Goal: Task Accomplishment & Management: Manage account settings

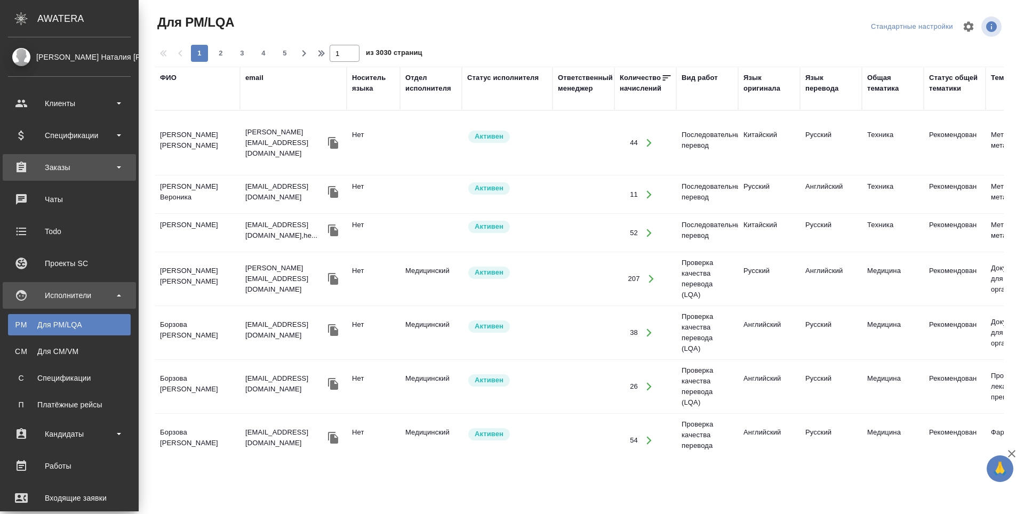
click at [25, 168] on div "Заказы" at bounding box center [69, 168] width 123 height 16
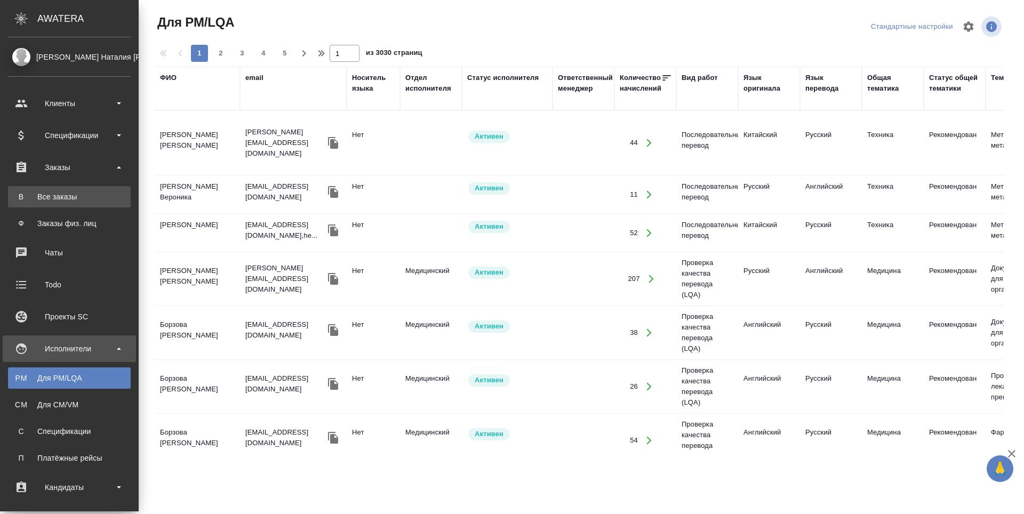
click at [34, 194] on div "Все заказы" at bounding box center [69, 197] width 112 height 11
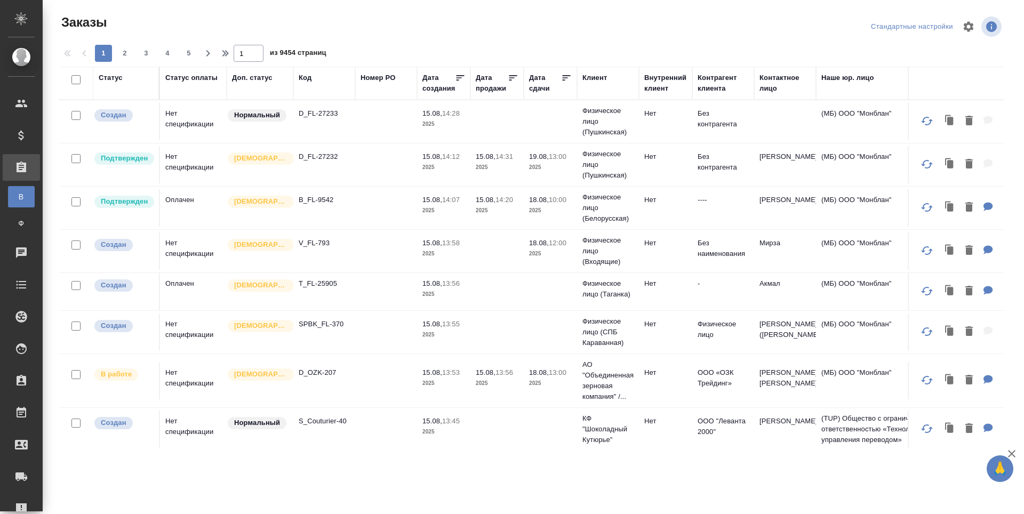
click at [306, 79] on div "Код" at bounding box center [305, 78] width 13 height 11
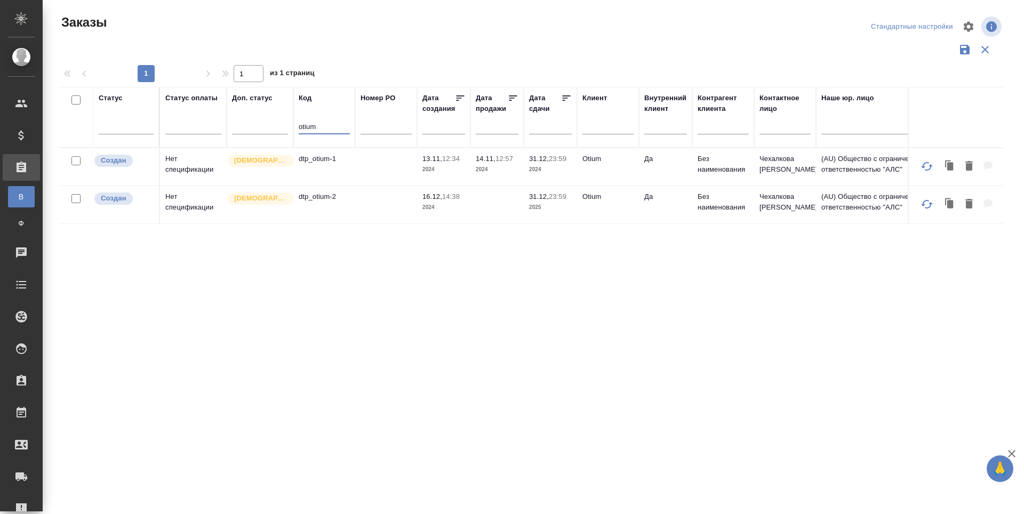
type input "otium"
click at [340, 186] on td "dtp_otium-2" at bounding box center [324, 166] width 62 height 37
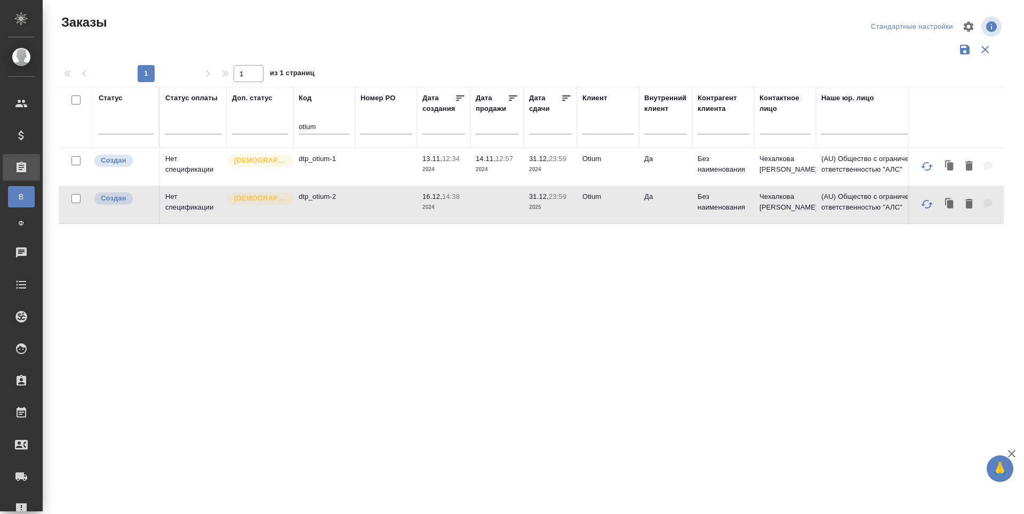
click at [340, 186] on td "dtp_otium-2" at bounding box center [324, 166] width 62 height 37
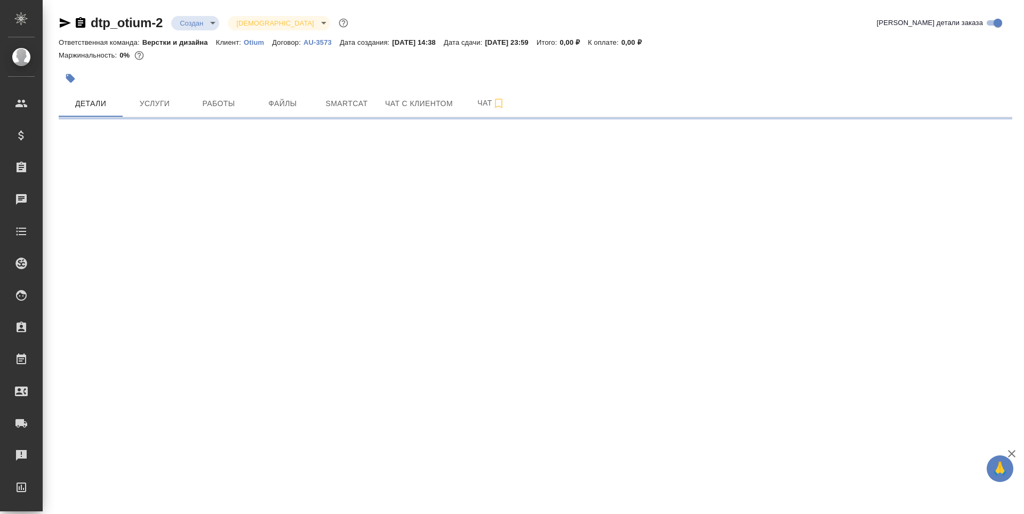
select select "RU"
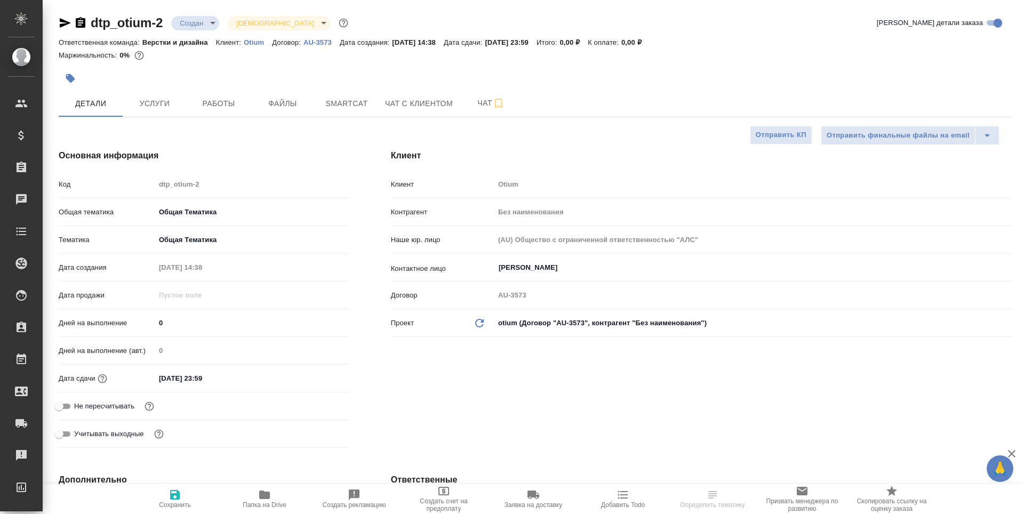
type textarea "x"
click at [230, 113] on button "Работы" at bounding box center [219, 103] width 64 height 27
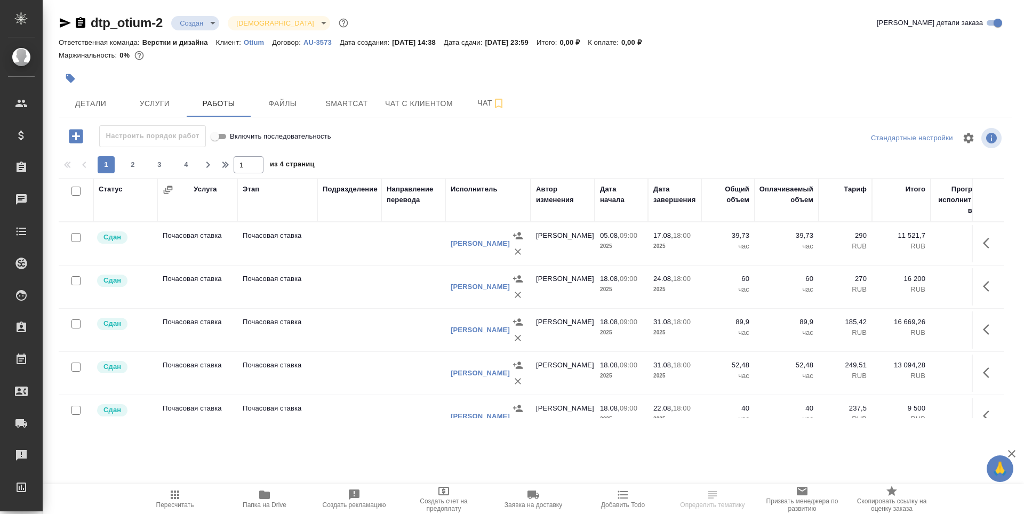
click at [76, 234] on input "checkbox" at bounding box center [75, 237] width 9 height 9
checkbox input "true"
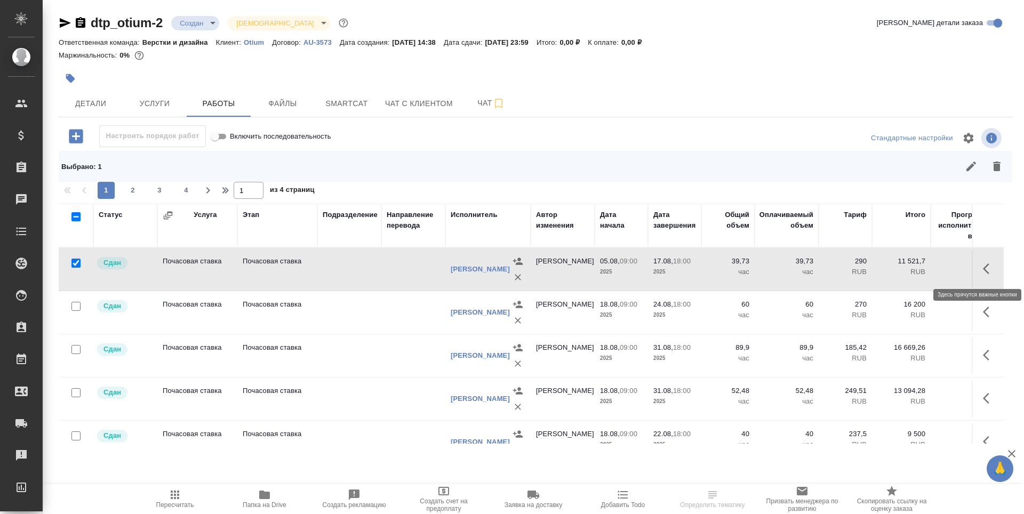
click at [983, 273] on icon "button" at bounding box center [986, 269] width 6 height 11
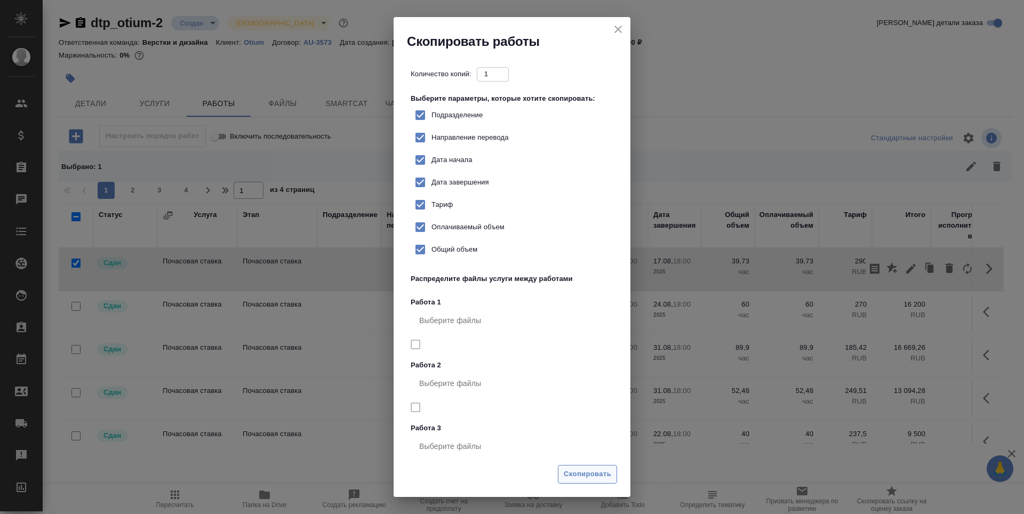
click at [593, 477] on span "Скопировать" at bounding box center [587, 474] width 47 height 12
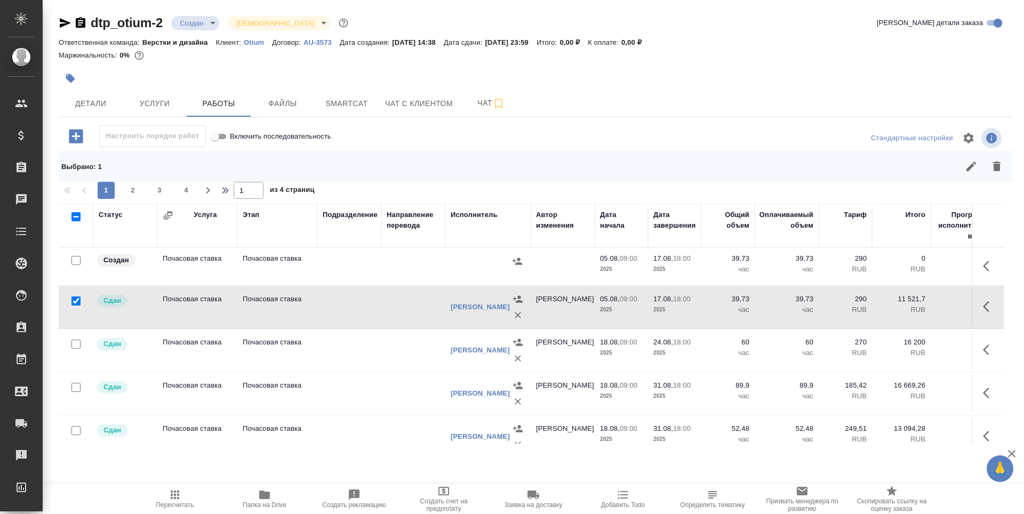
click at [187, 267] on td "Почасовая ставка" at bounding box center [197, 266] width 80 height 37
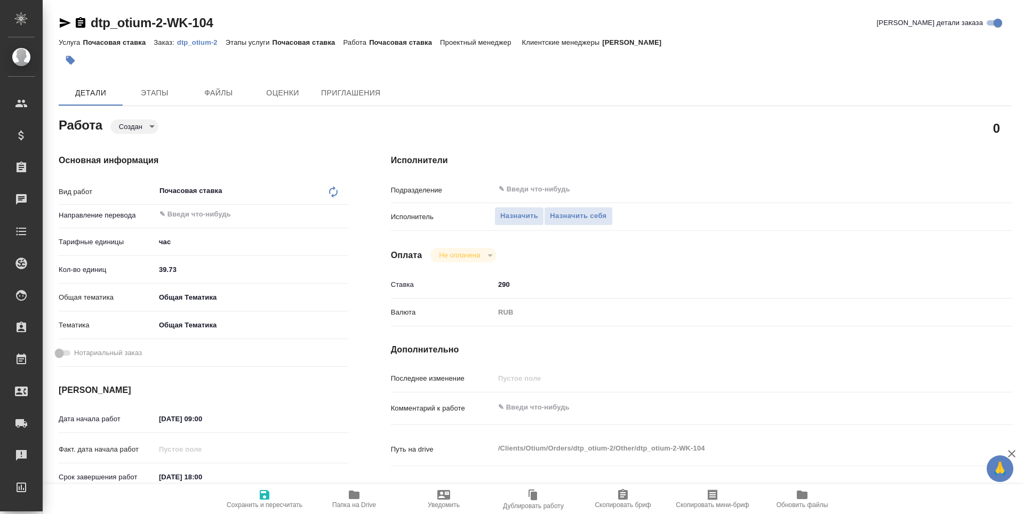
type textarea "x"
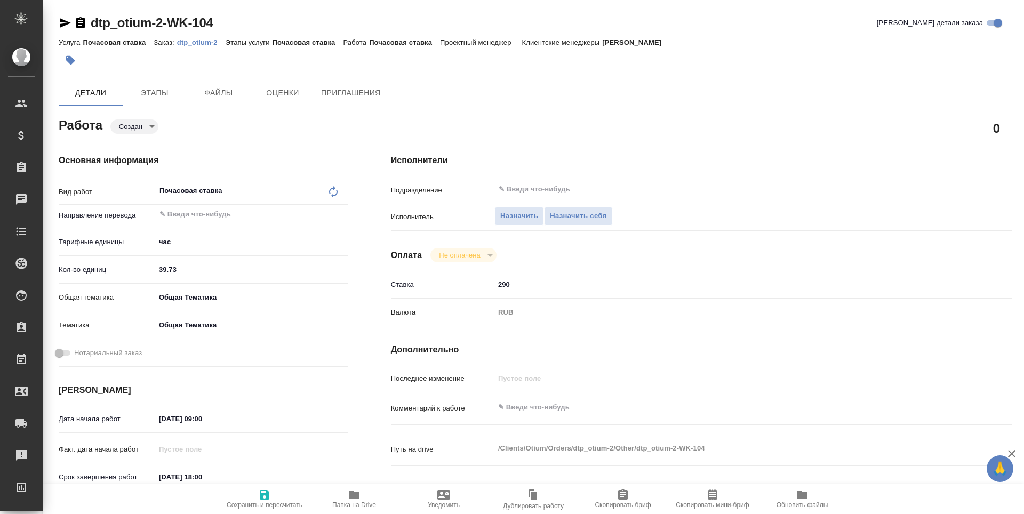
type textarea "x"
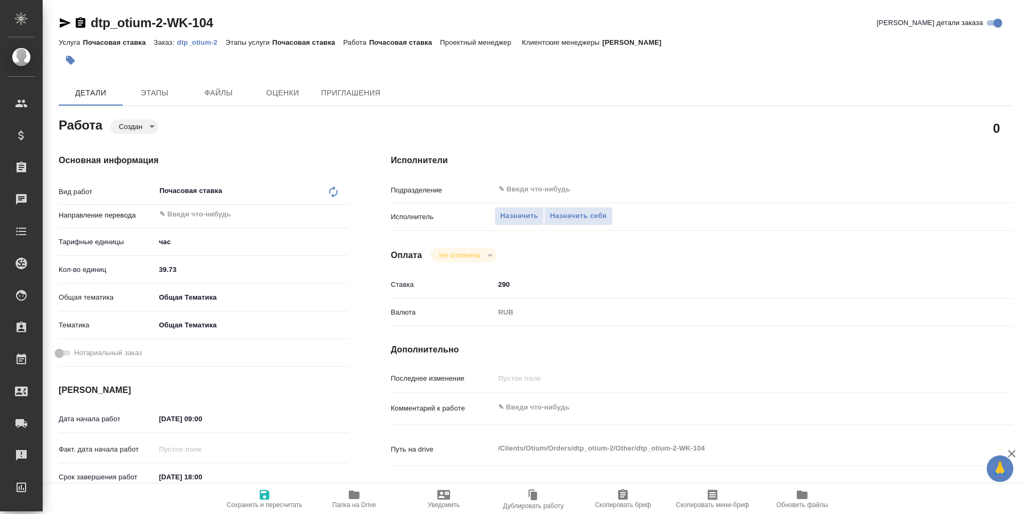
type textarea "x"
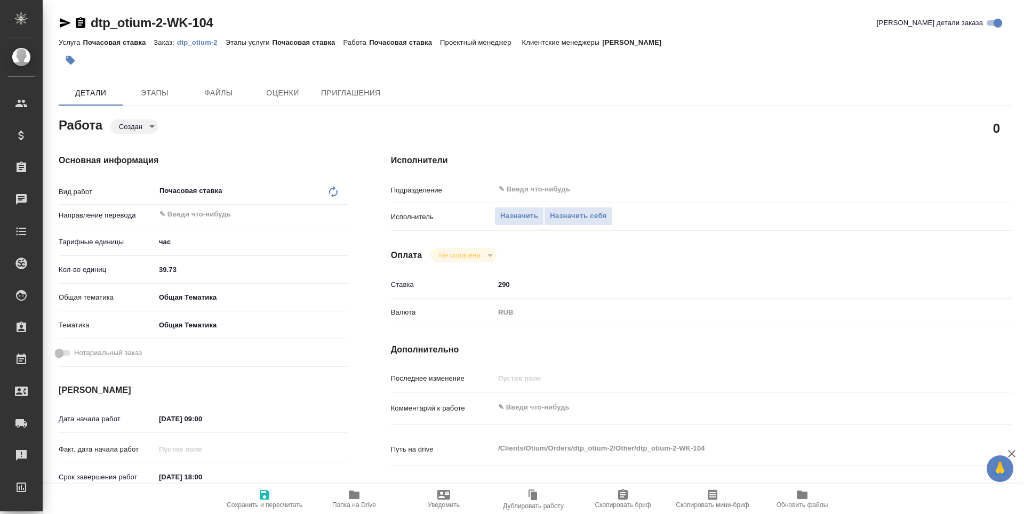
type textarea "x"
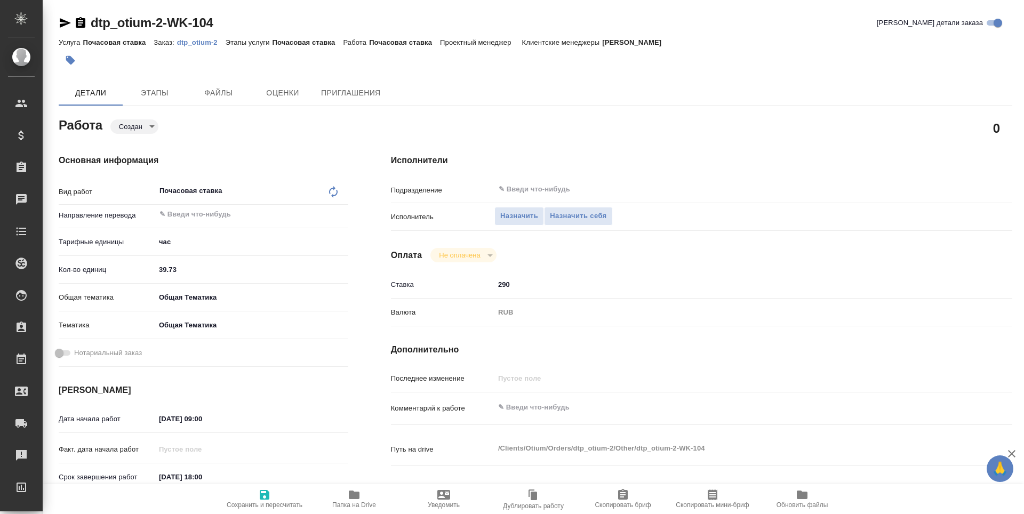
type textarea "x"
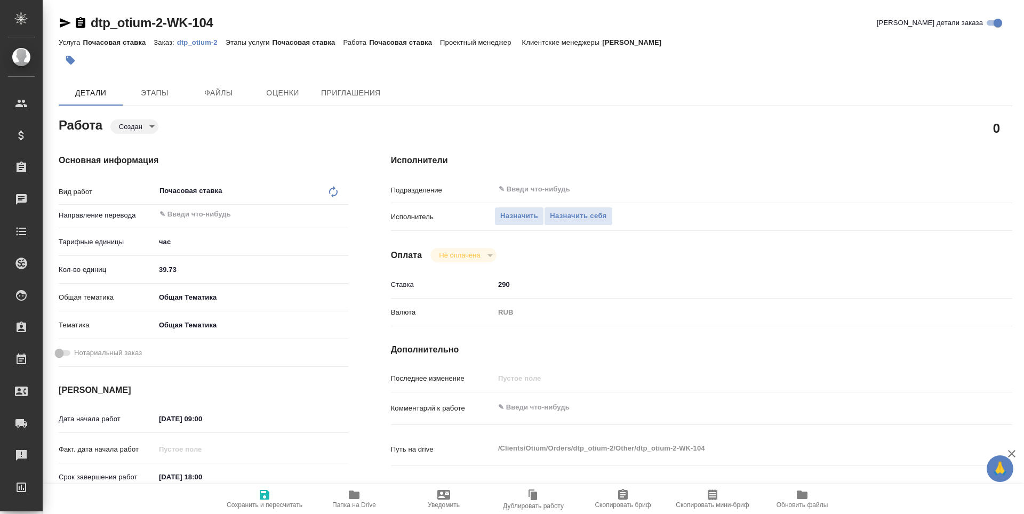
click at [181, 268] on input "39.73" at bounding box center [251, 269] width 193 height 15
type input "39"
type textarea "x"
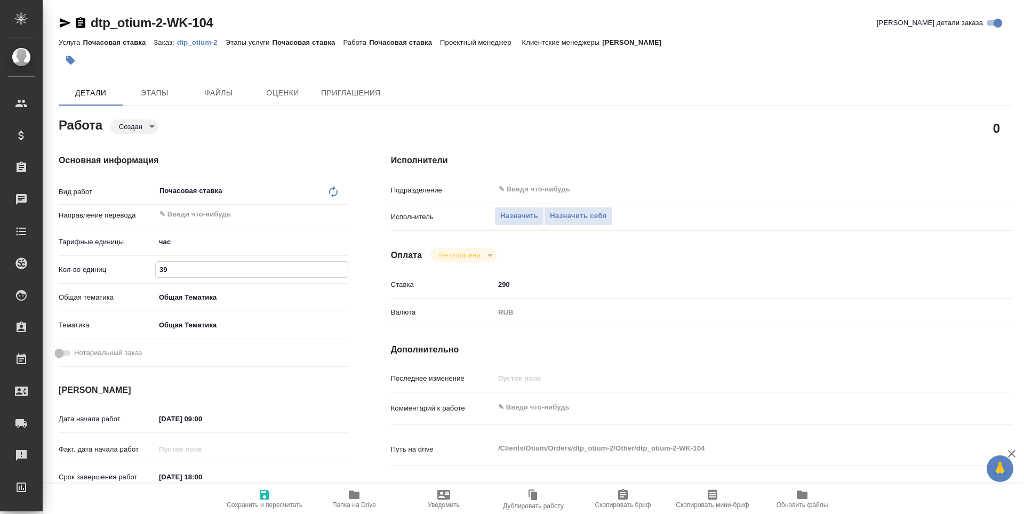
type textarea "x"
type input "3"
type textarea "x"
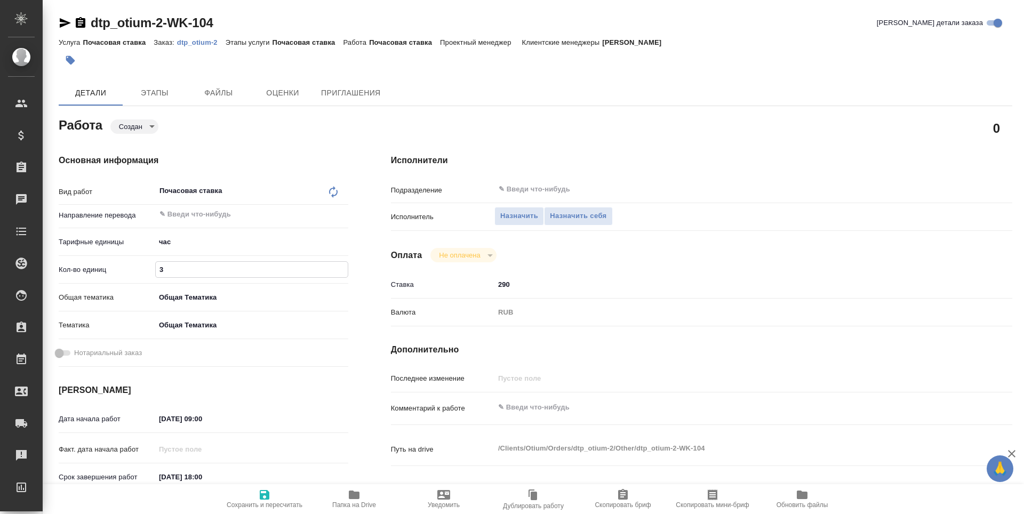
type textarea "x"
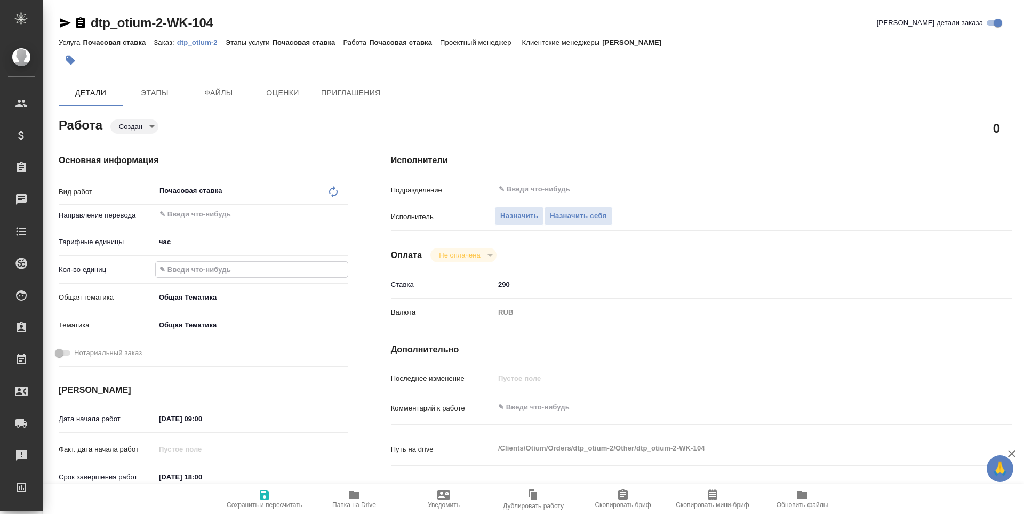
type textarea "x"
type input "5"
type textarea "x"
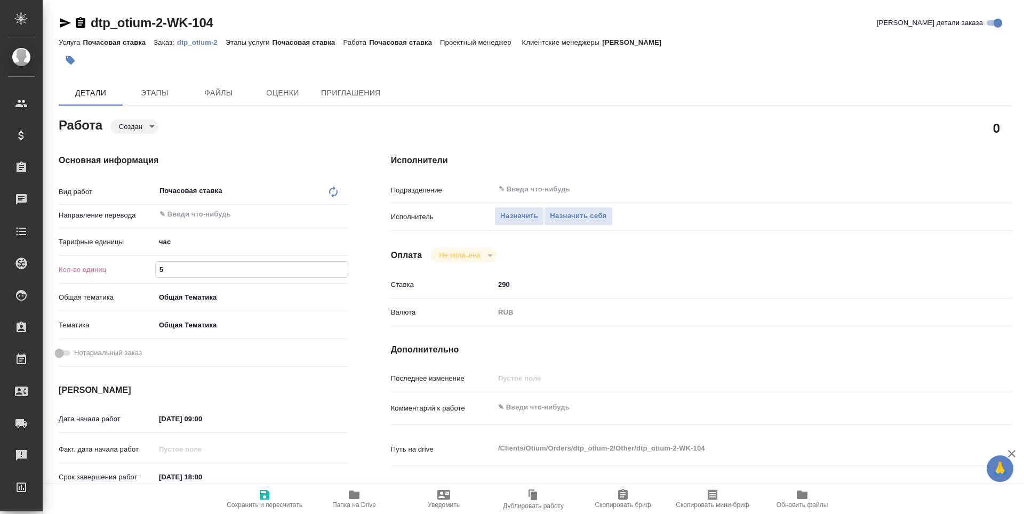
type textarea "x"
type input "51"
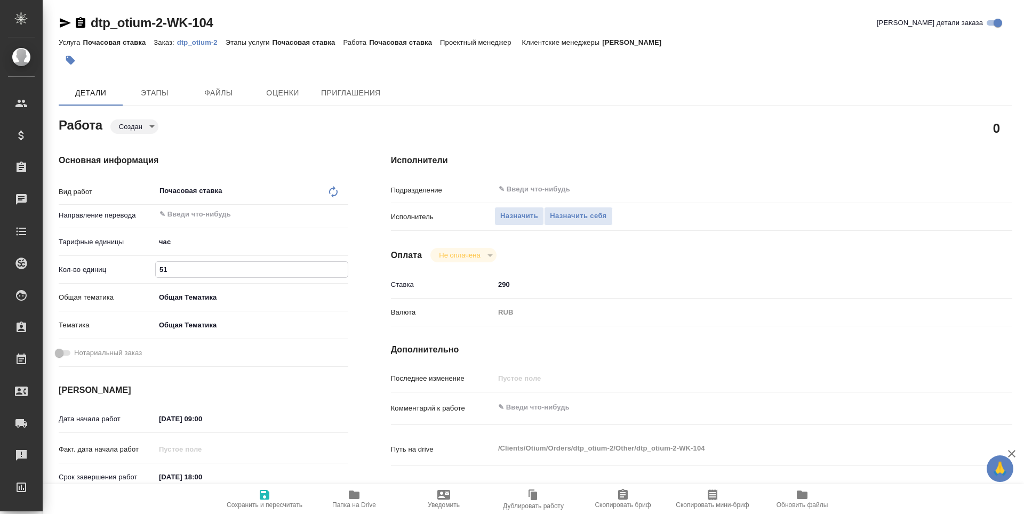
type textarea "x"
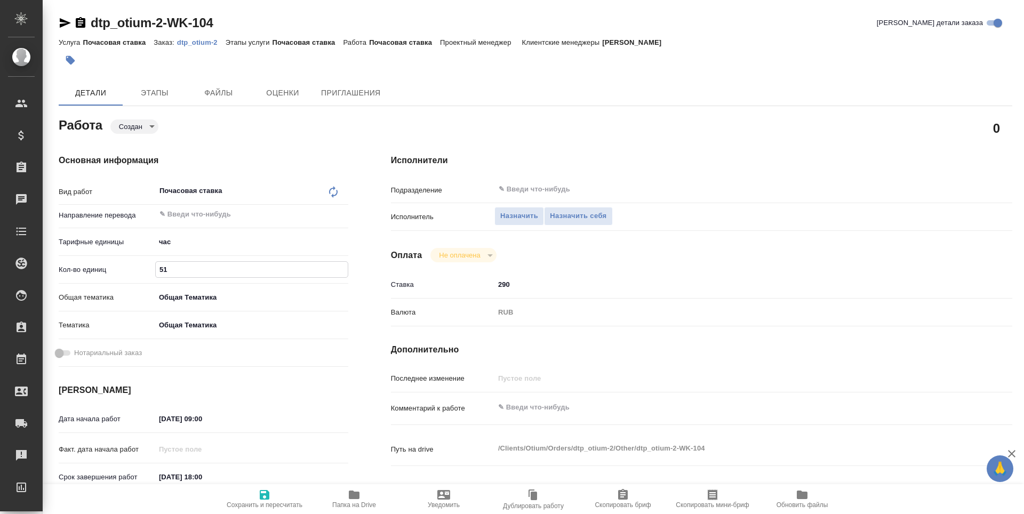
type input "51.9"
type textarea "x"
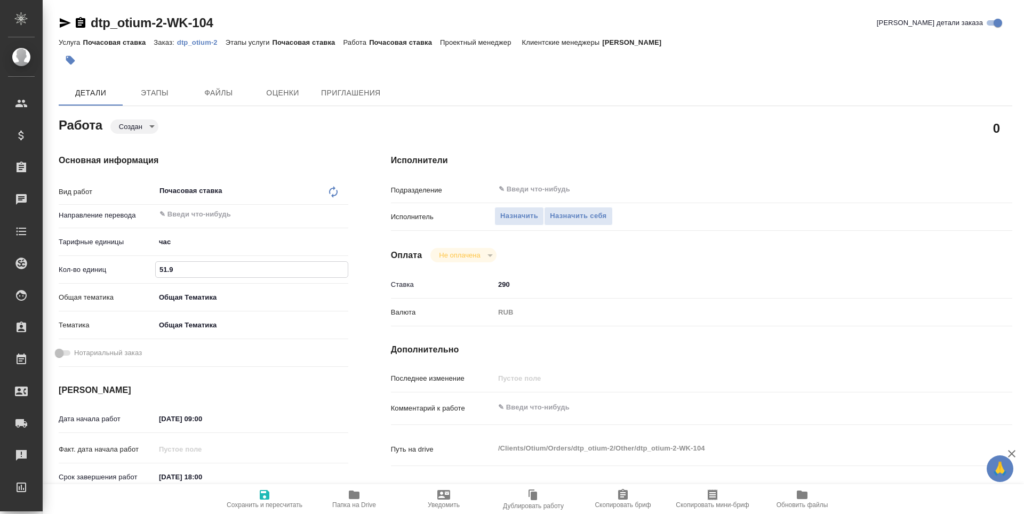
type textarea "x"
type input "51.91"
type textarea "x"
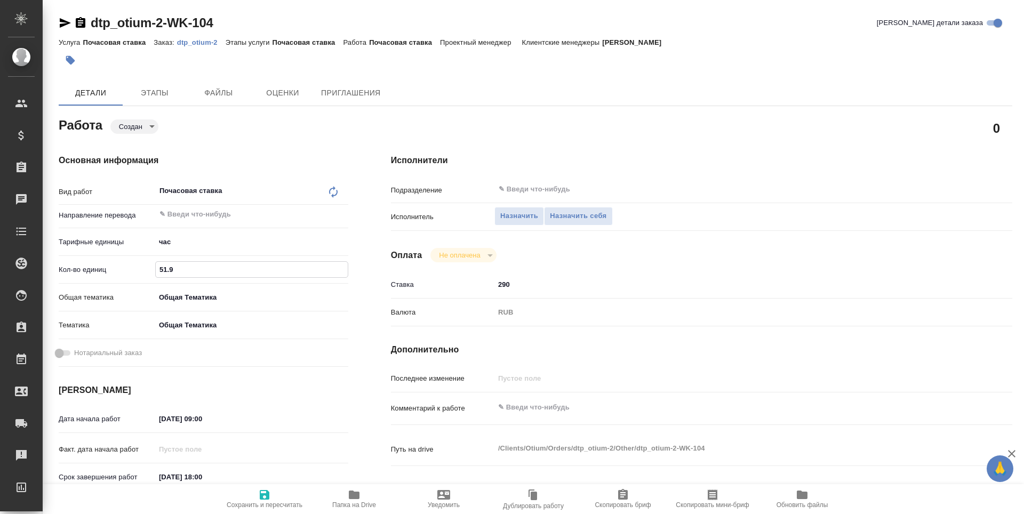
type textarea "x"
type input "51.91"
click at [269, 500] on icon "button" at bounding box center [264, 495] width 13 height 13
type textarea "x"
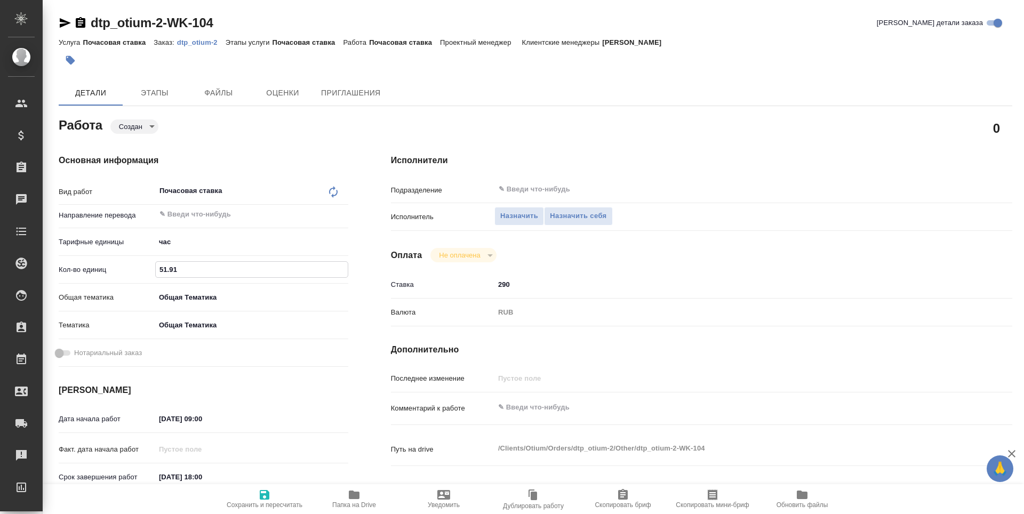
type textarea "x"
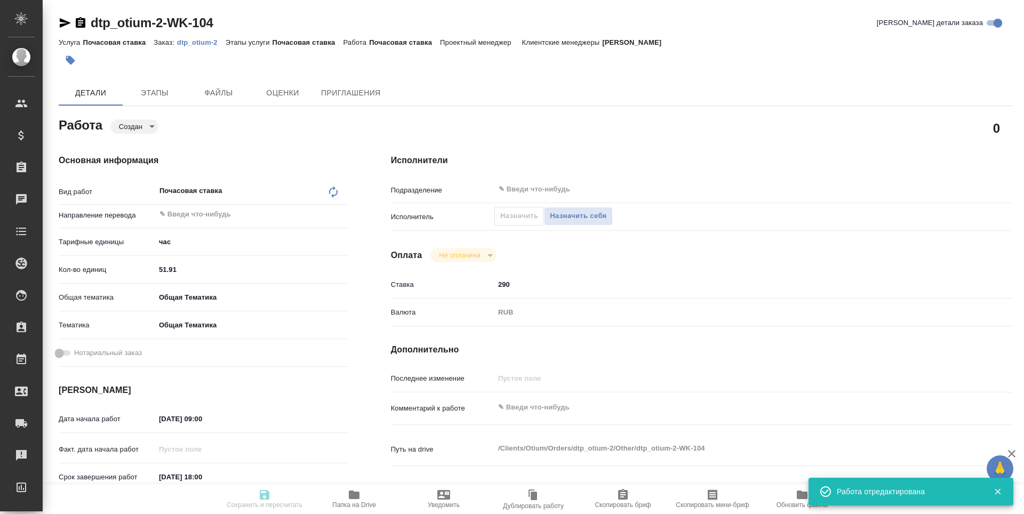
type textarea "x"
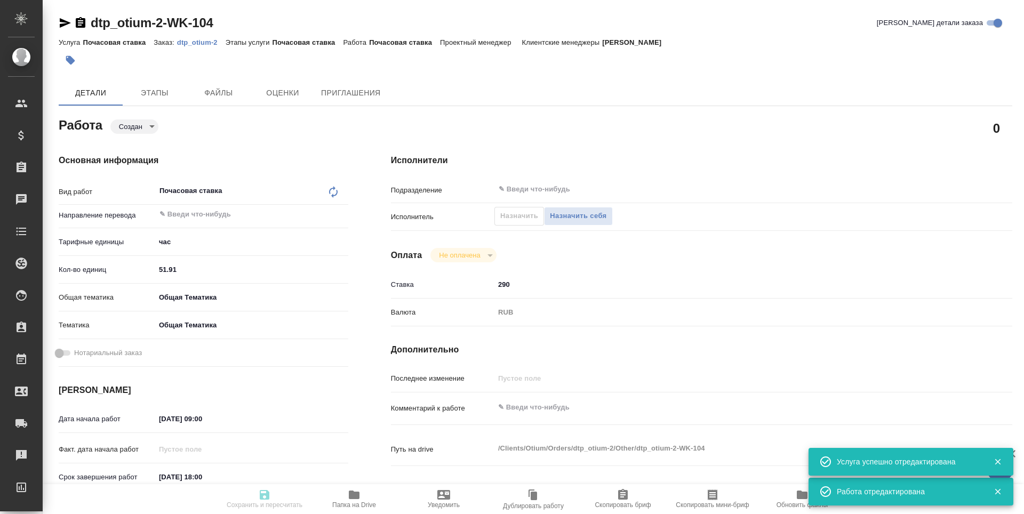
type textarea "x"
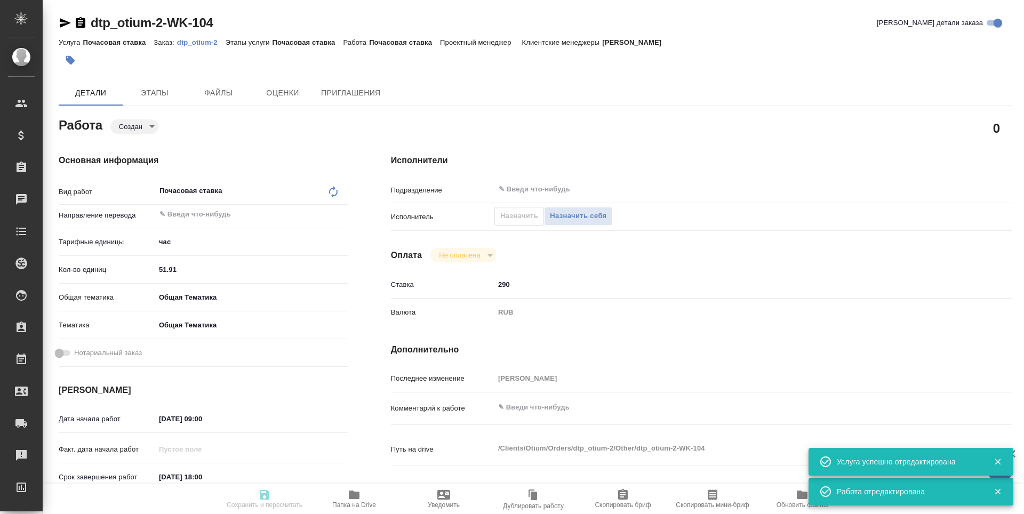
type input "created"
type textarea "Почасовая ставка"
type textarea "x"
type input "5a8b1489cc6b4906c91bfd93"
type input "51.91"
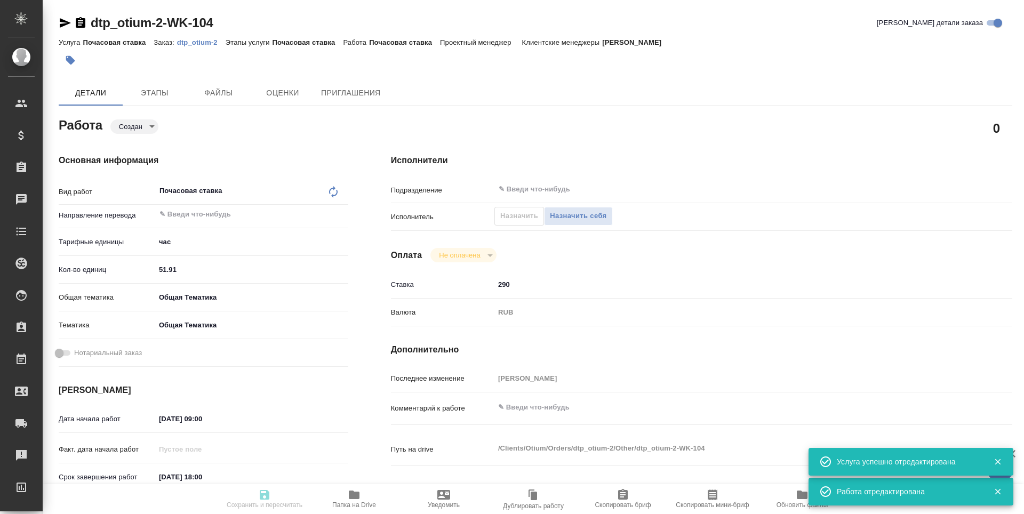
type input "obtem"
type input "6012b1ca196b0e5c9229a120"
type input "05.08.2025 09:00"
type input "17.08.2025 18:00"
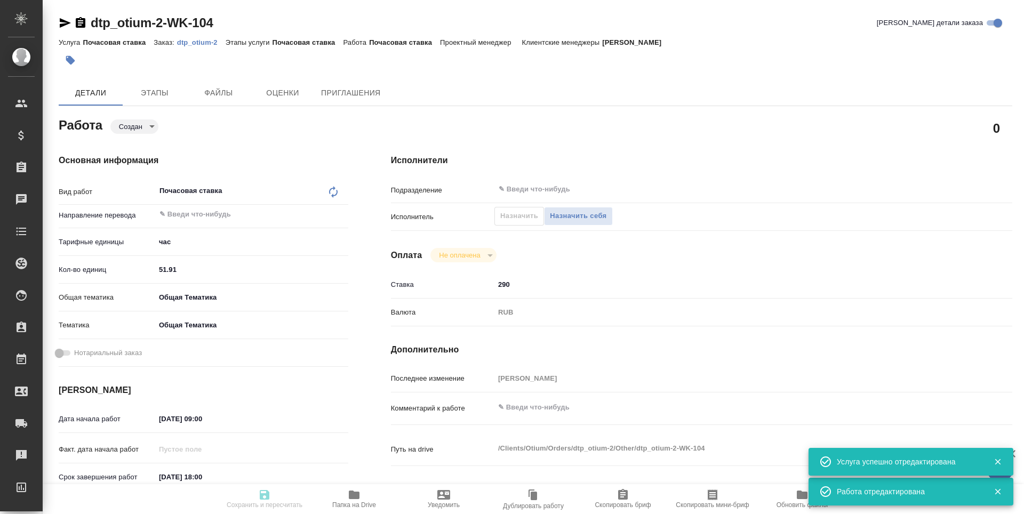
type input "notPayed"
type input "290"
type input "RUB"
type input "[PERSON_NAME] [PERSON_NAME]"
type textarea "x"
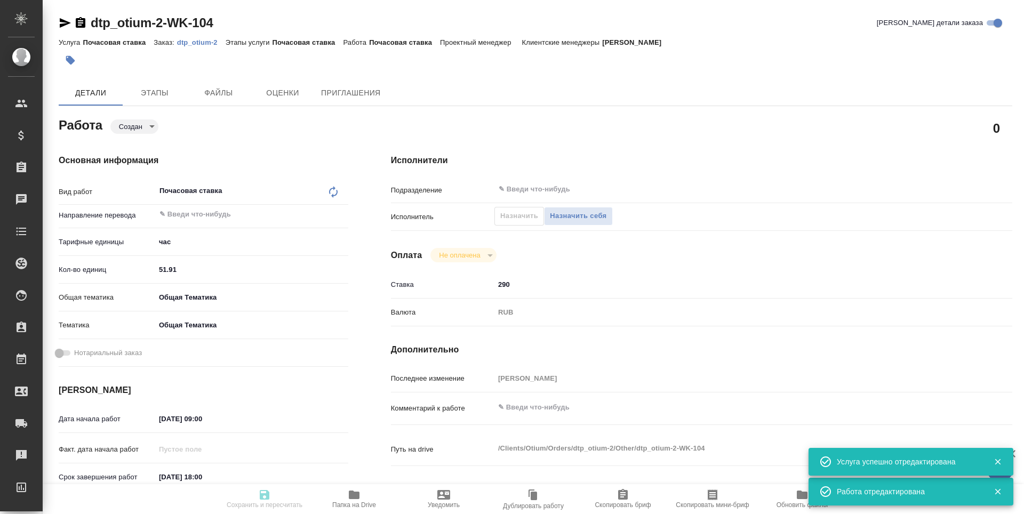
type textarea "/Clients/Оtium/Orders/dtp_otium-2/Other/dtp_otium-2-WK-104"
type textarea "x"
type input "dtp_otium-2"
type input "Почасовая ставка"
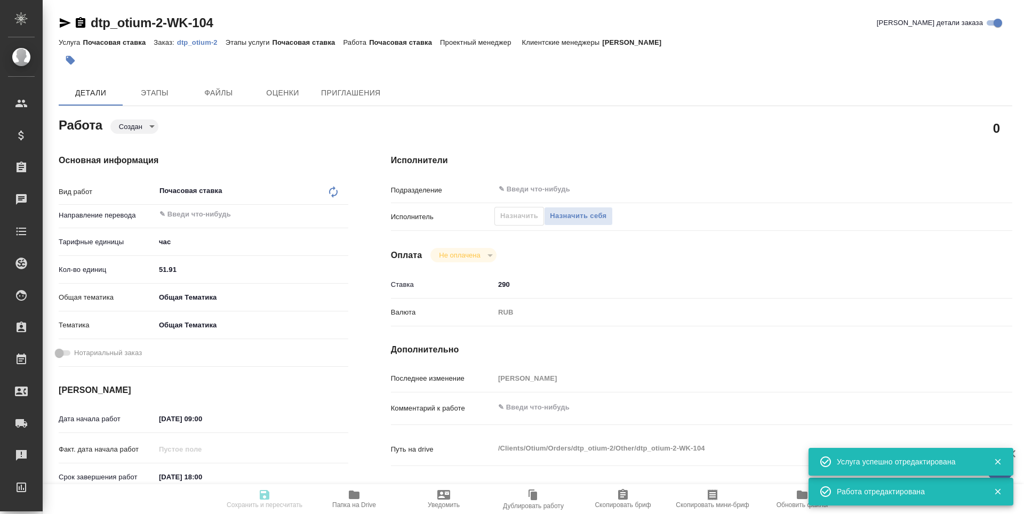
type input "Гостев Юрий"
type input "/Clients/Оtium/Orders/dtp_otium-2"
type textarea "x"
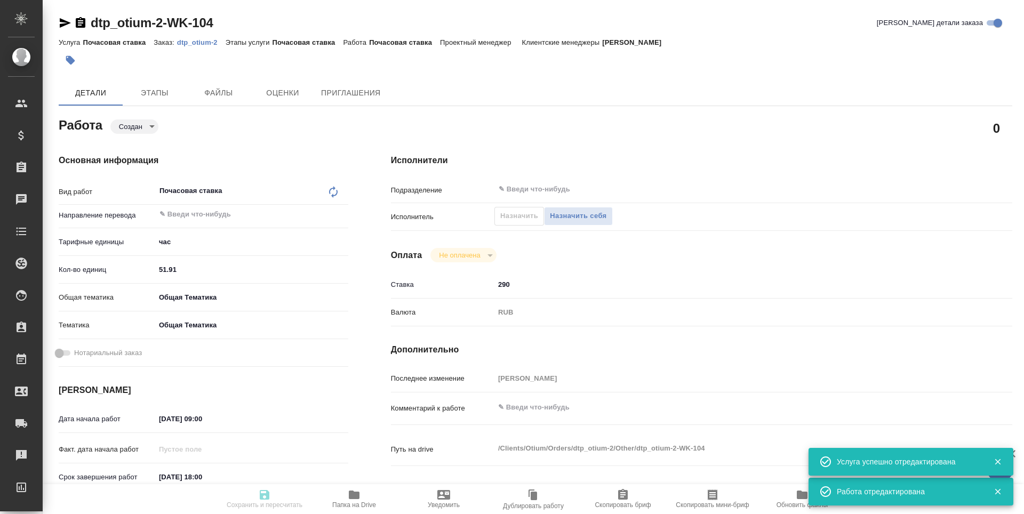
type textarea "x"
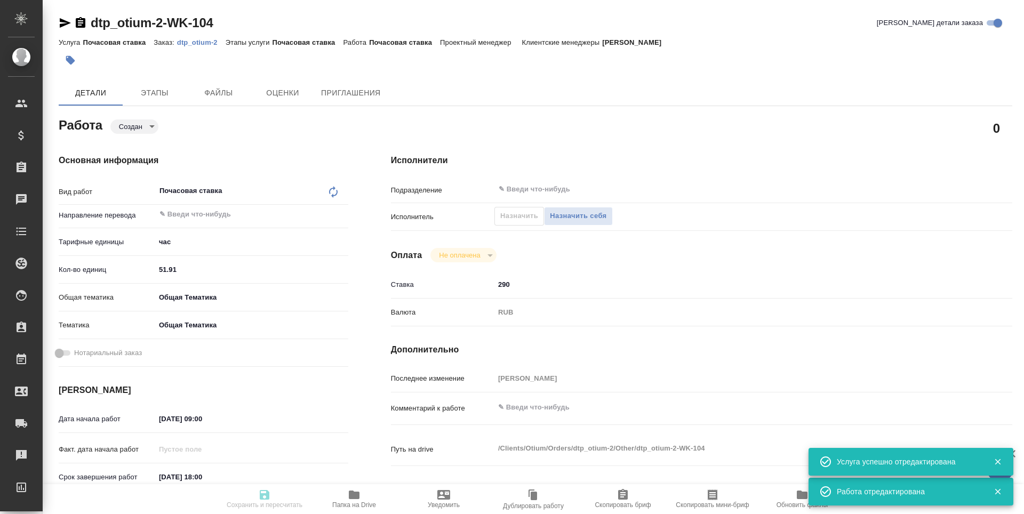
type textarea "x"
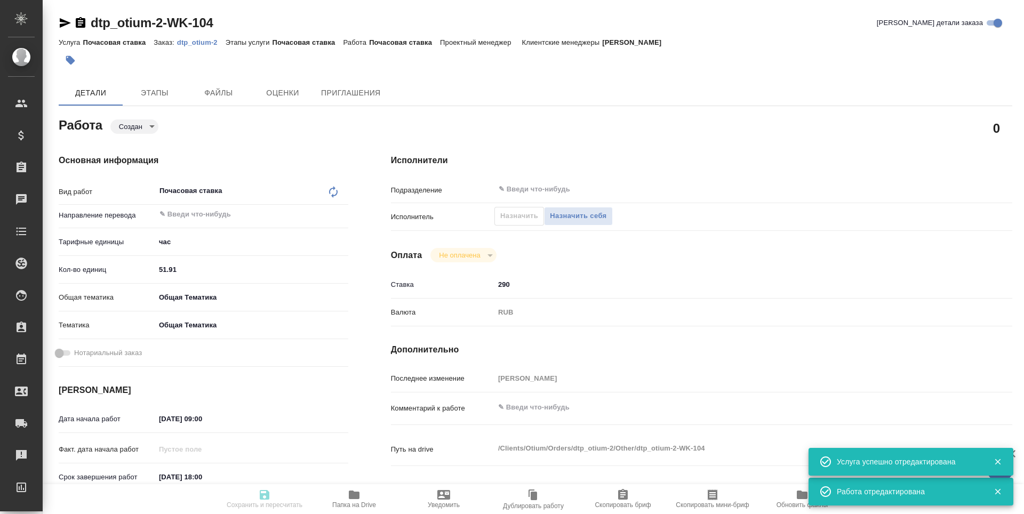
type textarea "x"
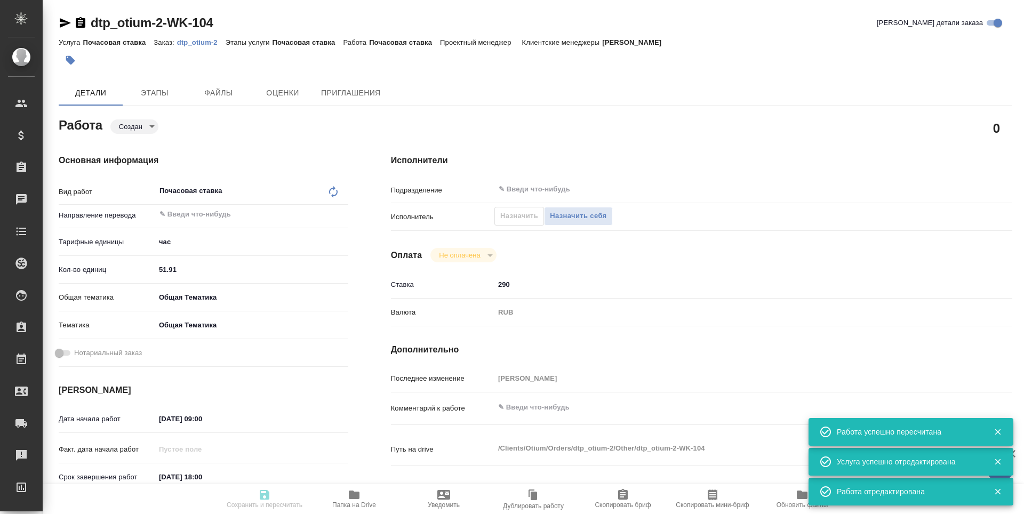
click at [201, 417] on input "05.08.2025 09:00" at bounding box center [201, 418] width 93 height 15
type input "created"
type textarea "Почасовая ставка"
type textarea "x"
type input "5a8b1489cc6b4906c91bfd93"
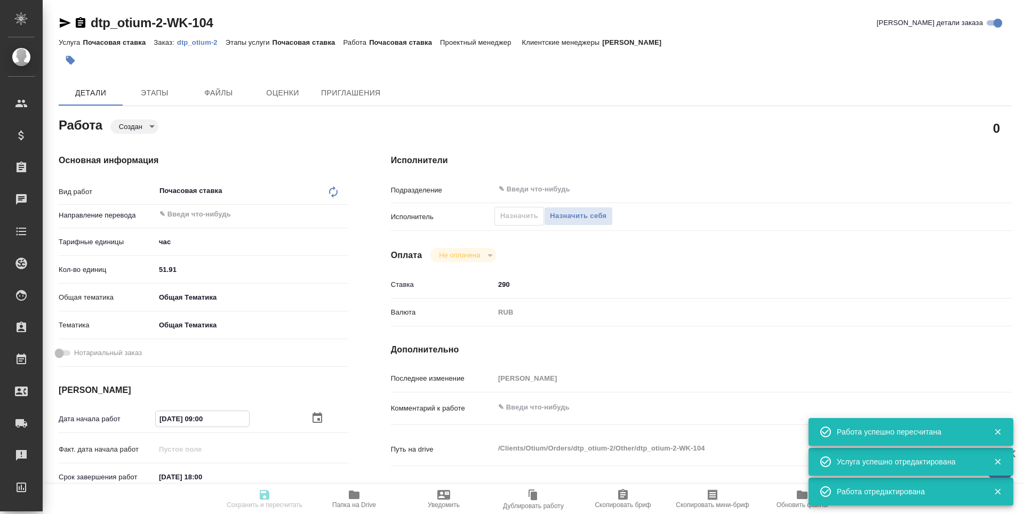
type input "51.91"
type input "obtem"
type input "6012b1ca196b0e5c9229a120"
type input "05.08.2025 09:00"
type input "17.08.2025 18:00"
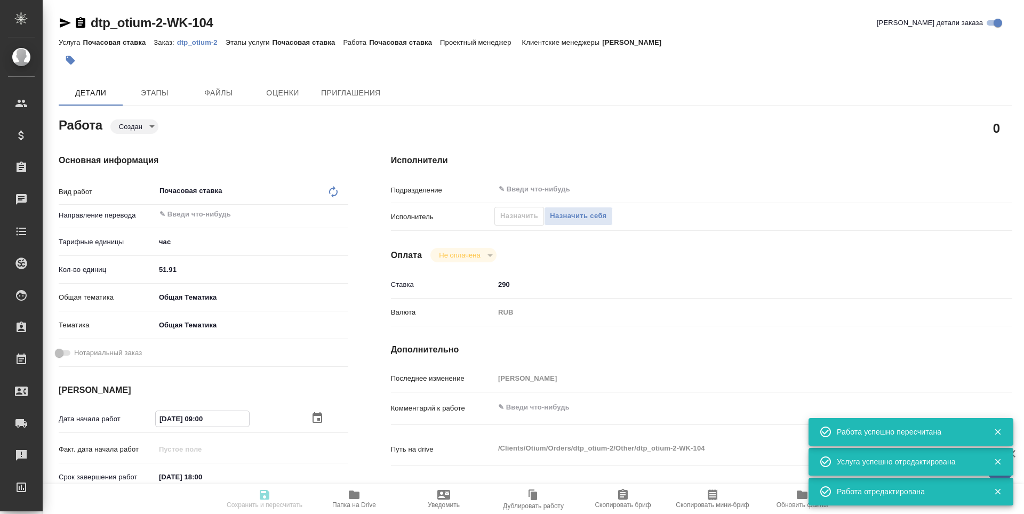
type input "17.08.2025 18:00"
type input "notPayed"
type input "290"
type input "RUB"
type input "[PERSON_NAME]"
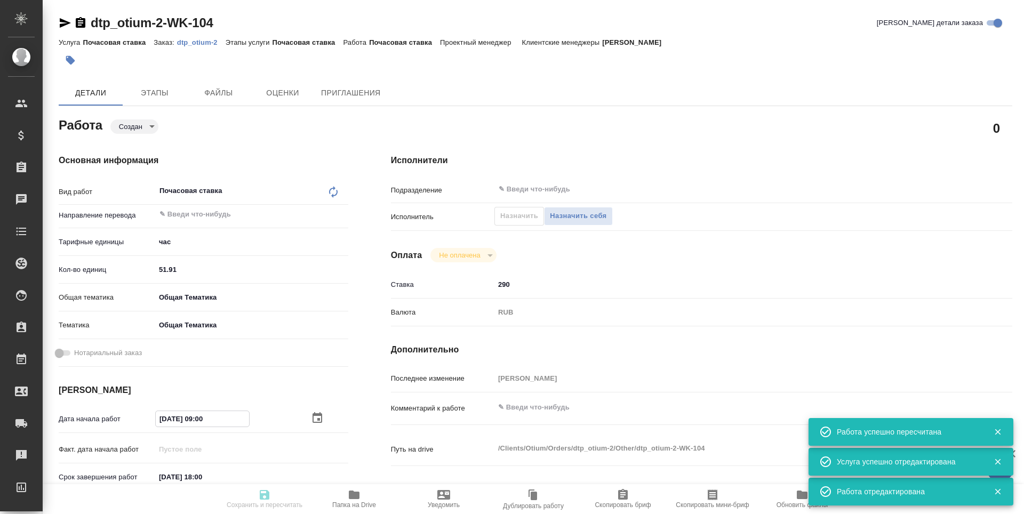
type textarea "x"
type textarea "/Clients/Оtium/Orders/dtp_otium-2/Other/dtp_otium-2-WK-104"
type textarea "x"
type input "dtp_otium-2"
type input "Почасовая ставка"
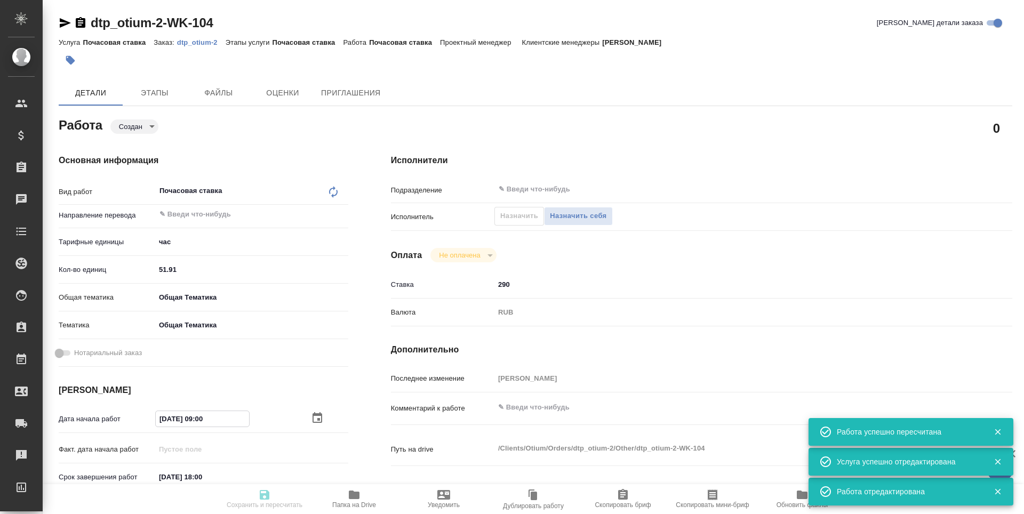
type input "Почасовая ставка"
type input "Гостев Юрий"
type input "/Clients/Оtium/Orders/dtp_otium-2"
type textarea "x"
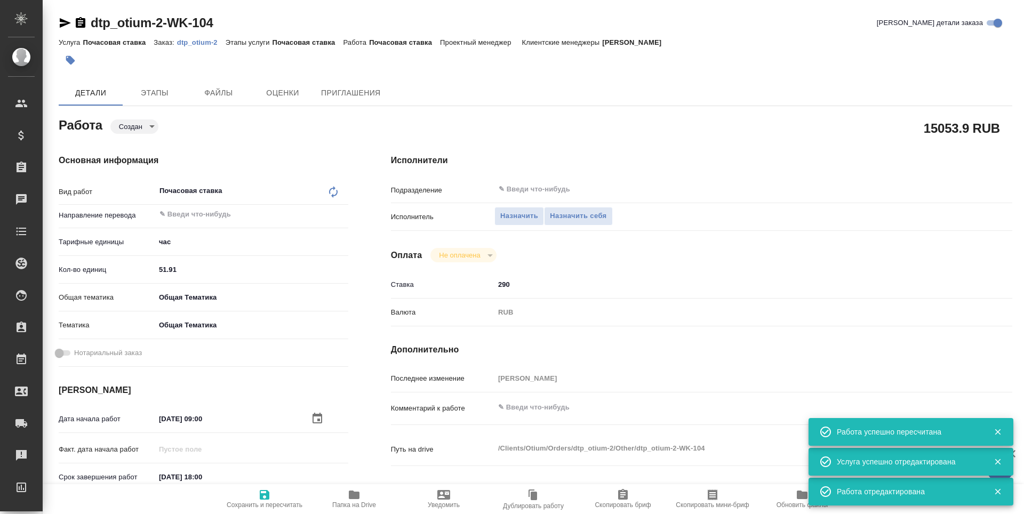
type textarea "x"
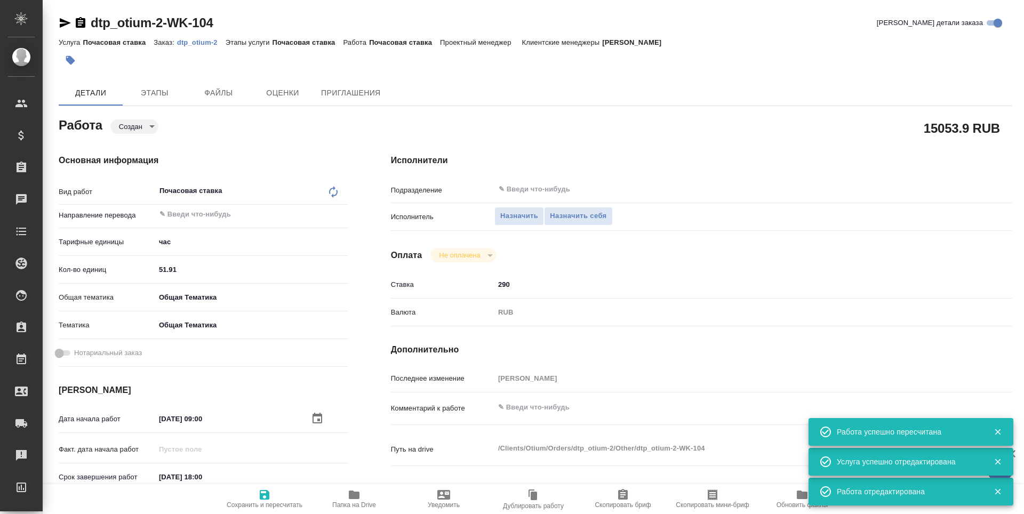
type textarea "x"
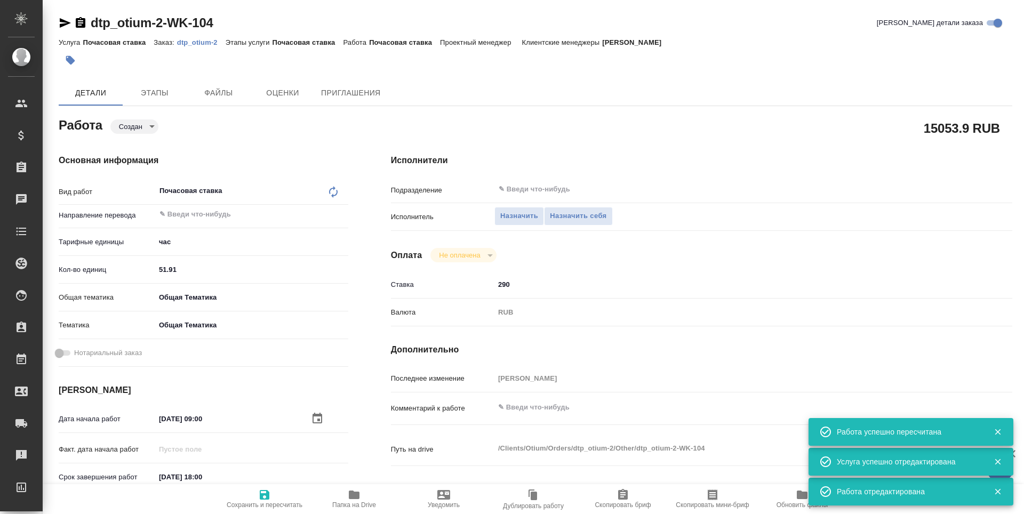
type textarea "x"
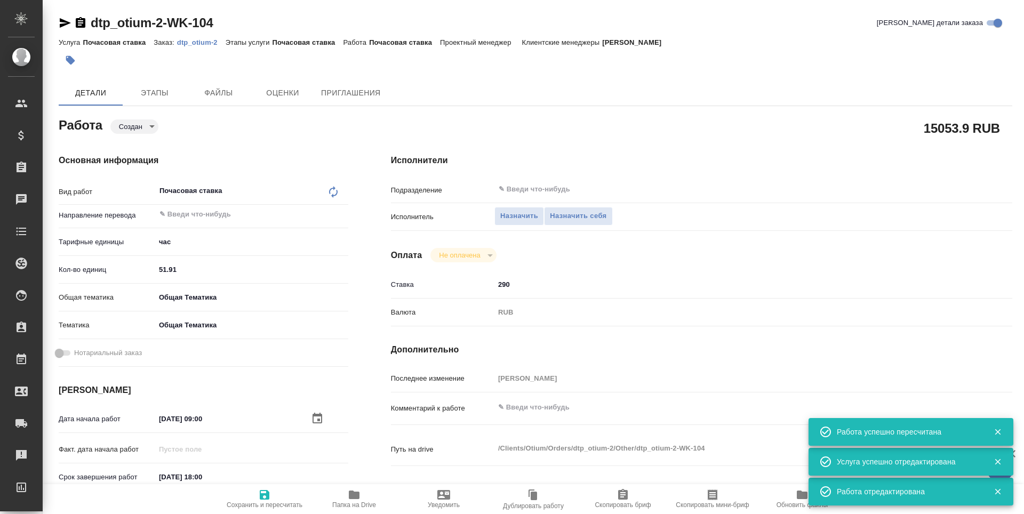
click at [314, 421] on icon "button" at bounding box center [317, 418] width 13 height 13
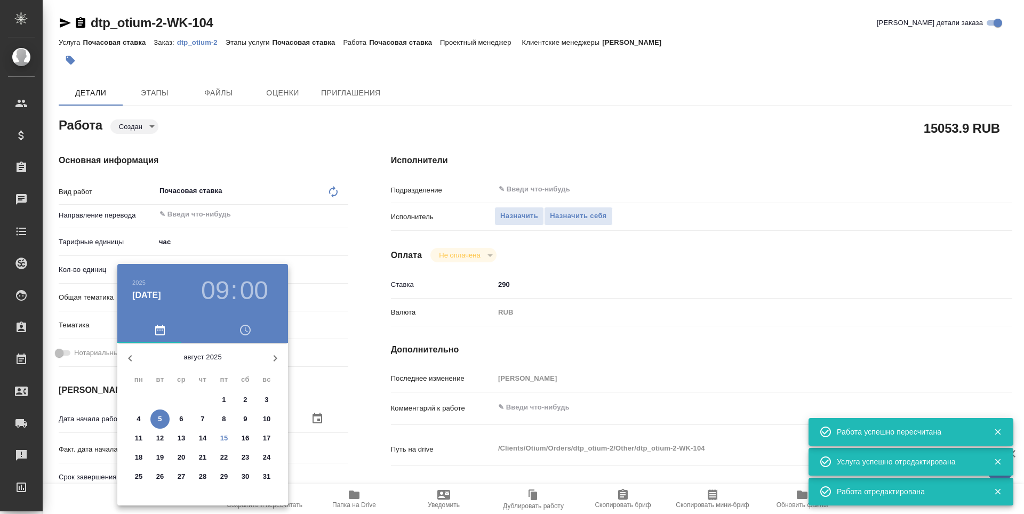
type textarea "x"
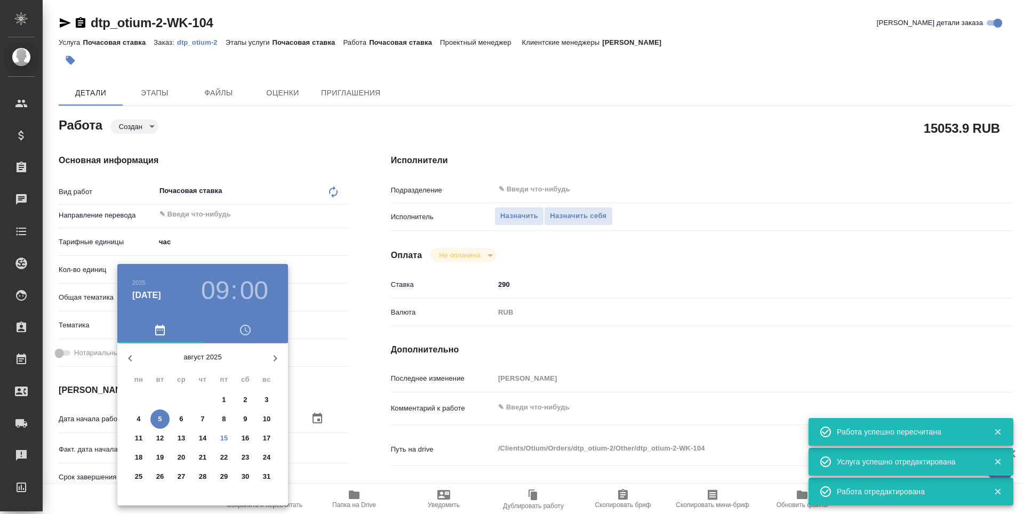
click at [222, 439] on p "15" at bounding box center [224, 438] width 8 height 11
type textarea "x"
type input "15.08.2025 09:00"
type textarea "x"
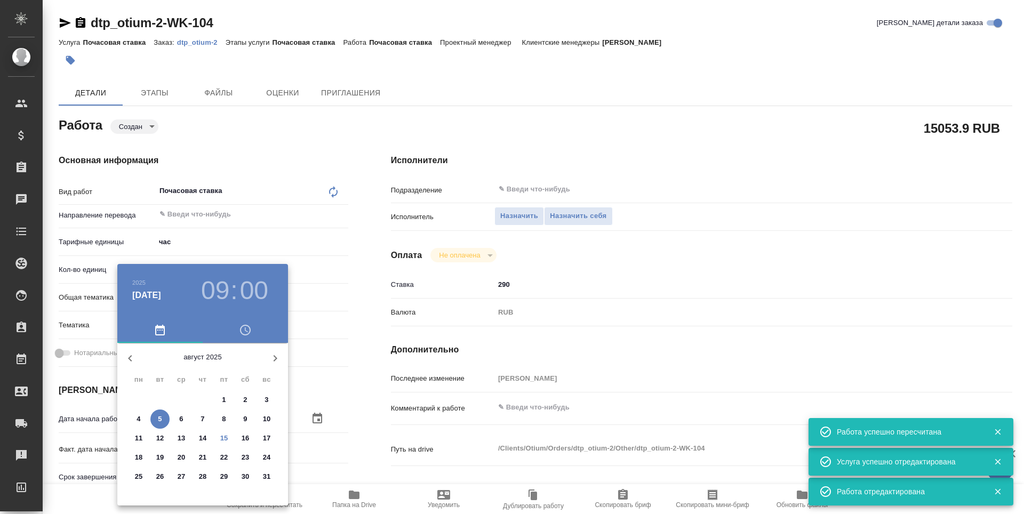
type textarea "x"
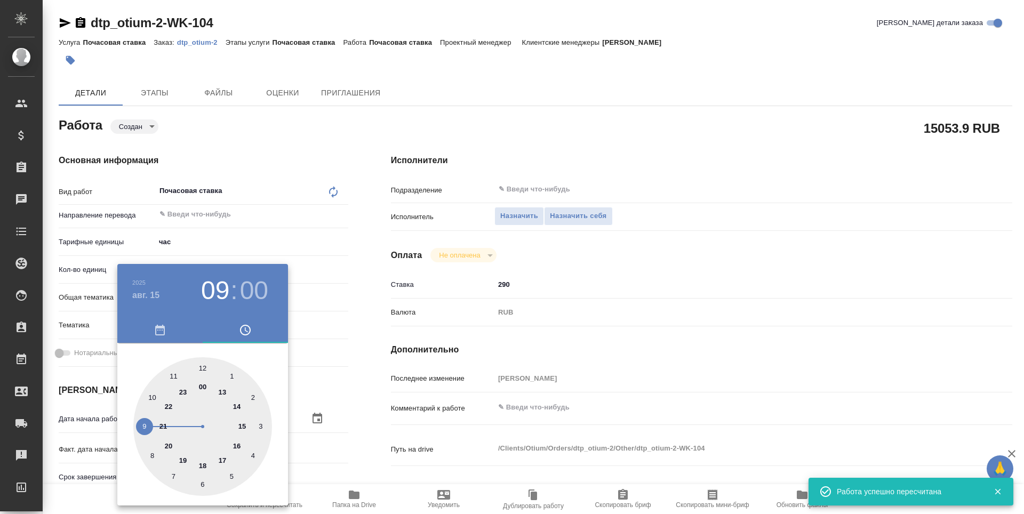
click at [353, 432] on div at bounding box center [512, 257] width 1024 height 514
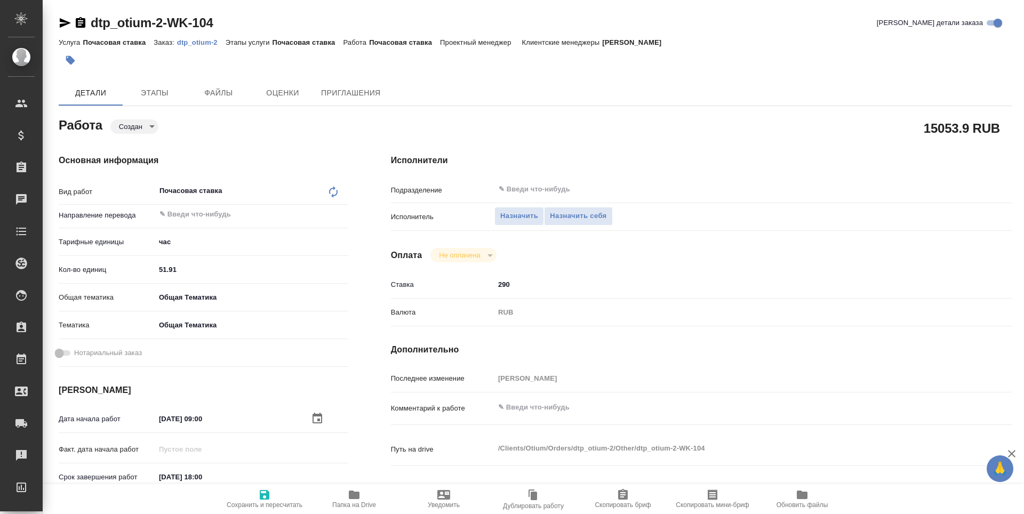
click at [192, 478] on input "17.08.2025 18:00" at bounding box center [201, 476] width 93 height 15
click at [320, 479] on icon "button" at bounding box center [318, 476] width 10 height 11
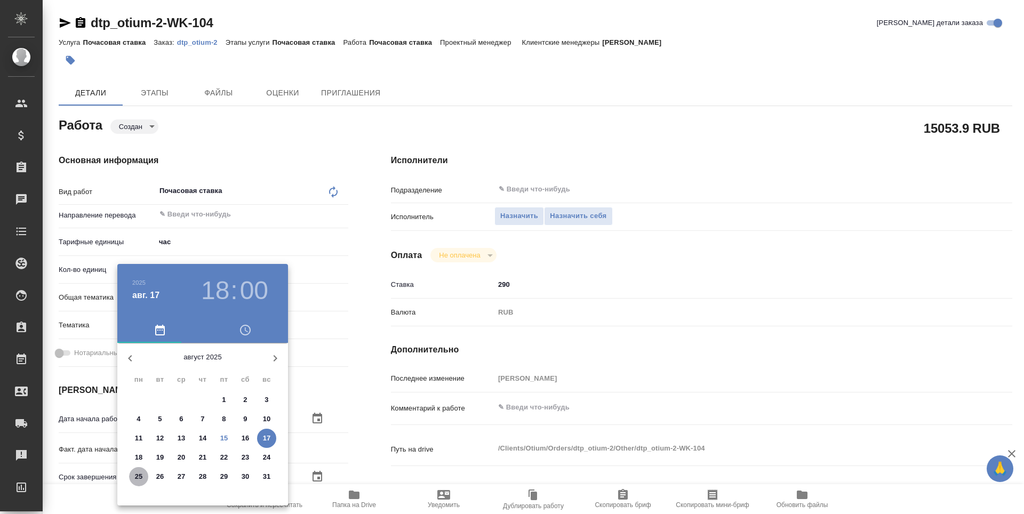
click at [138, 475] on p "25" at bounding box center [139, 477] width 8 height 11
type textarea "x"
type input "25.08.2025 18:00"
type textarea "x"
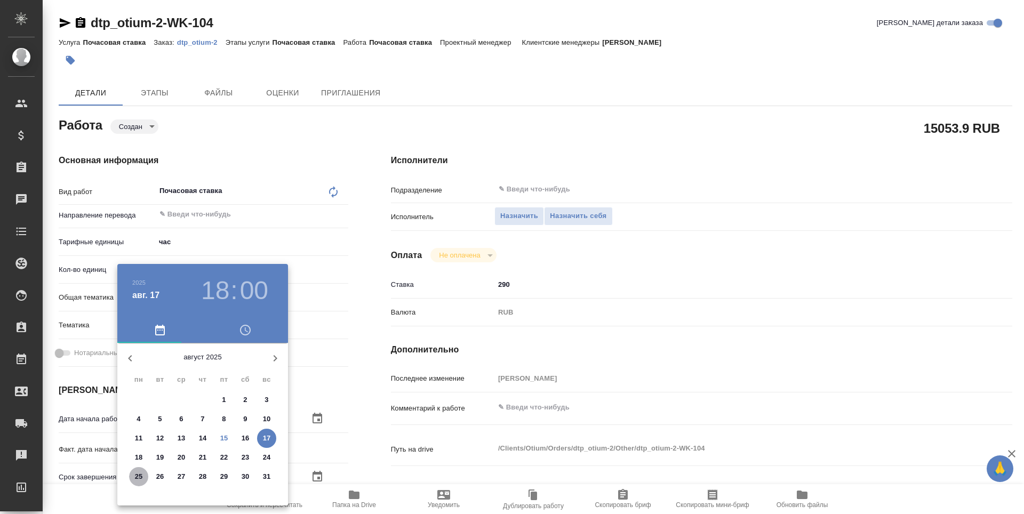
type textarea "x"
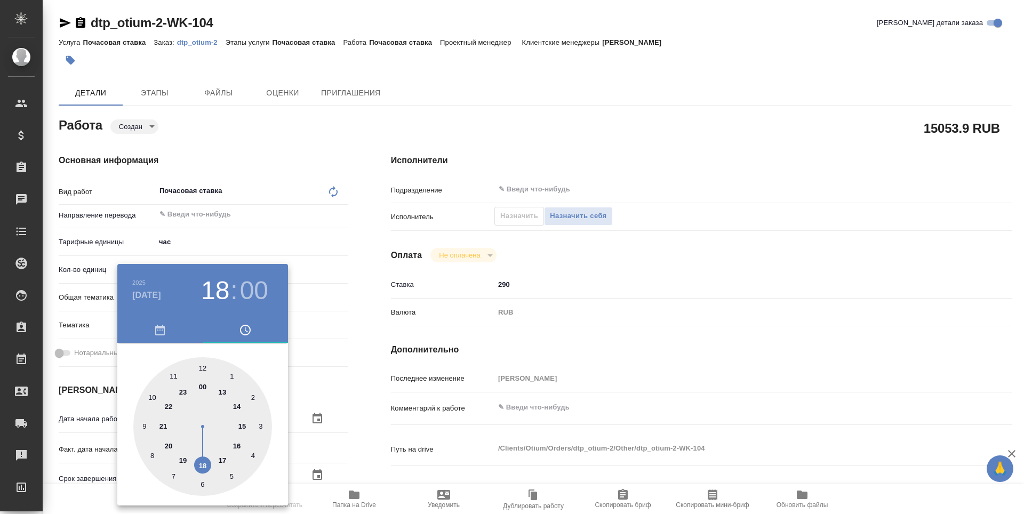
click at [366, 405] on div at bounding box center [512, 257] width 1024 height 514
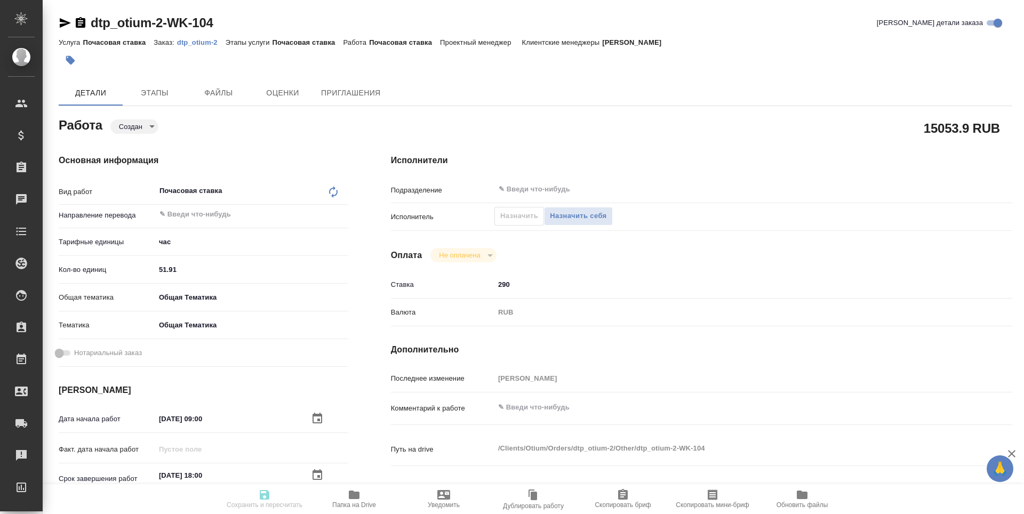
scroll to position [213, 0]
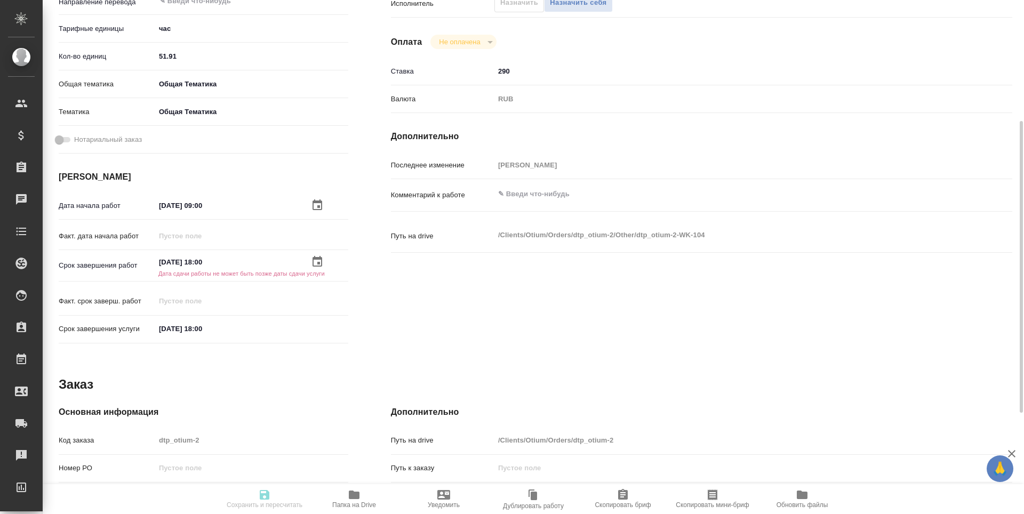
click at [202, 332] on input "17.08.2025 18:00" at bounding box center [201, 328] width 93 height 15
click at [320, 327] on icon "button" at bounding box center [317, 328] width 13 height 13
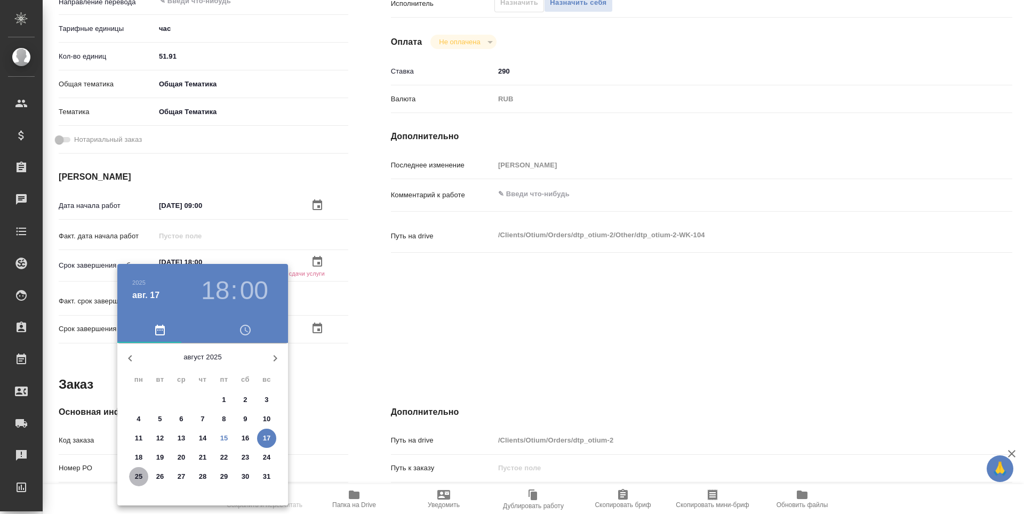
click at [138, 477] on p "25" at bounding box center [139, 477] width 8 height 11
type textarea "x"
type input "25.08.2025 18:00"
type textarea "x"
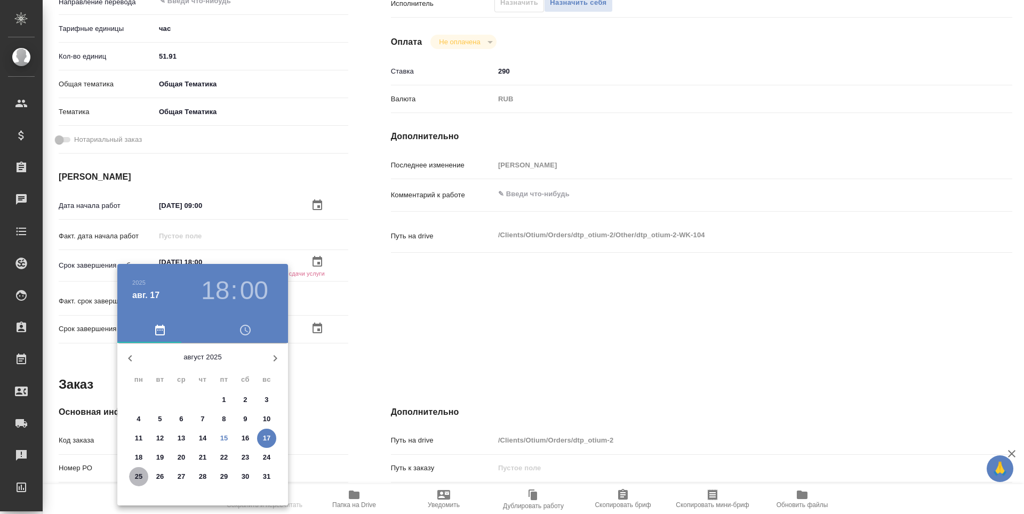
type textarea "x"
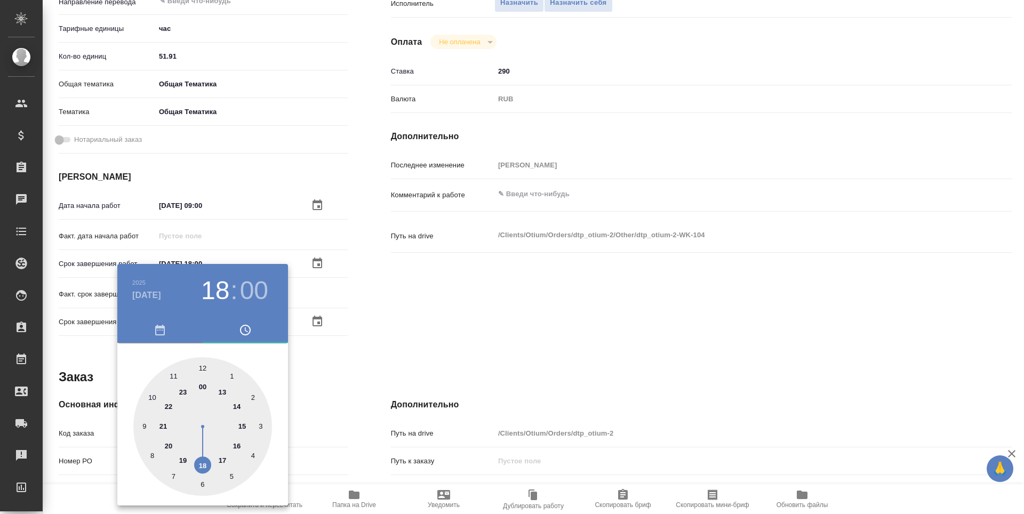
click at [376, 405] on div at bounding box center [512, 257] width 1024 height 514
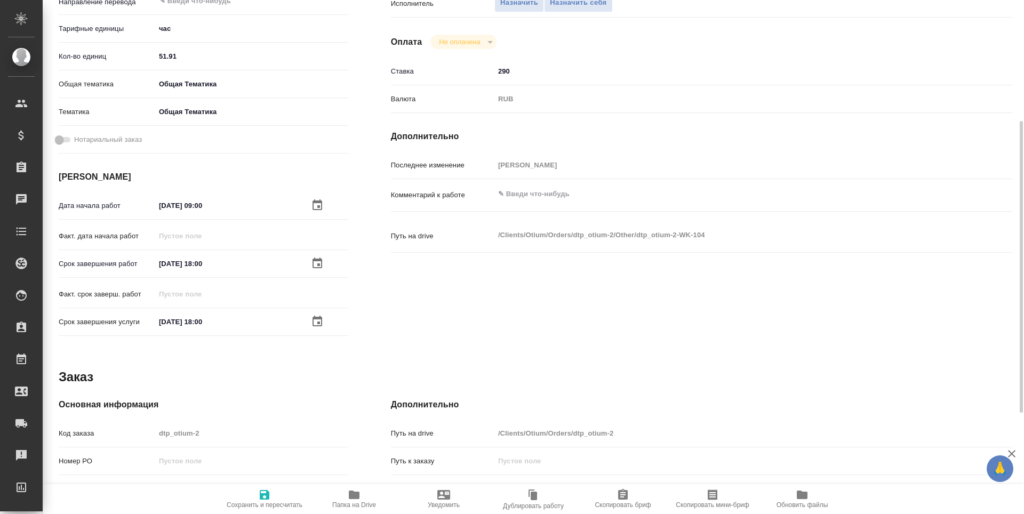
click at [289, 504] on span "Сохранить и пересчитать" at bounding box center [265, 504] width 76 height 7
type textarea "x"
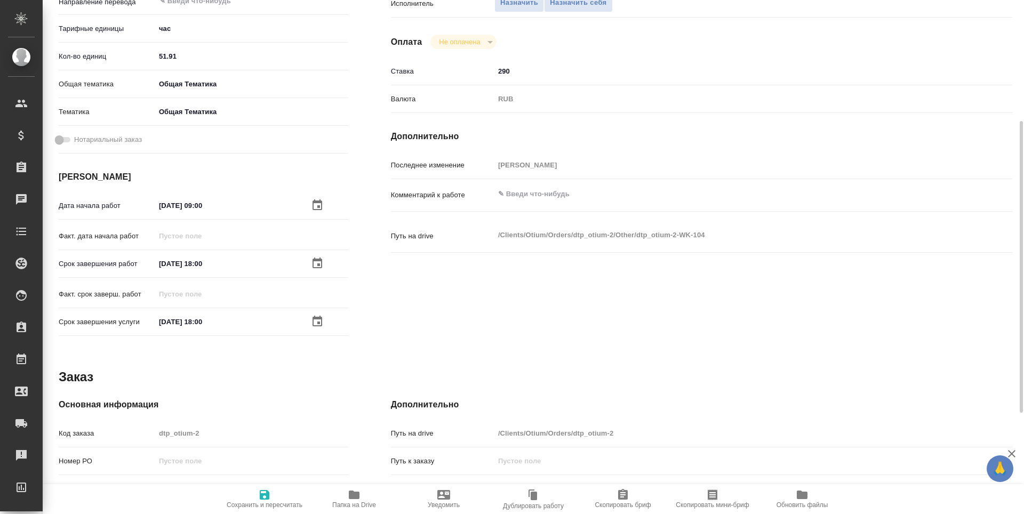
type textarea "x"
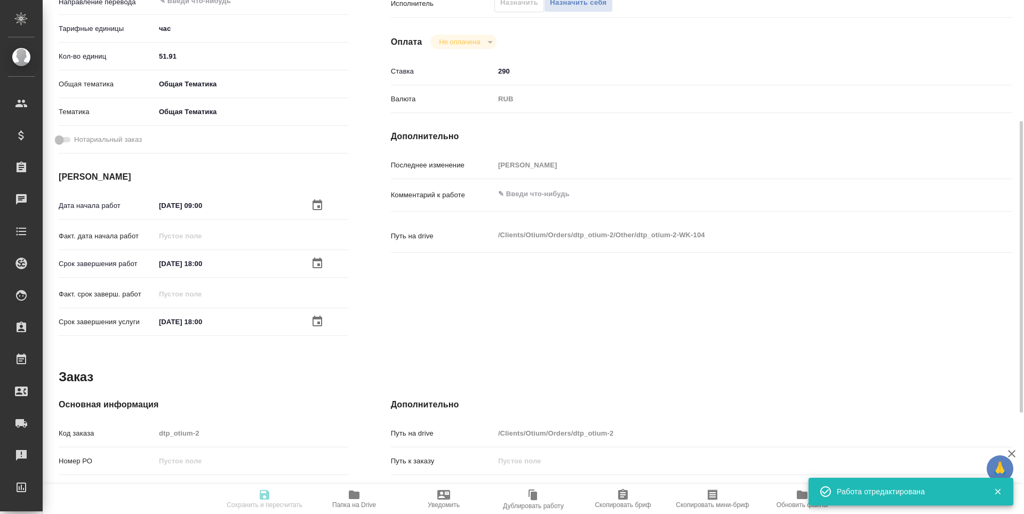
type textarea "x"
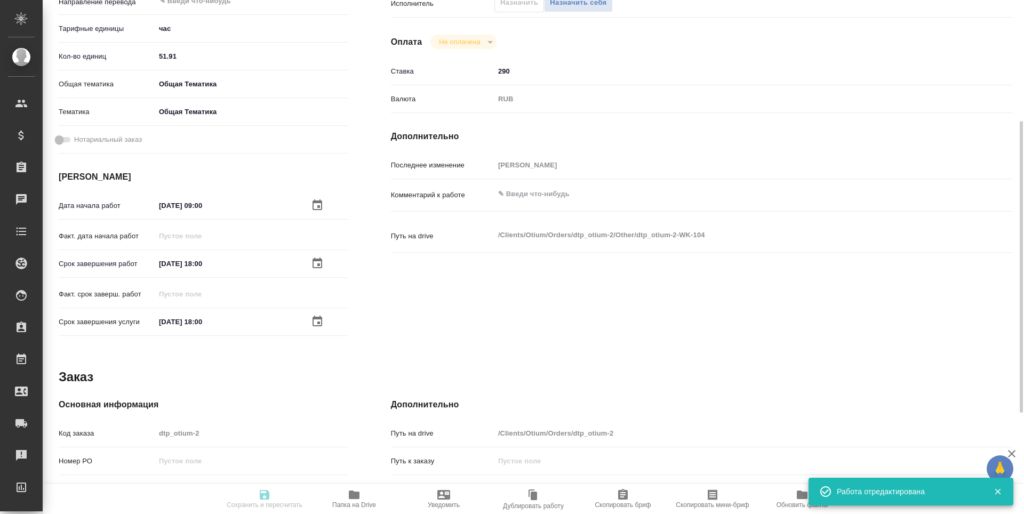
type textarea "x"
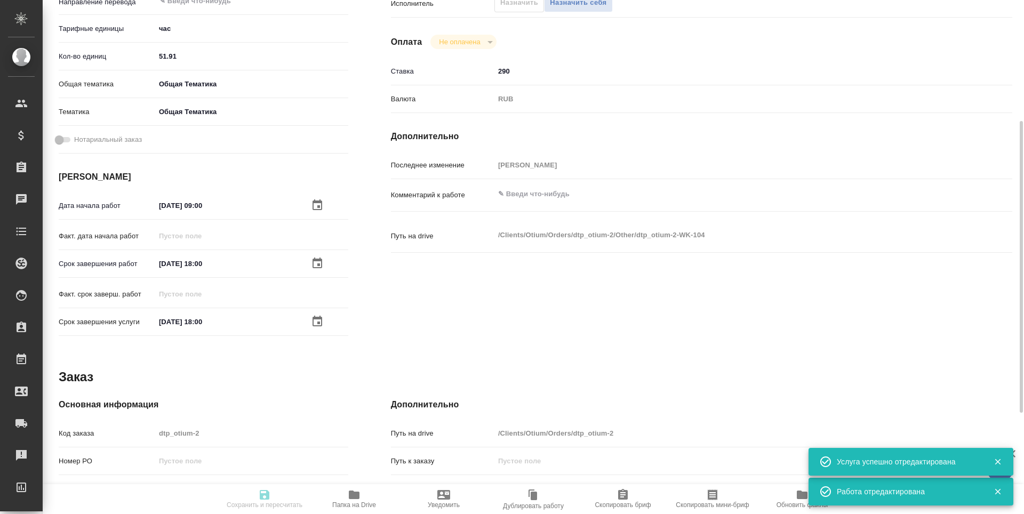
type input "created"
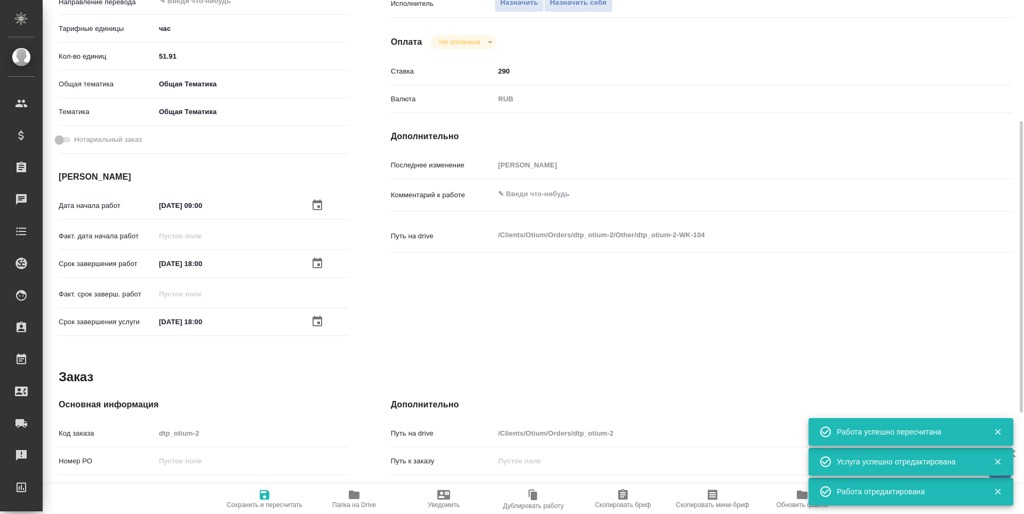
scroll to position [107, 0]
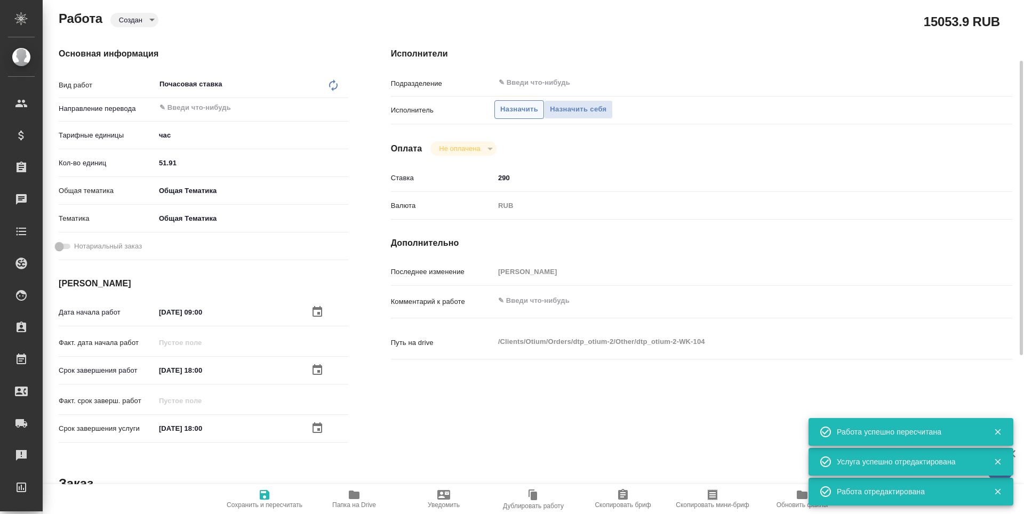
click at [529, 113] on span "Назначить" at bounding box center [519, 109] width 38 height 12
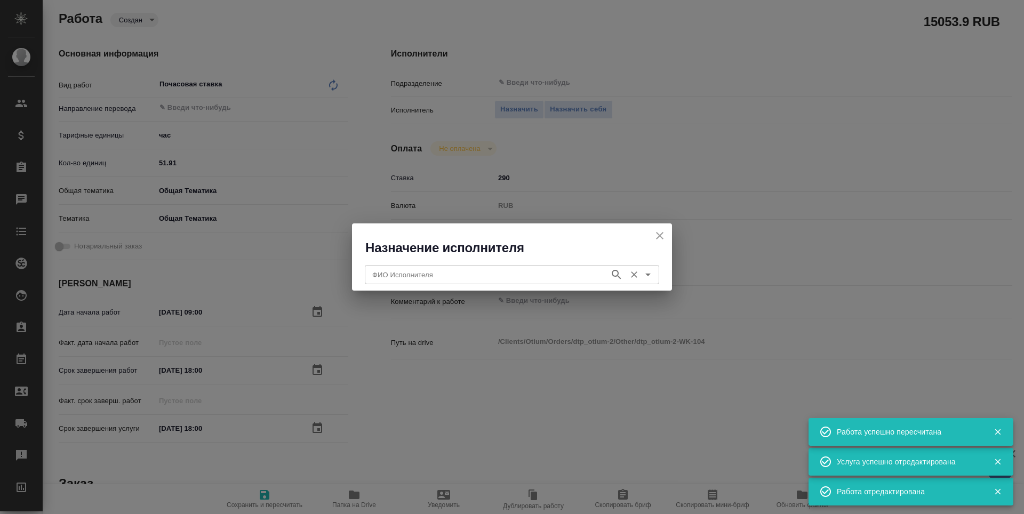
click at [435, 280] on input "ФИО Исполнителя" at bounding box center [486, 274] width 236 height 13
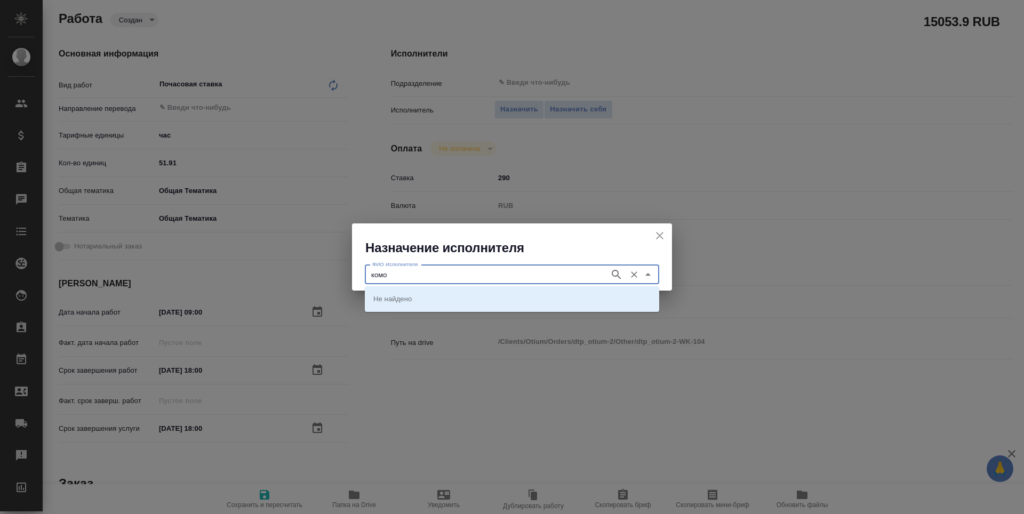
click at [612, 276] on icon "button" at bounding box center [616, 274] width 13 height 13
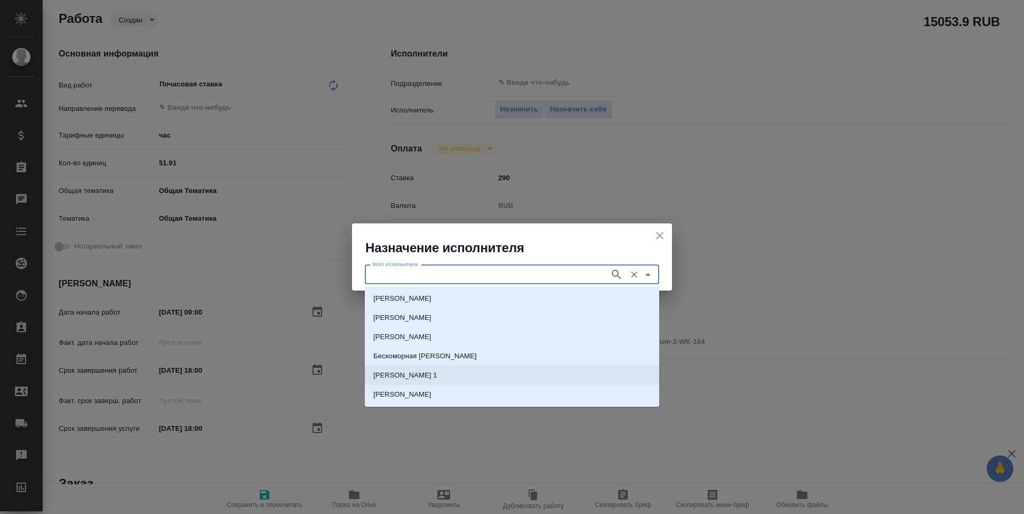
click at [539, 375] on li "Комова Татьяна 1" at bounding box center [512, 375] width 294 height 19
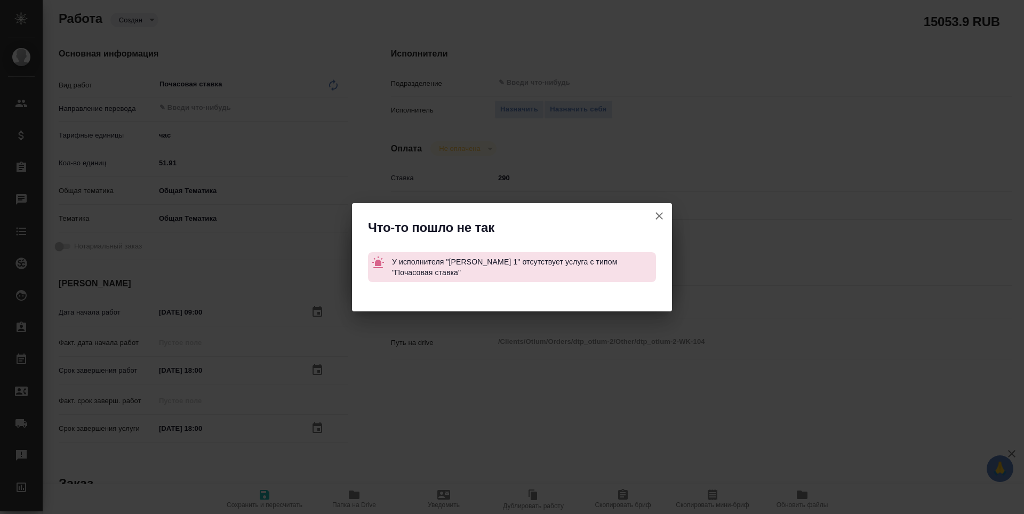
click at [539, 375] on div "Что-то пошло не так У исполнителя "Комова Татьяна 1" отсутствует услуга с типом…" at bounding box center [512, 257] width 1024 height 514
click at [661, 217] on icon "button" at bounding box center [659, 216] width 13 height 13
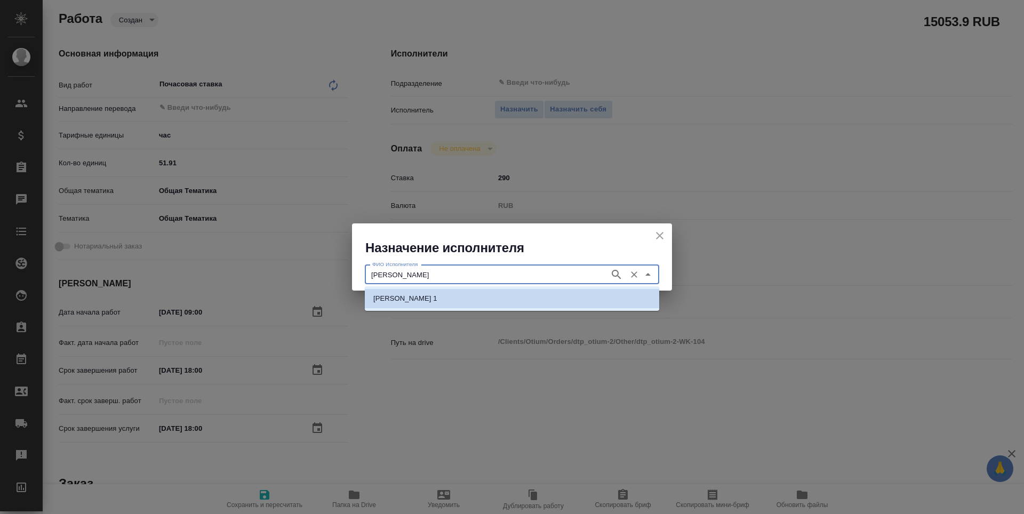
click at [613, 273] on icon "button" at bounding box center [616, 274] width 13 height 13
click at [423, 276] on input "Комова Татьяна 1" at bounding box center [486, 274] width 236 height 13
click at [623, 277] on icon "button" at bounding box center [616, 274] width 13 height 13
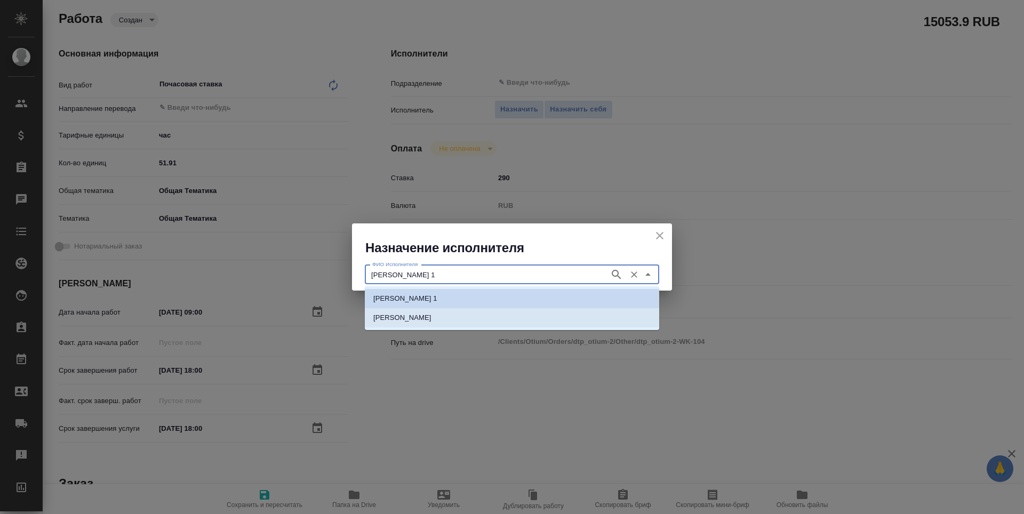
click at [560, 318] on li "[PERSON_NAME]" at bounding box center [512, 317] width 294 height 19
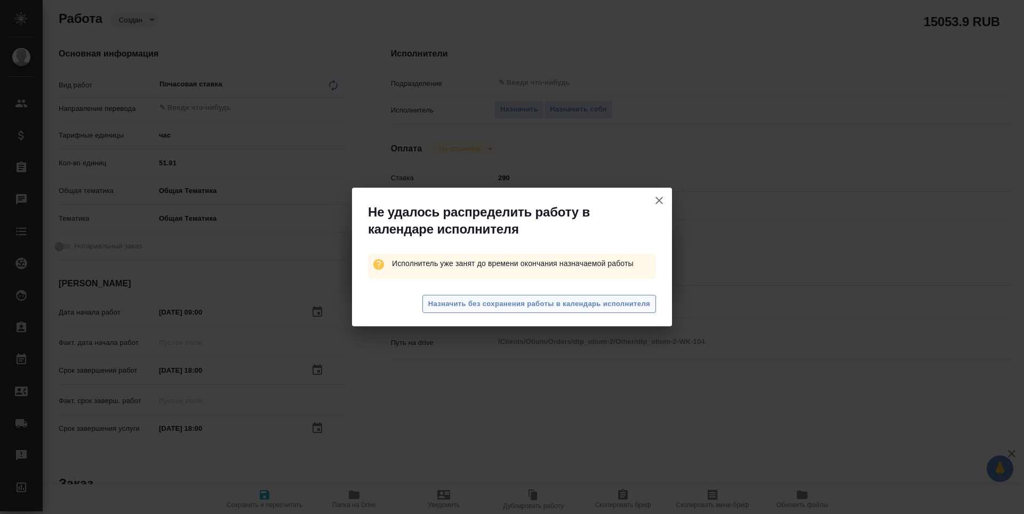
click at [555, 300] on span "Назначить без сохранения работы в календарь исполнителя" at bounding box center [539, 304] width 222 height 12
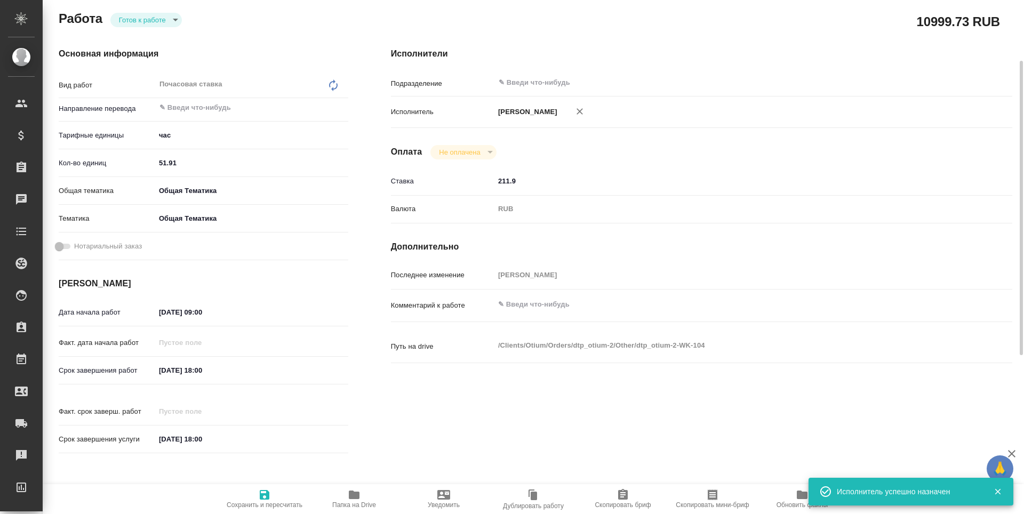
click at [268, 497] on icon "button" at bounding box center [265, 495] width 10 height 10
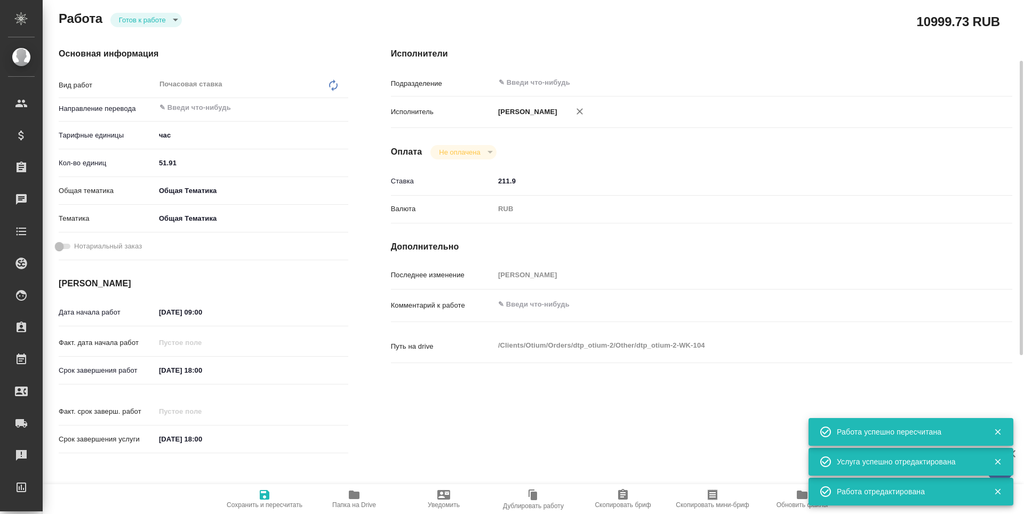
click at [179, 164] on input "51.91" at bounding box center [251, 162] width 193 height 15
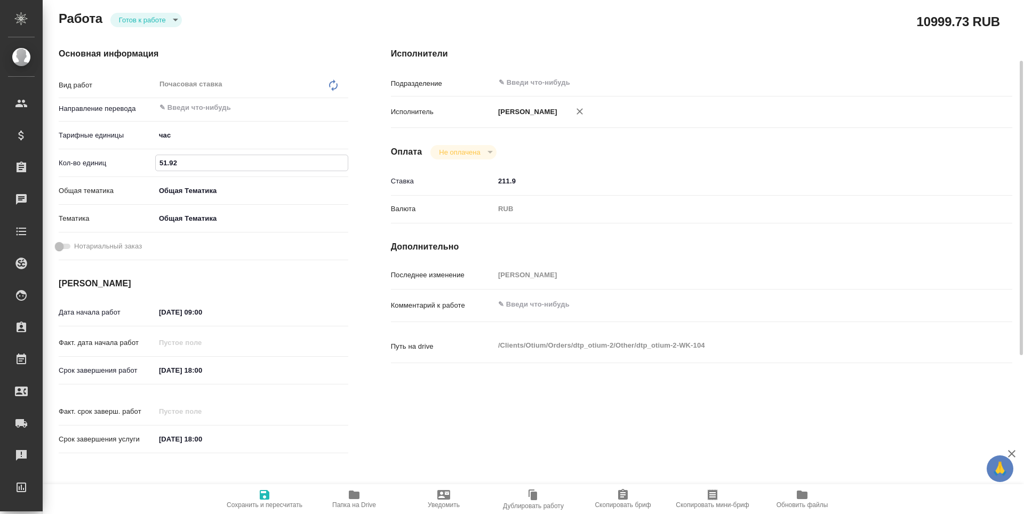
click at [263, 497] on icon "button" at bounding box center [265, 495] width 10 height 10
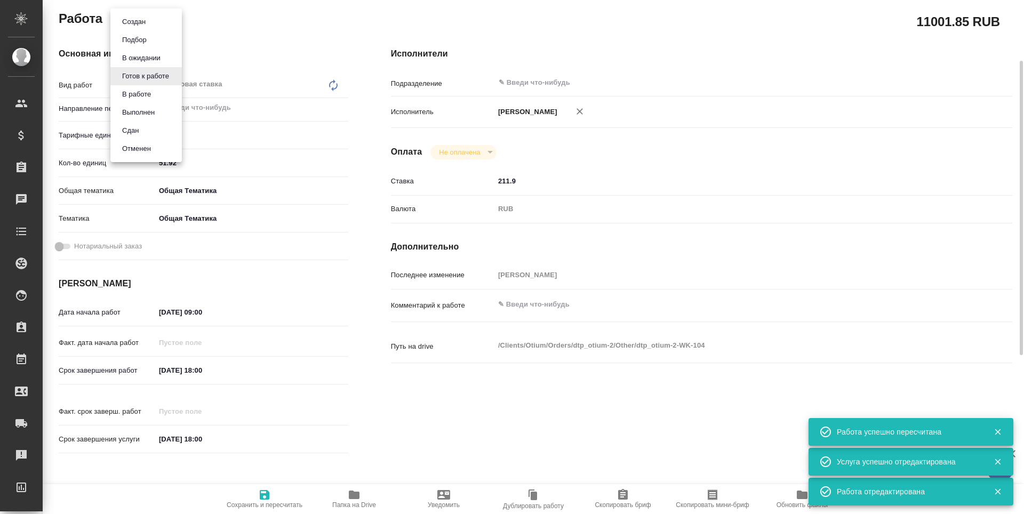
click at [157, 20] on body "🙏 .cls-1 fill:#fff; AWATERA Третьякова Наталия n.tretyakova Клиенты Спецификаци…" at bounding box center [512, 257] width 1024 height 514
click at [145, 131] on li "Сдан" at bounding box center [145, 131] width 71 height 18
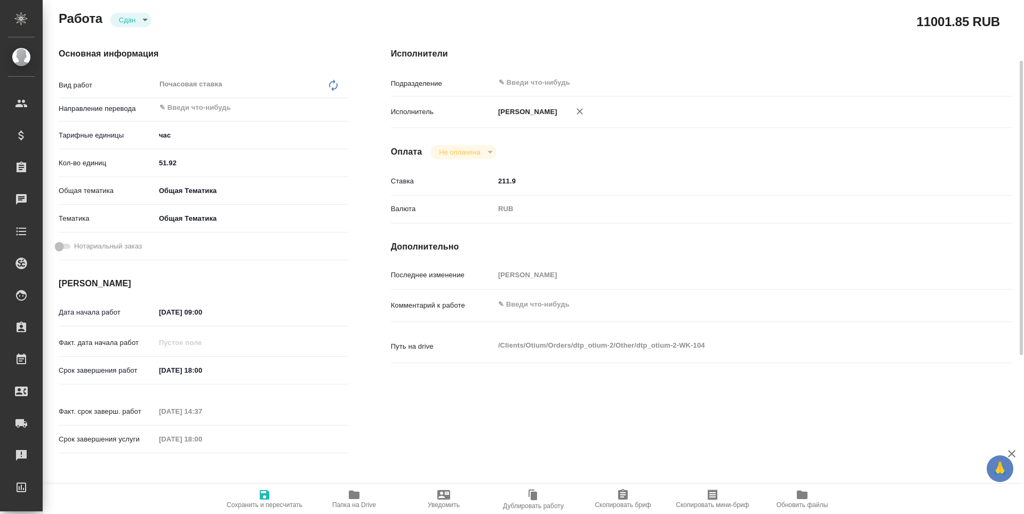
click at [267, 501] on icon "button" at bounding box center [264, 495] width 13 height 13
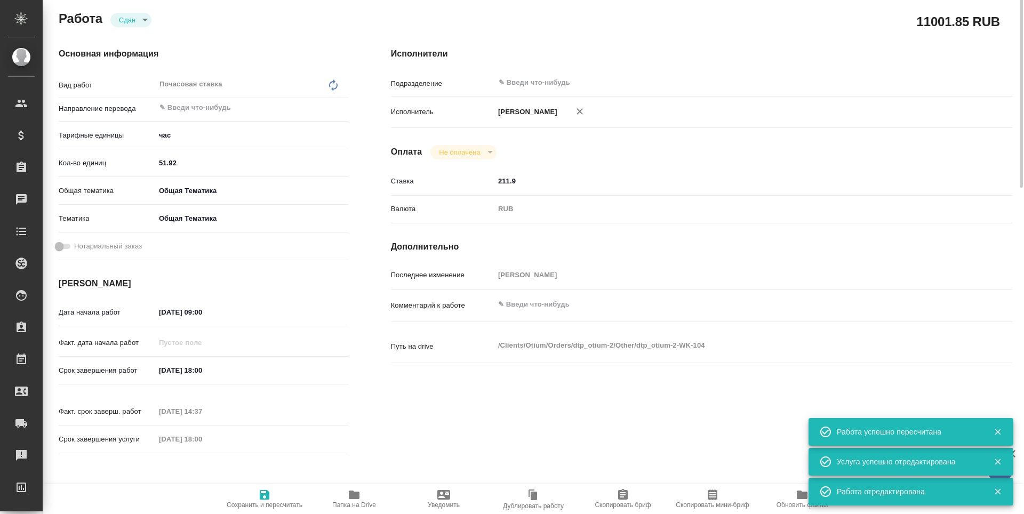
scroll to position [0, 0]
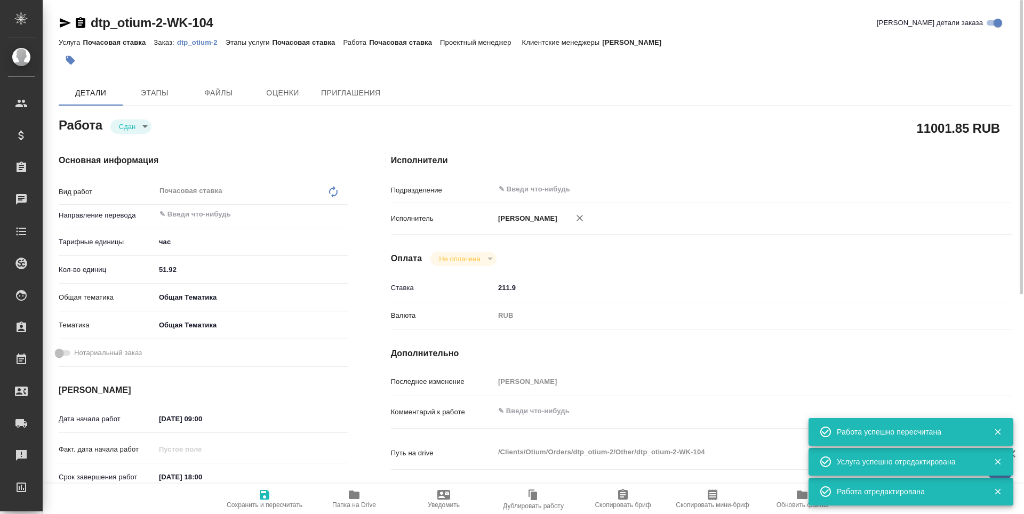
click at [61, 23] on icon "button" at bounding box center [65, 23] width 13 height 13
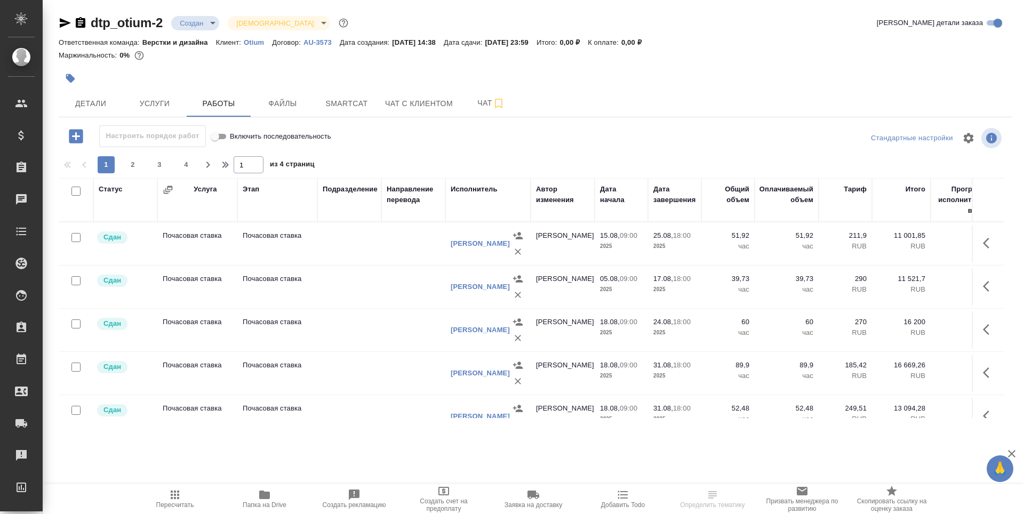
click at [78, 238] on input "checkbox" at bounding box center [75, 237] width 9 height 9
checkbox input "true"
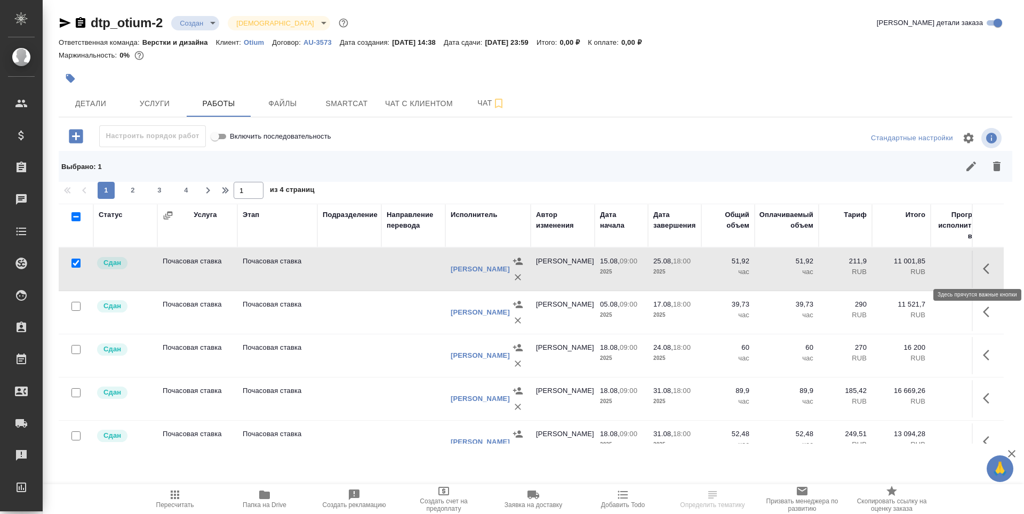
click at [983, 269] on icon "button" at bounding box center [986, 269] width 6 height 11
click at [923, 274] on icon "button" at bounding box center [930, 268] width 15 height 15
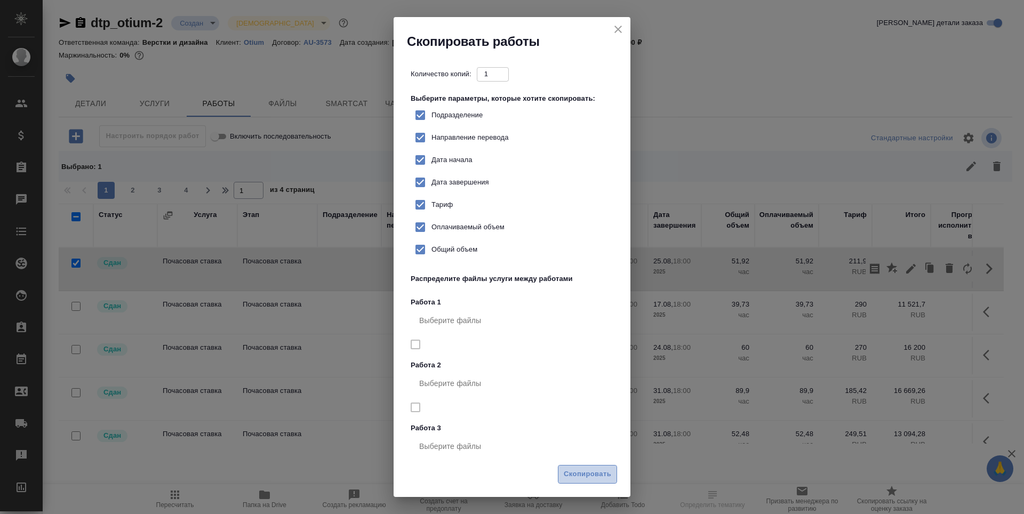
click at [589, 476] on span "Скопировать" at bounding box center [587, 474] width 47 height 12
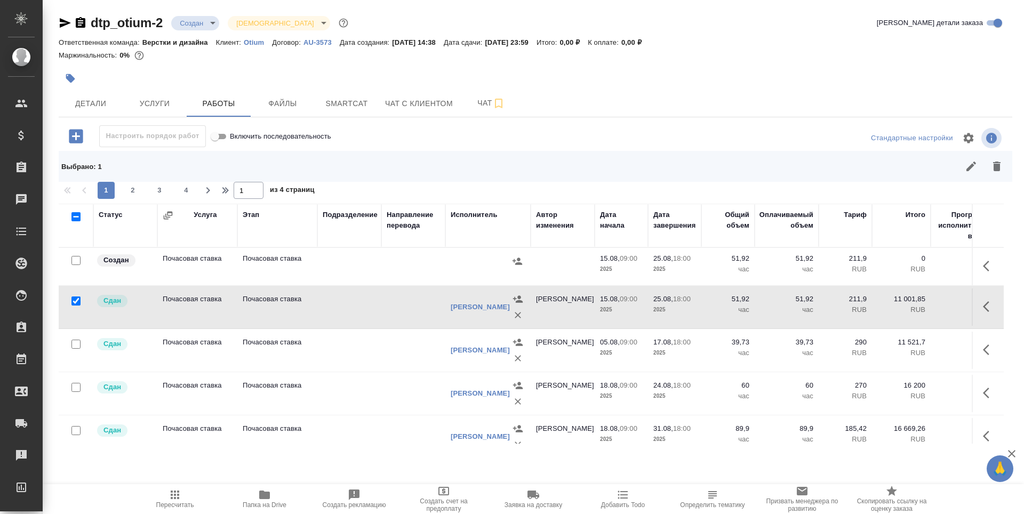
click at [204, 275] on td "Почасовая ставка" at bounding box center [197, 266] width 80 height 37
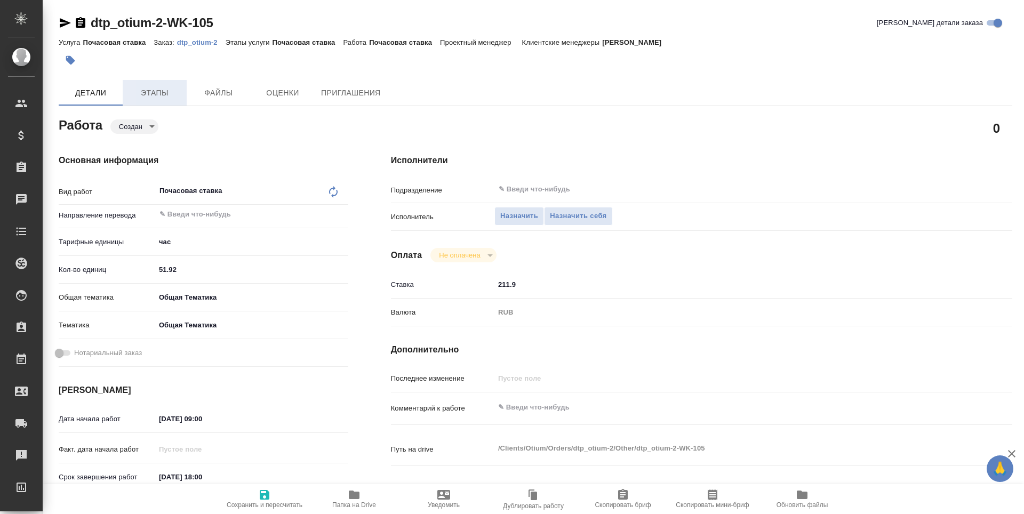
type textarea "x"
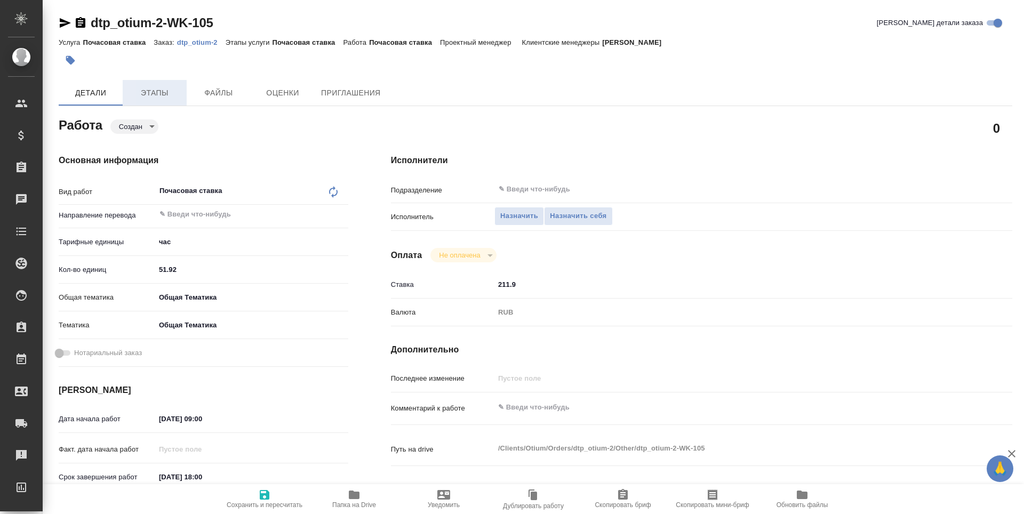
type textarea "x"
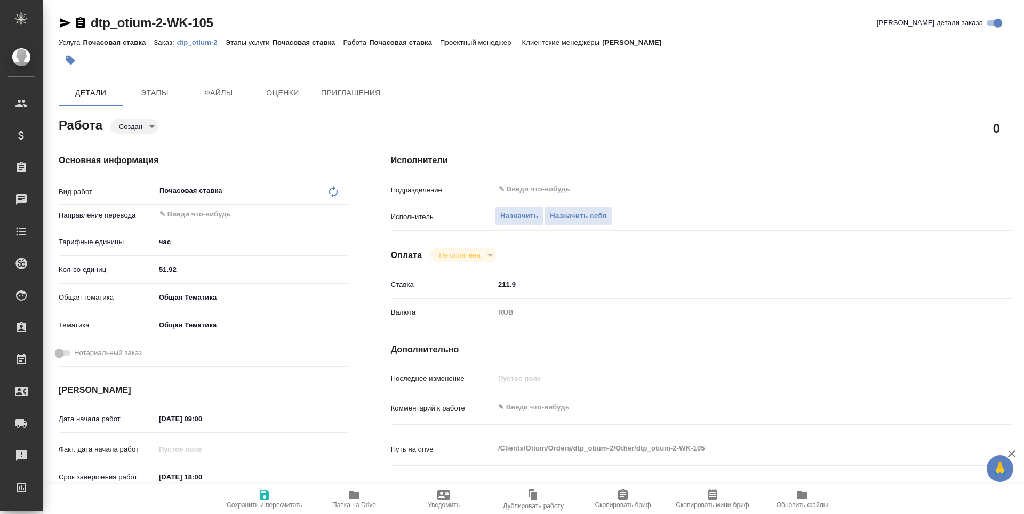
type textarea "x"
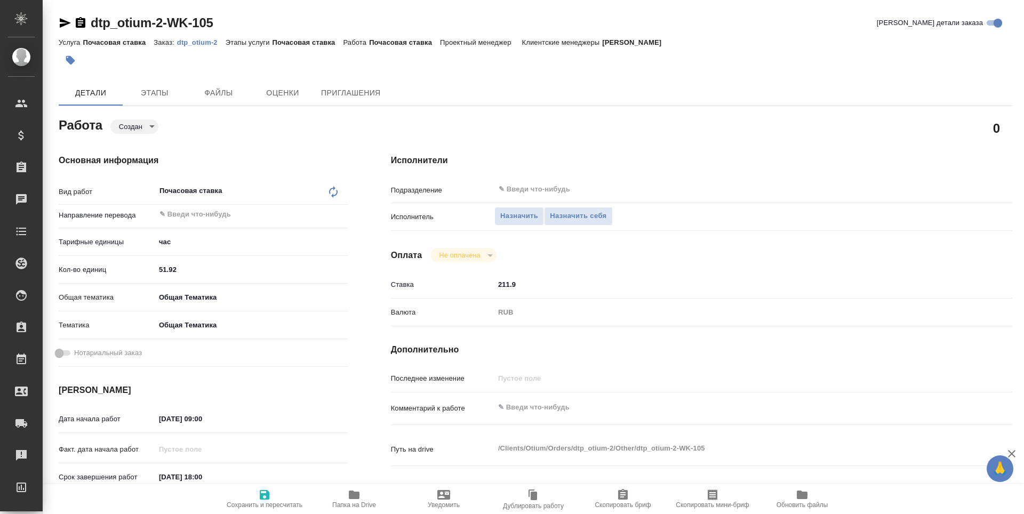
click at [180, 264] on input "51.92" at bounding box center [251, 269] width 193 height 15
type textarea "x"
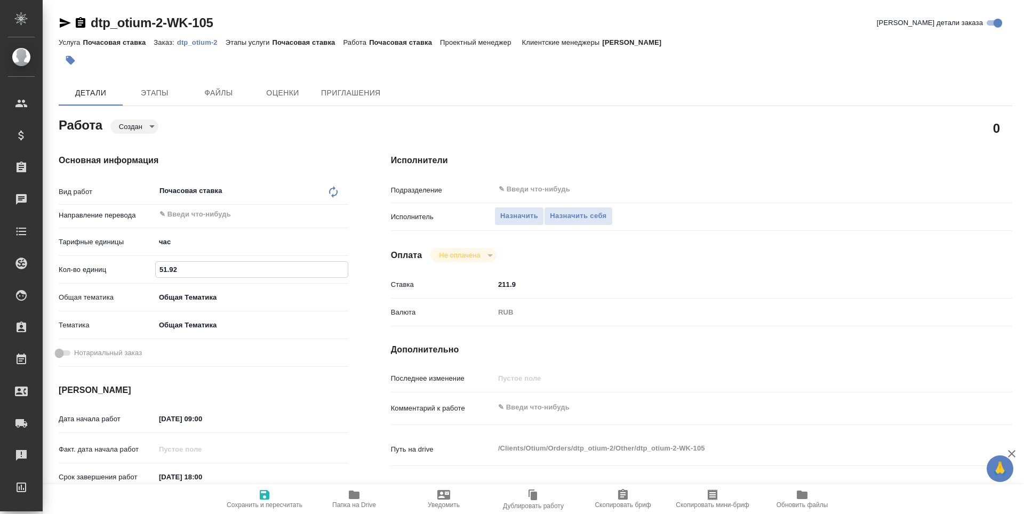
type textarea "x"
type input "51.9"
type textarea "x"
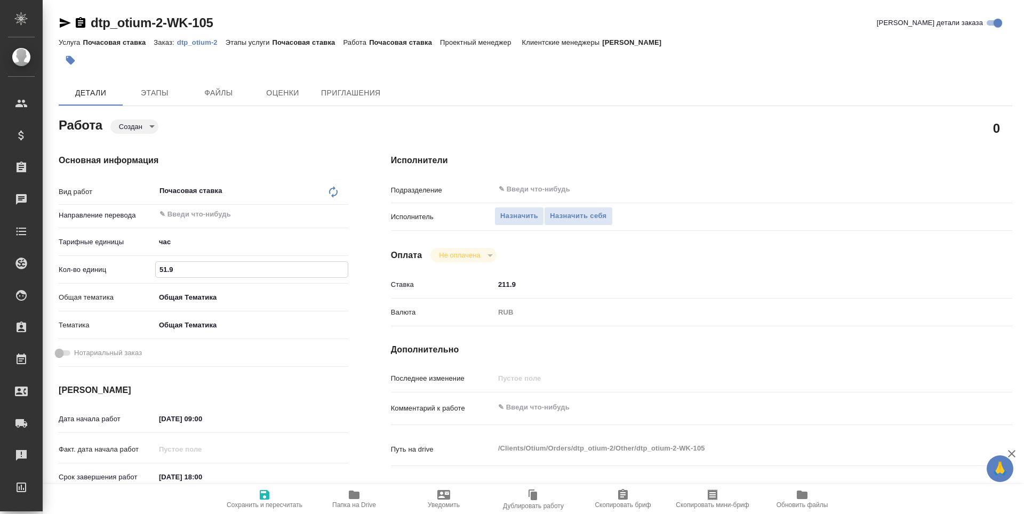
type textarea "x"
type input "51"
type textarea "x"
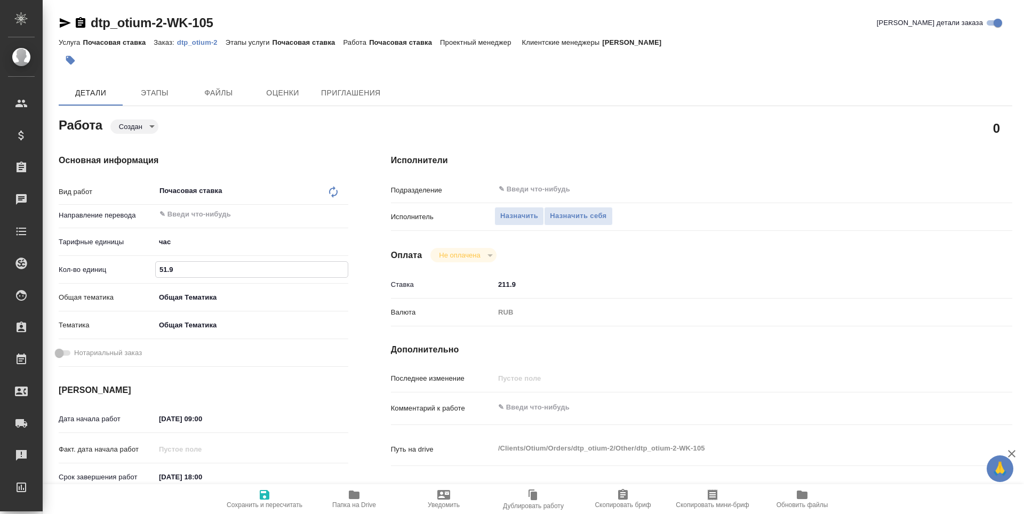
type textarea "x"
type input "5"
type textarea "x"
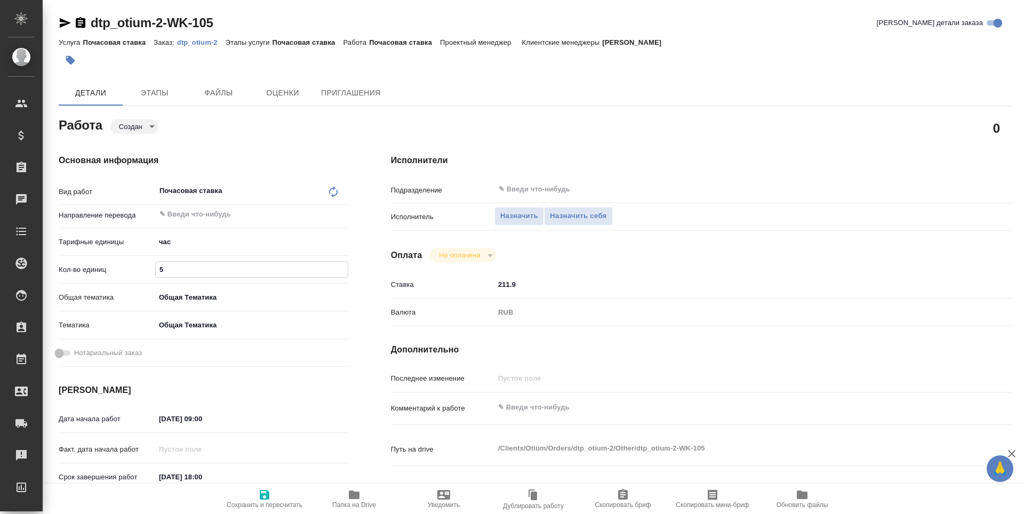
type textarea "x"
type input "52"
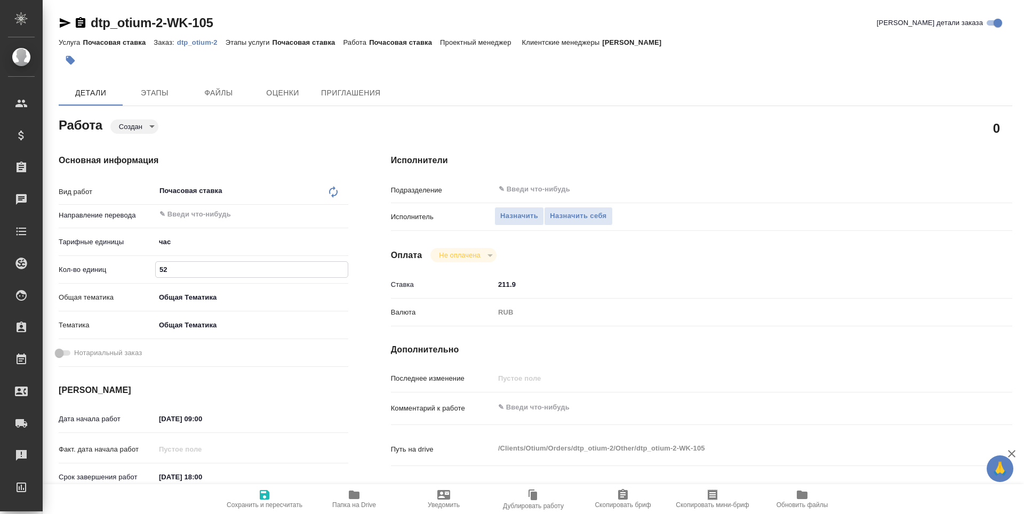
type textarea "x"
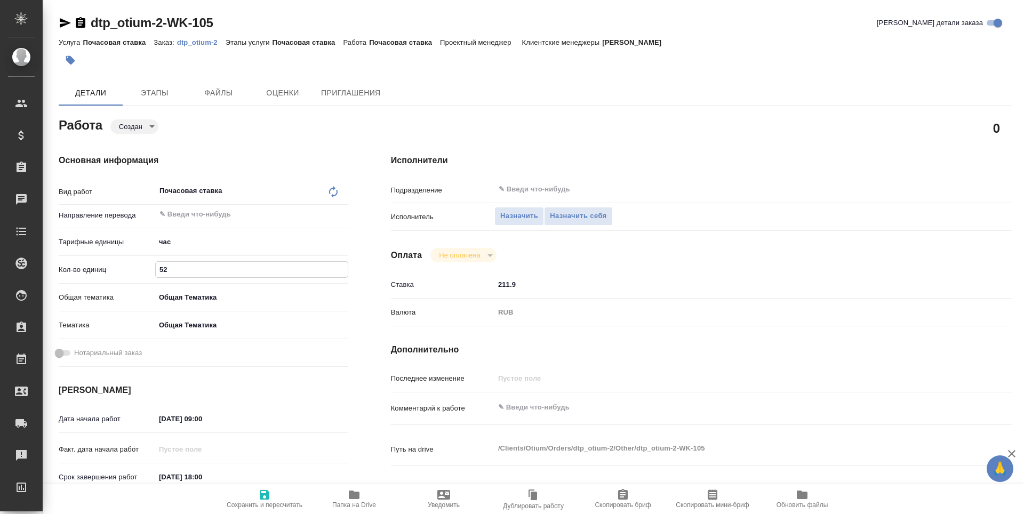
type input "525"
type textarea "x"
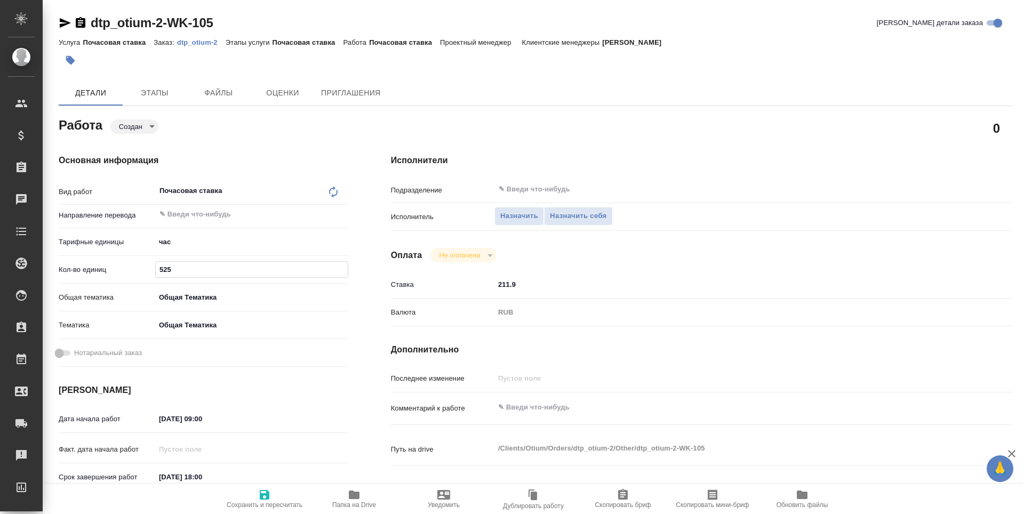
type textarea "x"
type input "52"
type textarea "x"
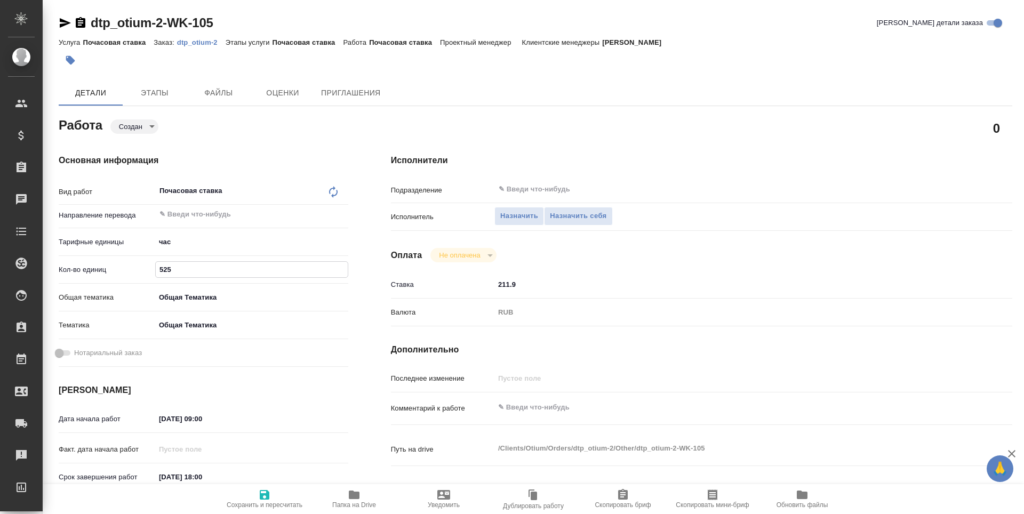
type textarea "x"
type input "5"
type textarea "x"
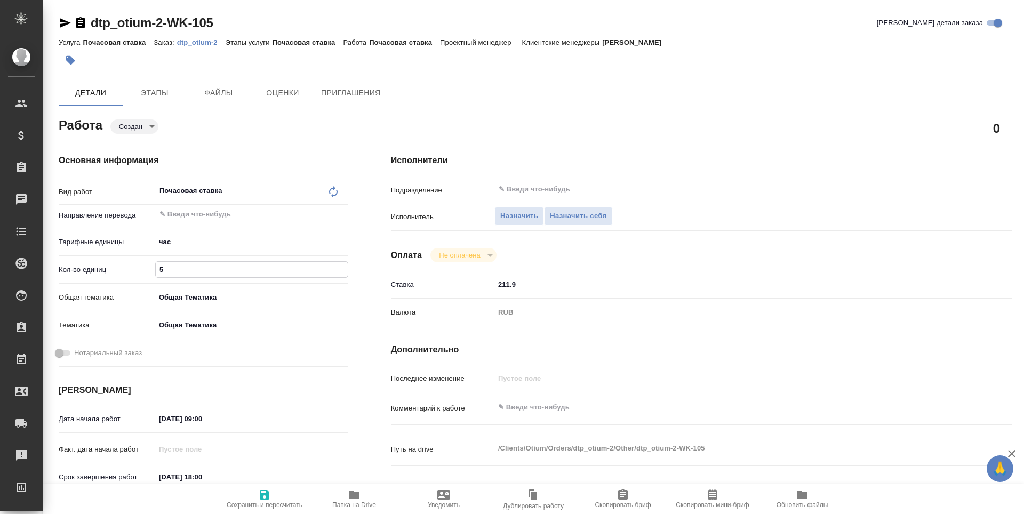
type textarea "x"
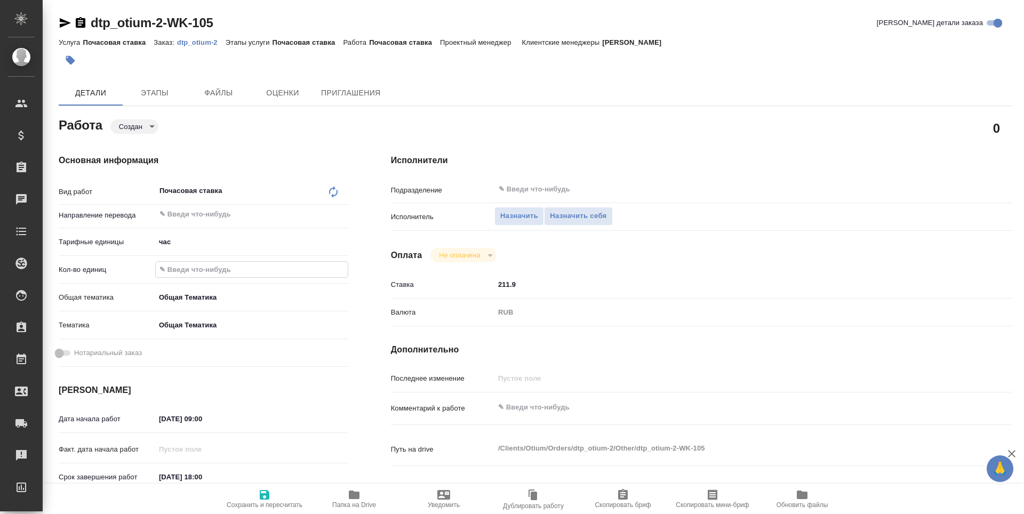
type textarea "x"
type input "2"
type textarea "x"
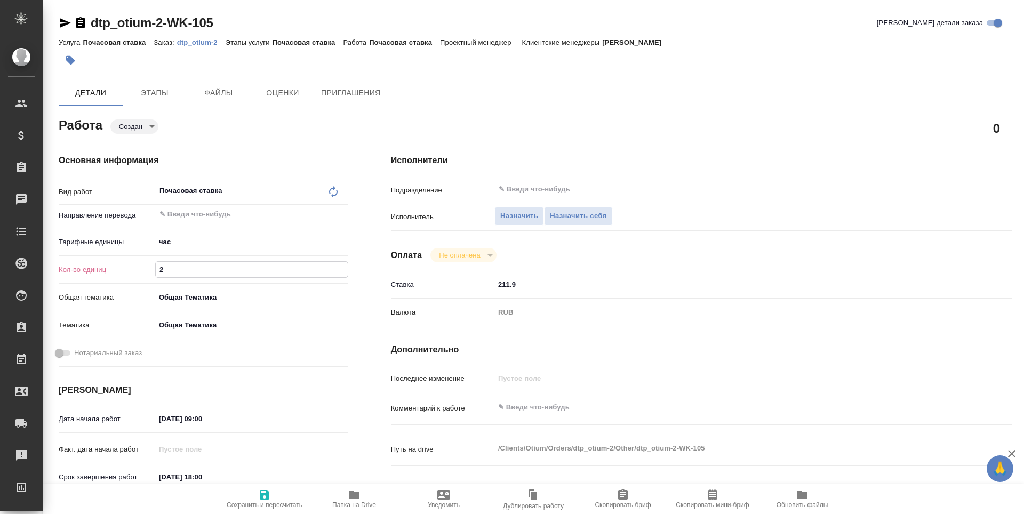
type textarea "x"
type input "25"
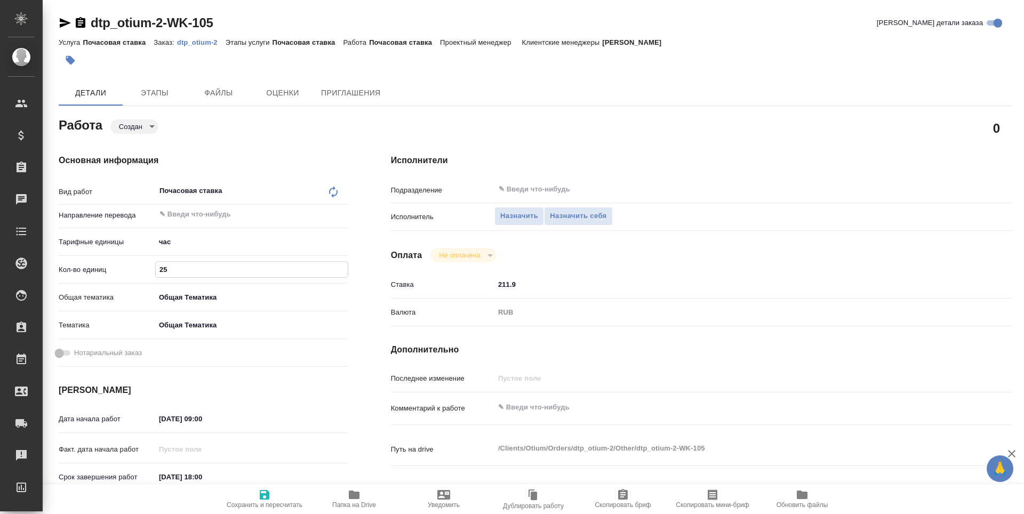
type textarea "x"
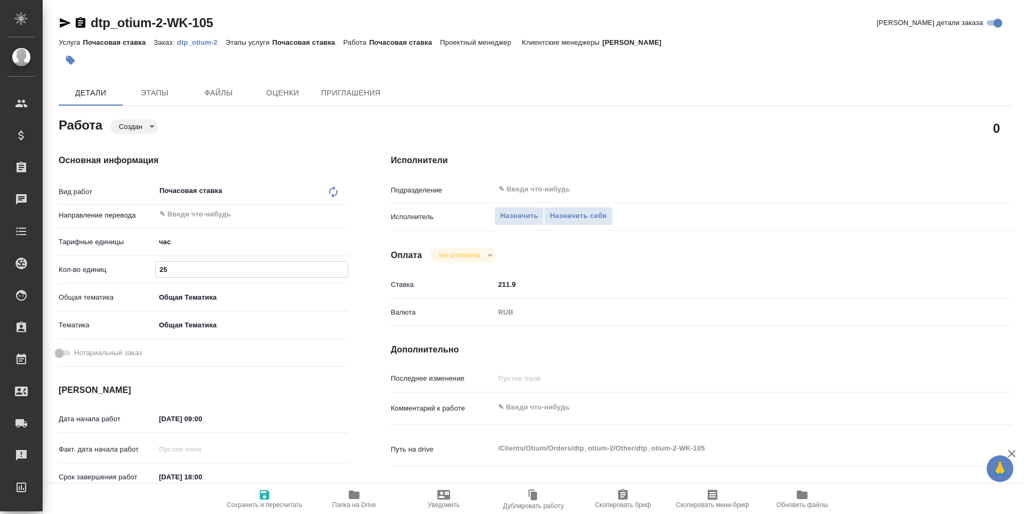
type input "25"
click at [197, 416] on input "15.08.2025 09:00" at bounding box center [201, 418] width 93 height 15
click at [314, 416] on icon "button" at bounding box center [318, 417] width 10 height 11
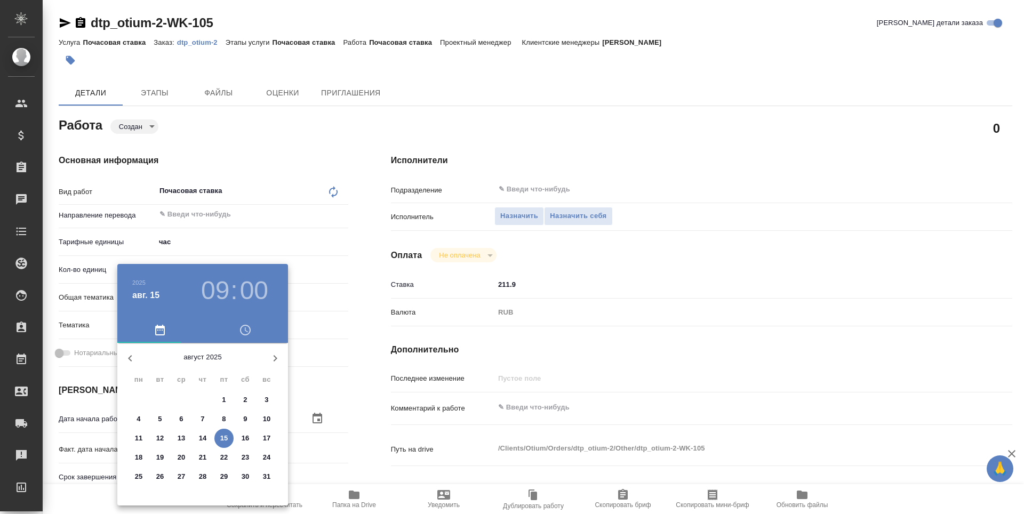
click at [138, 475] on p "25" at bounding box center [139, 477] width 8 height 11
type textarea "x"
type input "25.08.2025 09:00"
type textarea "x"
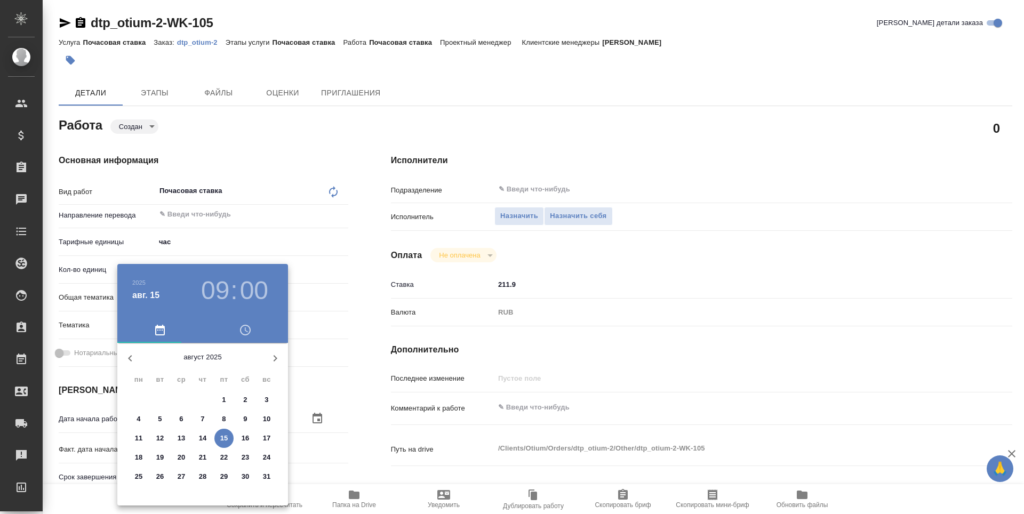
type textarea "x"
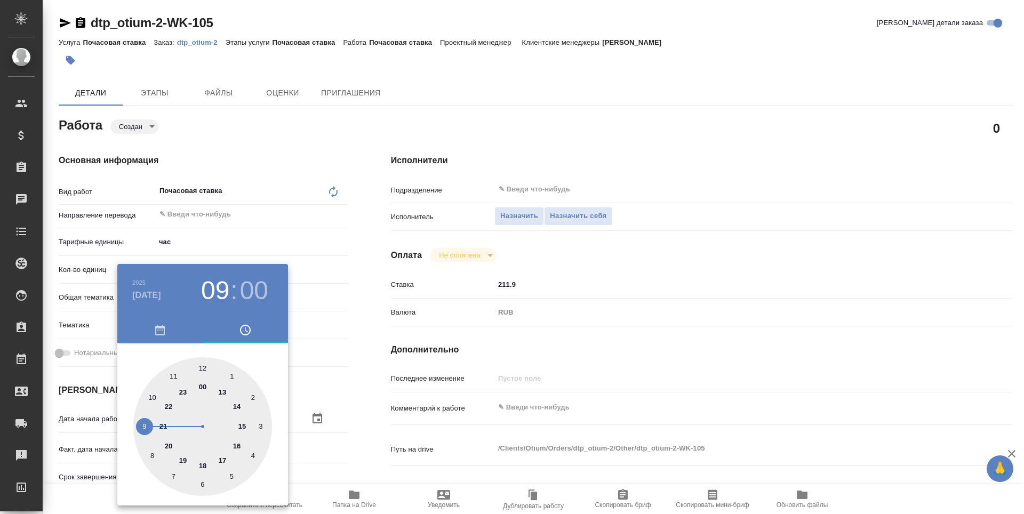
click at [362, 359] on div at bounding box center [512, 257] width 1024 height 514
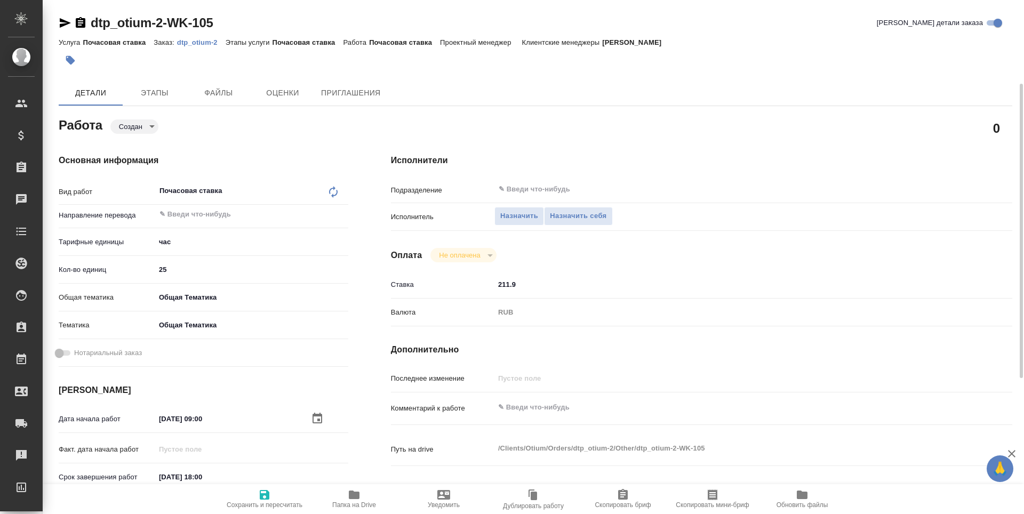
scroll to position [53, 0]
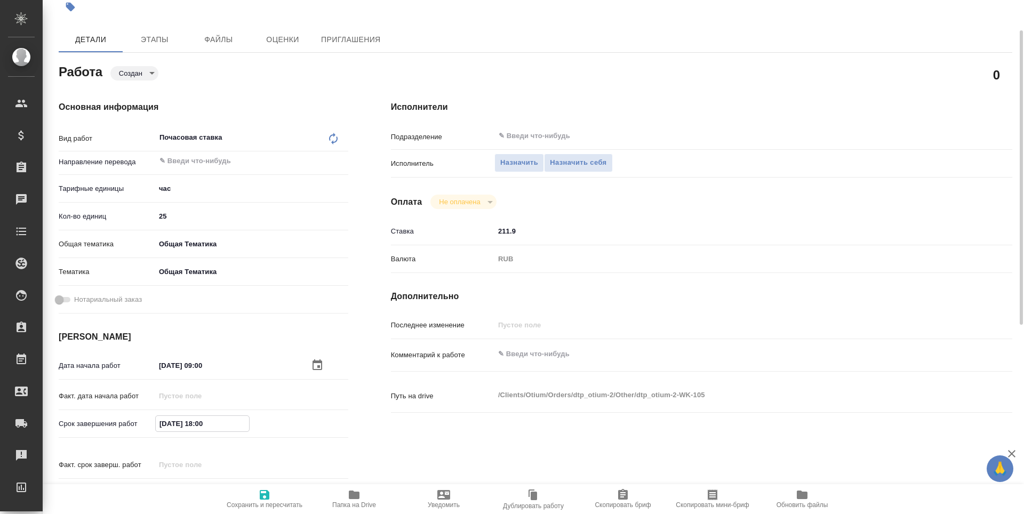
click at [177, 427] on input "25.08.2025 18:00" at bounding box center [202, 423] width 93 height 15
click at [320, 422] on icon "button" at bounding box center [317, 423] width 13 height 13
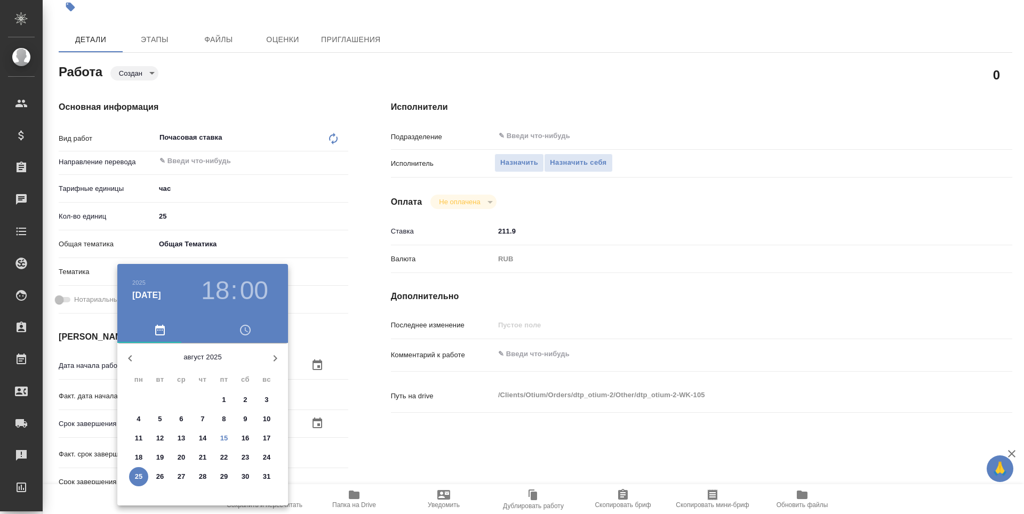
click at [265, 473] on p "31" at bounding box center [267, 477] width 8 height 11
type textarea "x"
type input "31.08.2025 18:00"
type textarea "x"
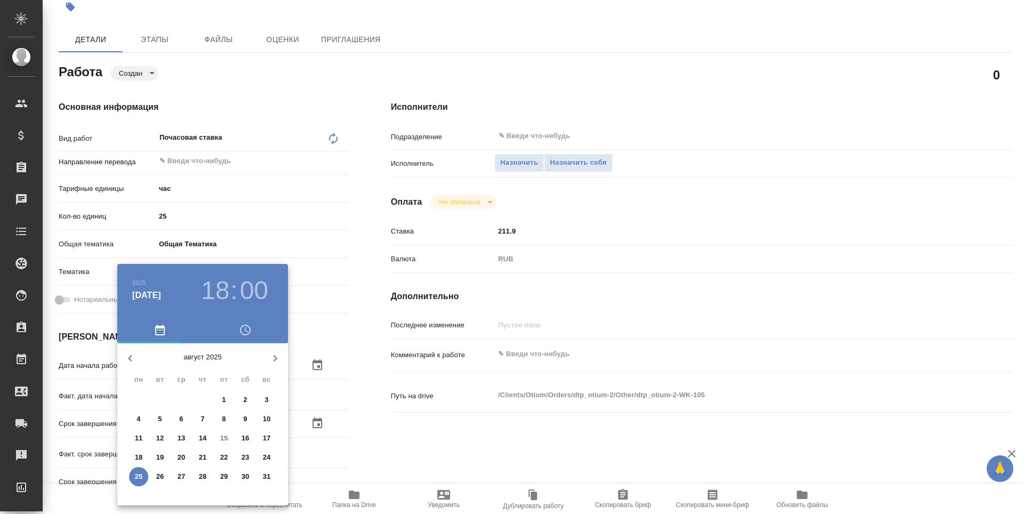
type textarea "x"
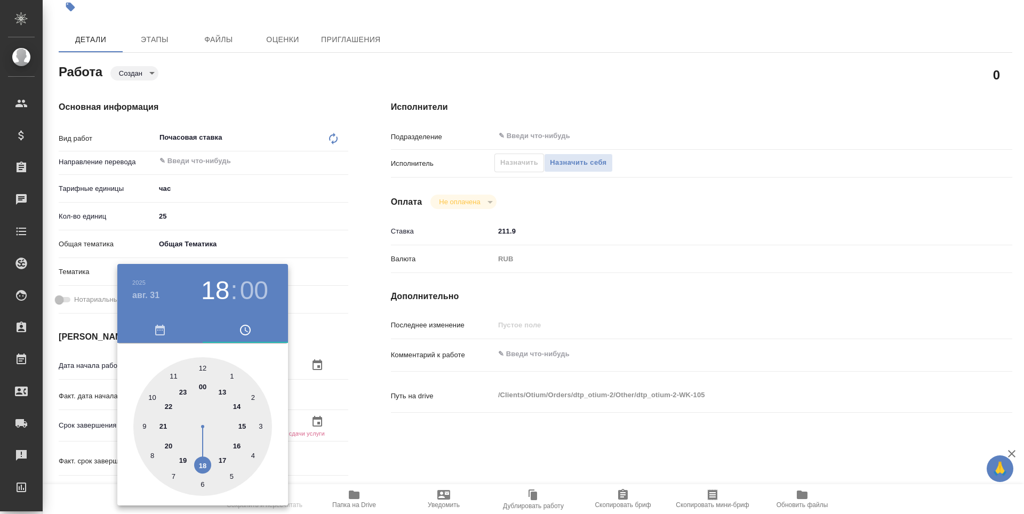
click at [356, 433] on div at bounding box center [512, 257] width 1024 height 514
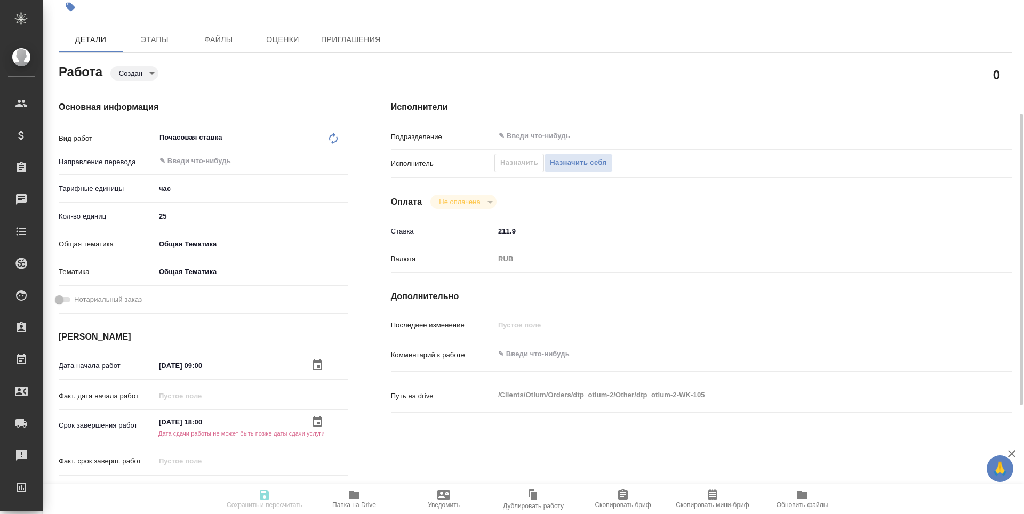
scroll to position [160, 0]
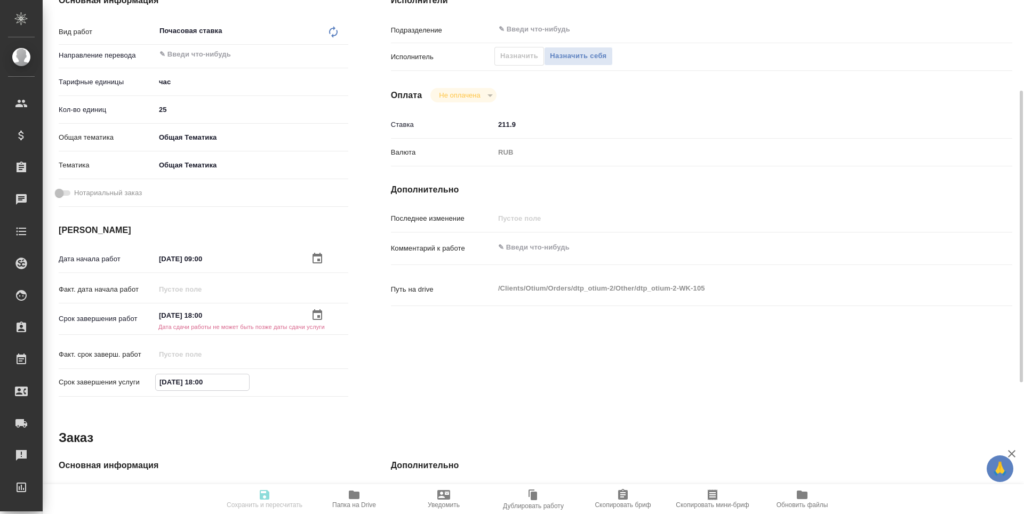
click at [212, 387] on input "25.08.2025 18:00" at bounding box center [202, 381] width 93 height 15
click at [318, 384] on icon "button" at bounding box center [318, 381] width 10 height 11
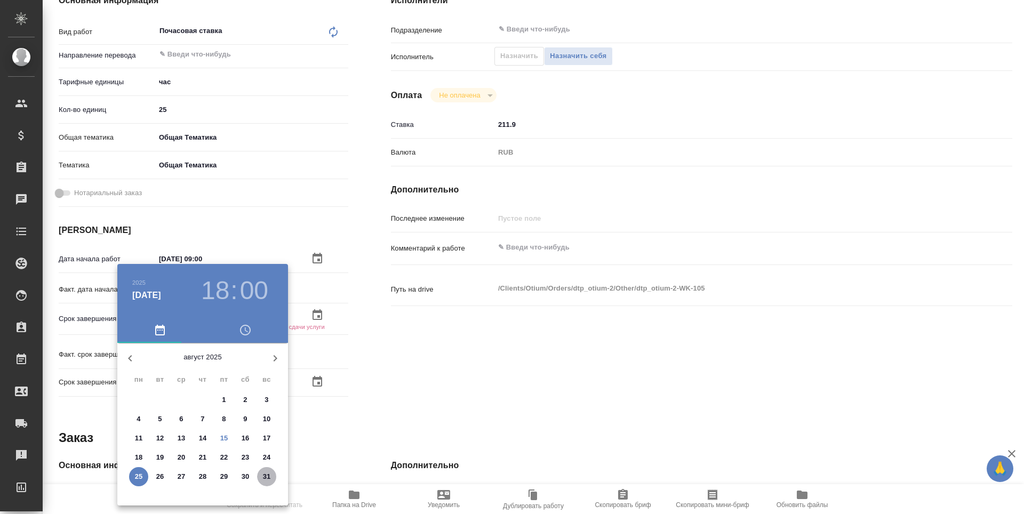
click at [267, 477] on p "31" at bounding box center [267, 477] width 8 height 11
type textarea "x"
type input "[DATE] 18:00"
type textarea "x"
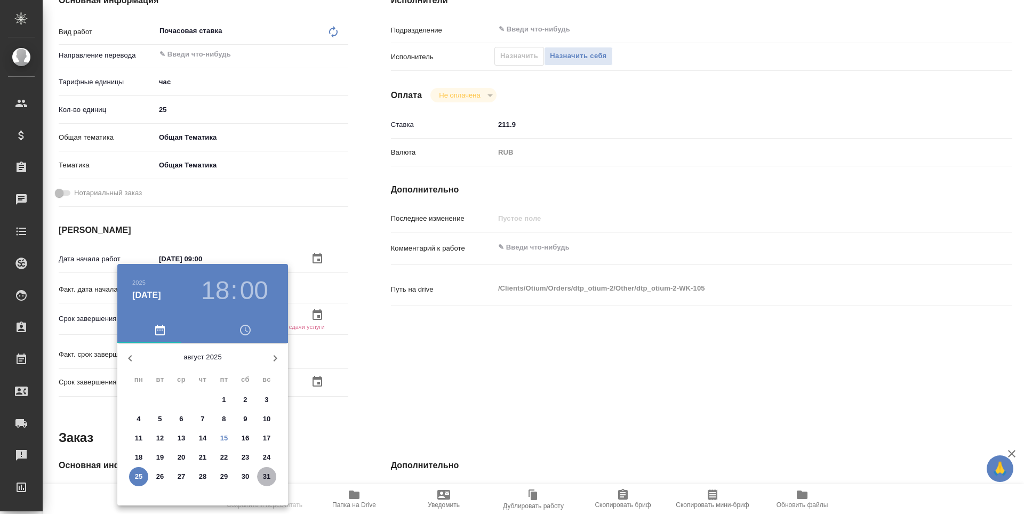
type textarea "x"
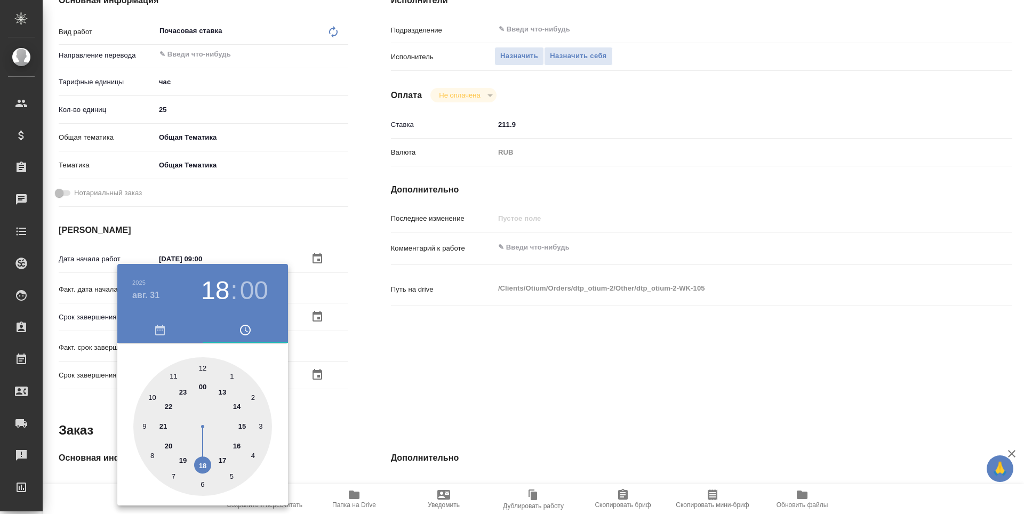
click at [382, 416] on div at bounding box center [512, 257] width 1024 height 514
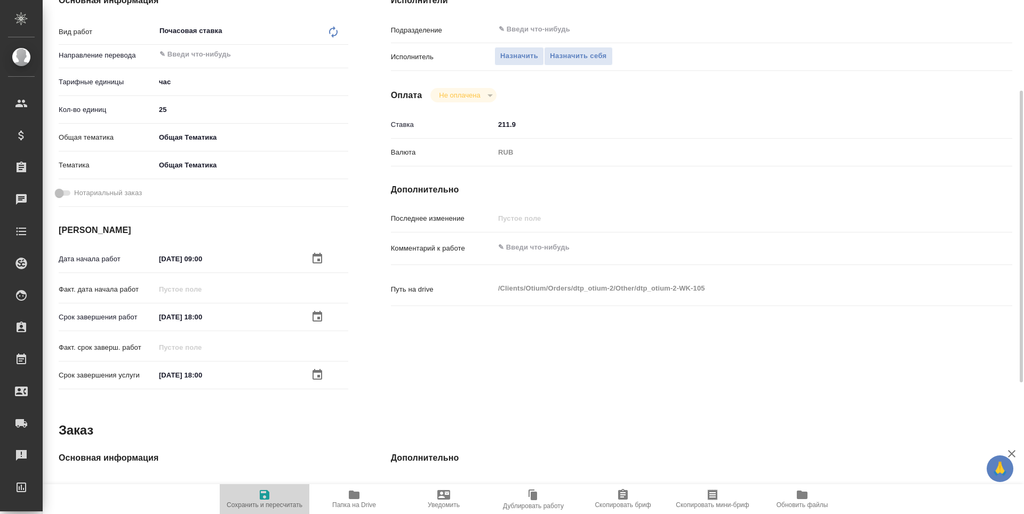
click at [263, 493] on icon "button" at bounding box center [265, 495] width 10 height 10
type textarea "x"
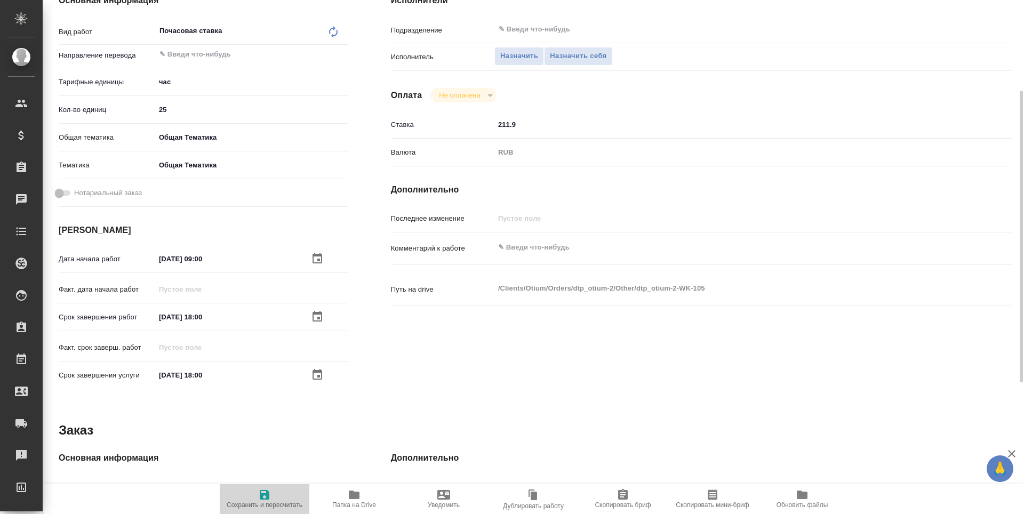
type textarea "x"
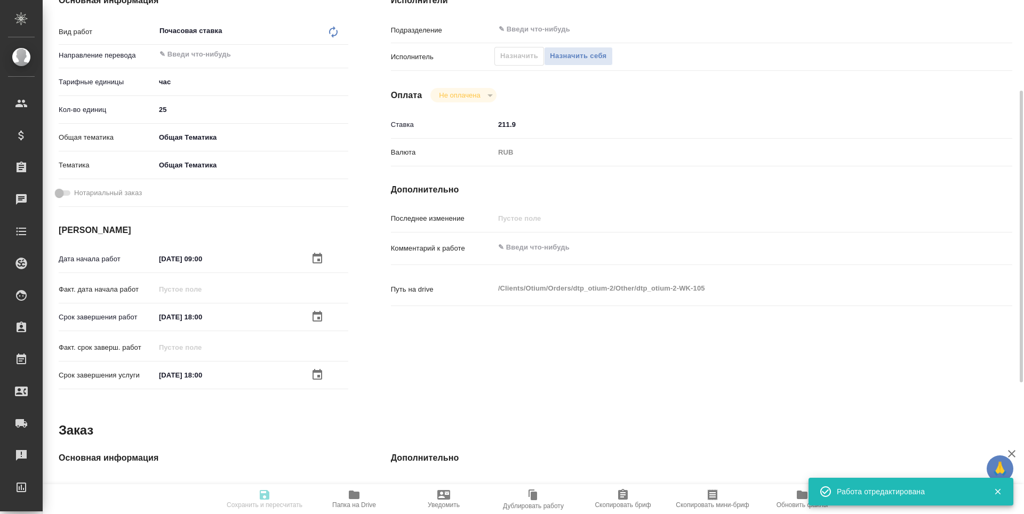
type textarea "x"
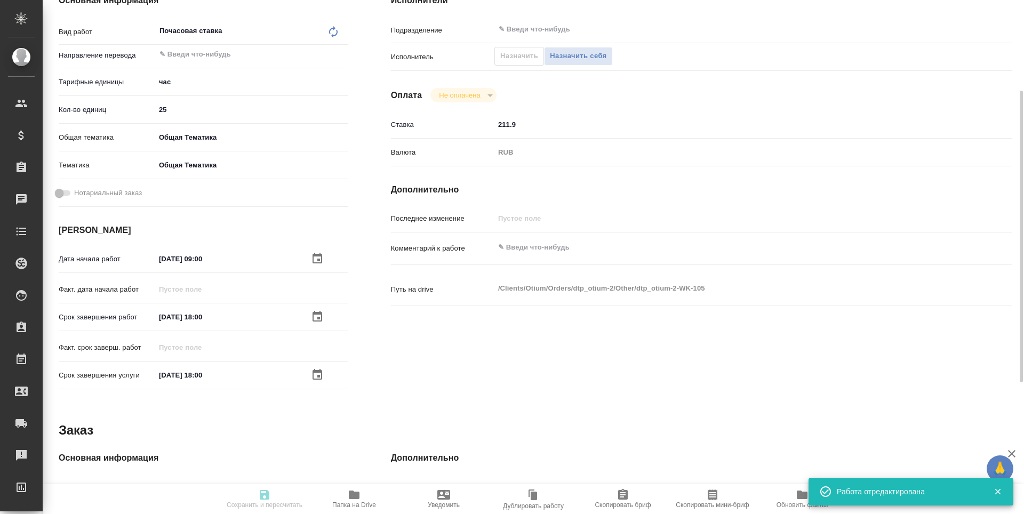
type textarea "x"
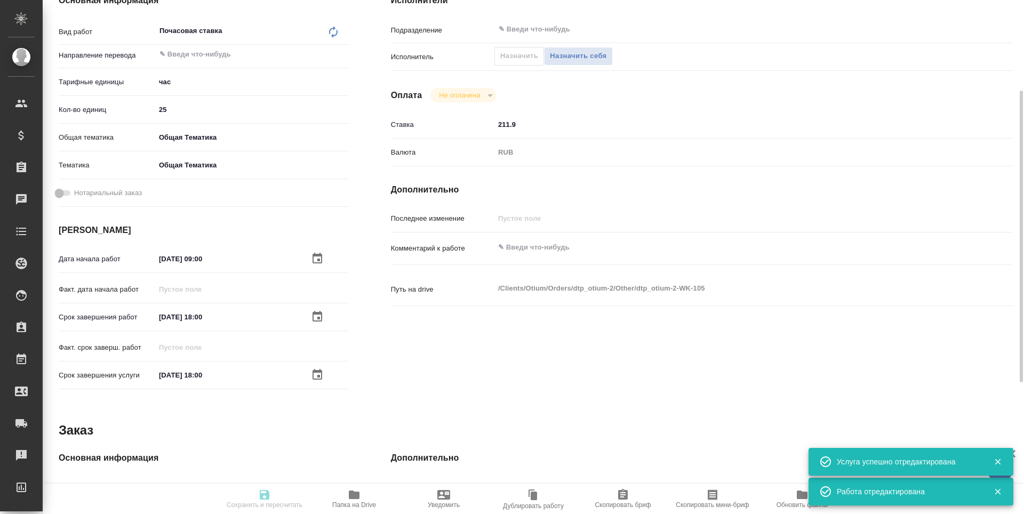
type input "created"
type textarea "Почасовая ставка"
type textarea "x"
type input "5a8b1489cc6b4906c91bfd93"
type input "25"
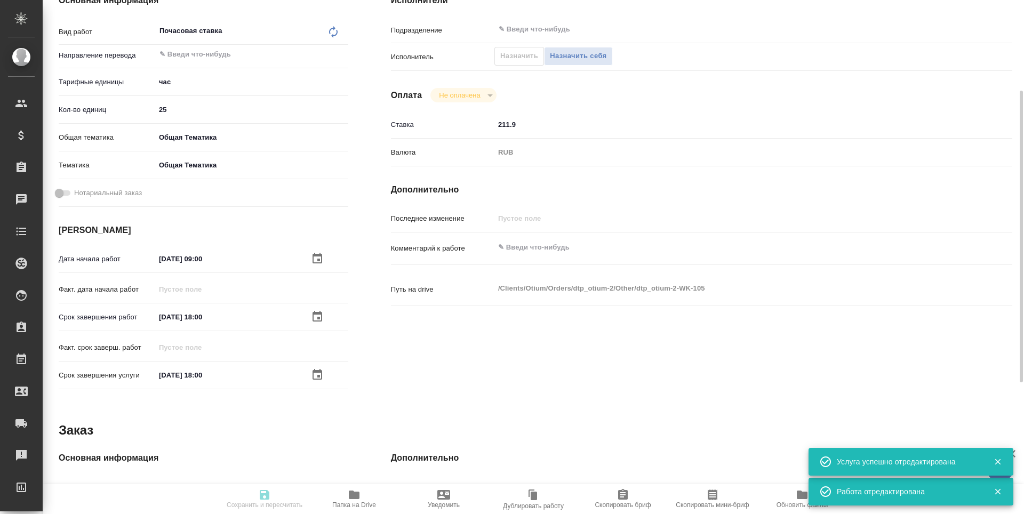
type input "obtem"
type input "6012b1ca196b0e5c9229a120"
type input "25.08.2025 09:00"
type input "31.08.2025 18:00"
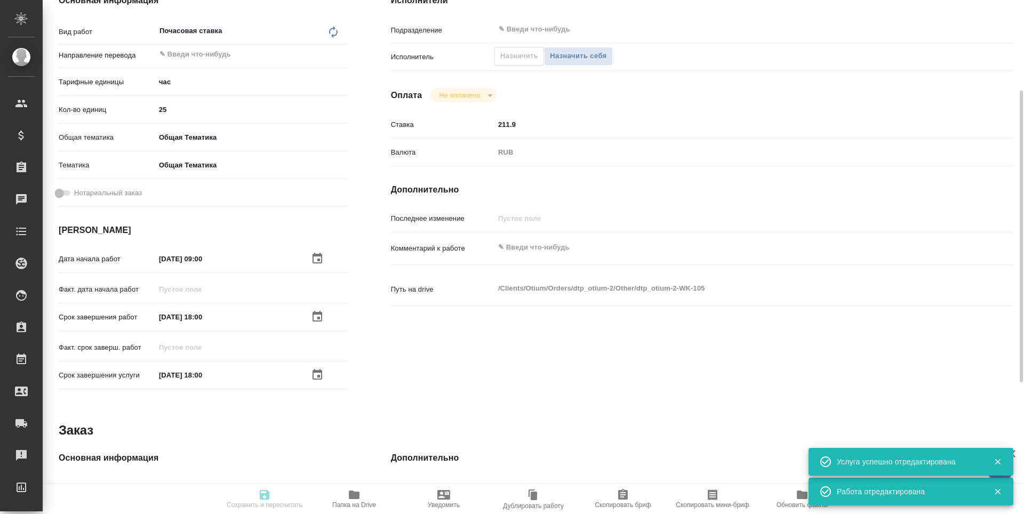
type input "notPayed"
type input "211.9"
type input "RUB"
type input "[PERSON_NAME]"
type textarea "x"
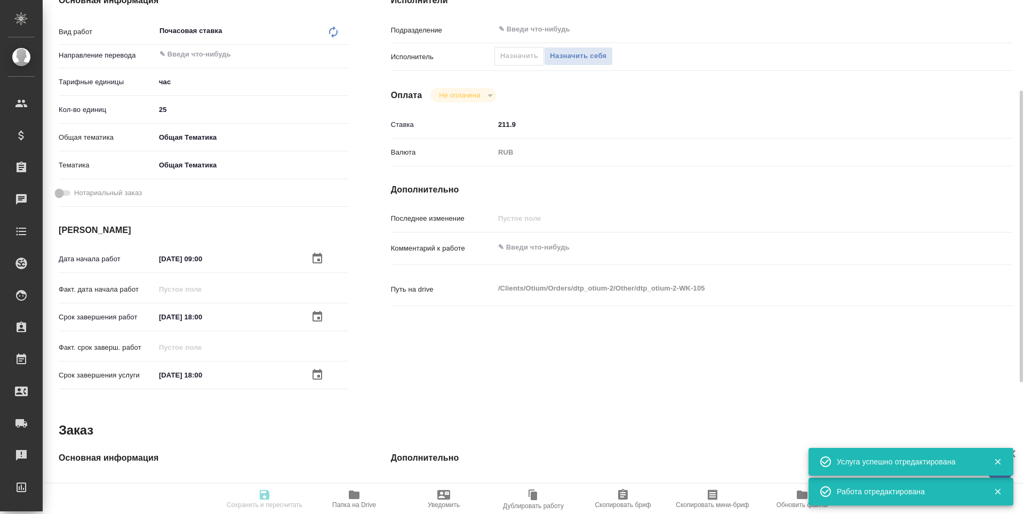
type textarea "/Clients/Оtium/Orders/dtp_otium-2/Other/dtp_otium-2-WK-105"
type textarea "x"
type input "dtp_otium-2"
type input "Почасовая ставка"
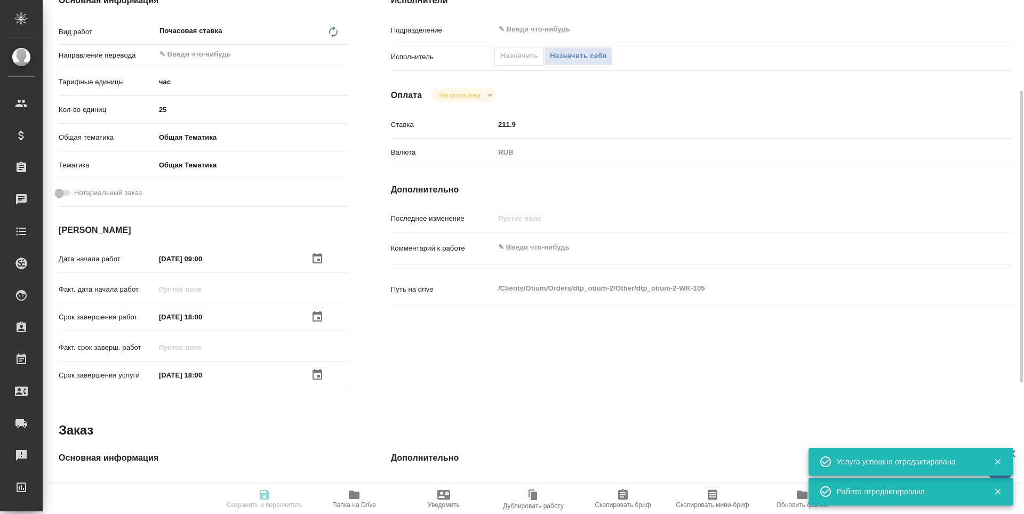
type input "Гостев Юрий"
type input "/Clients/Оtium/Orders/dtp_otium-2"
type textarea "x"
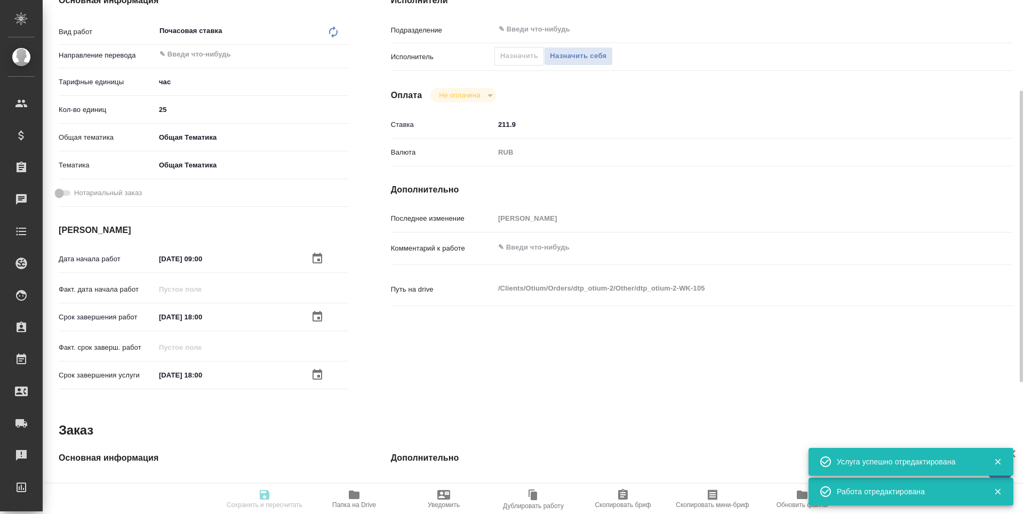
type textarea "x"
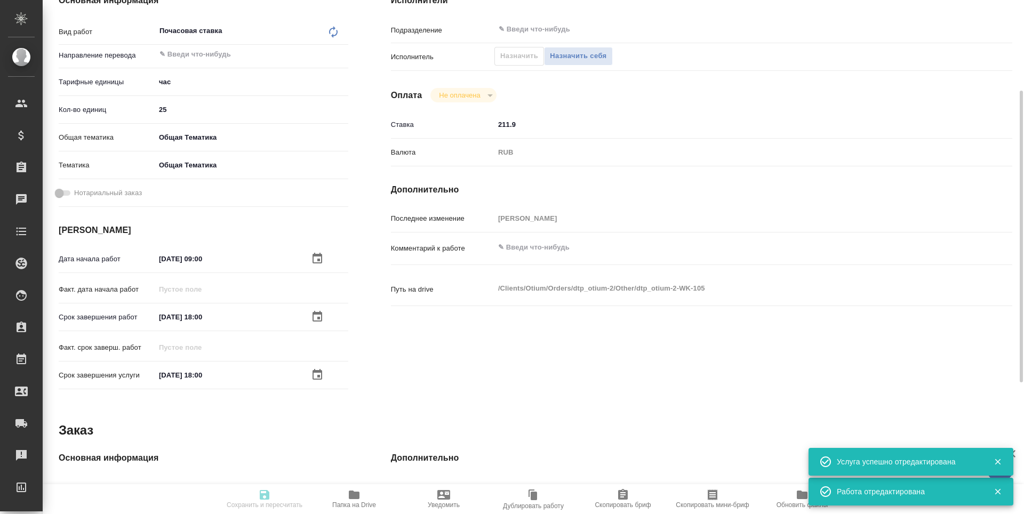
type textarea "x"
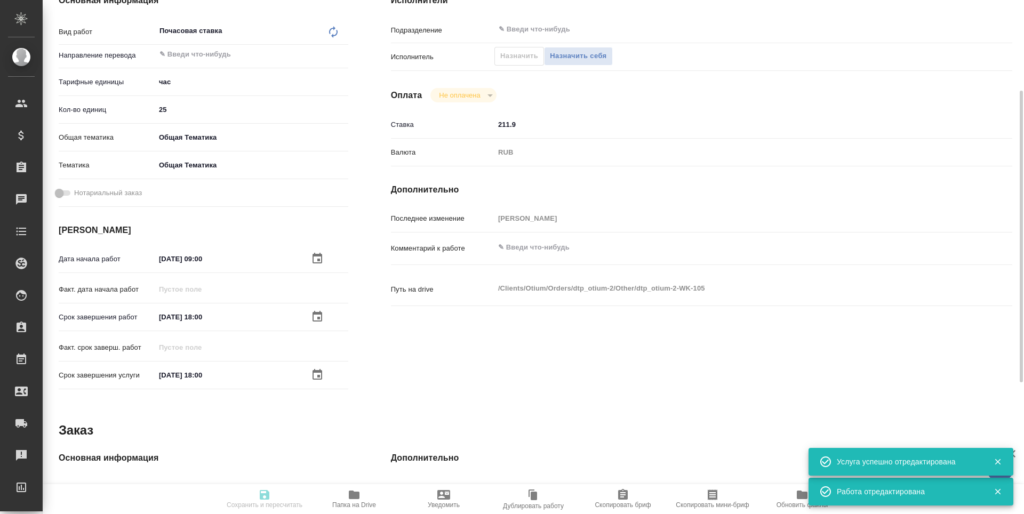
type textarea "x"
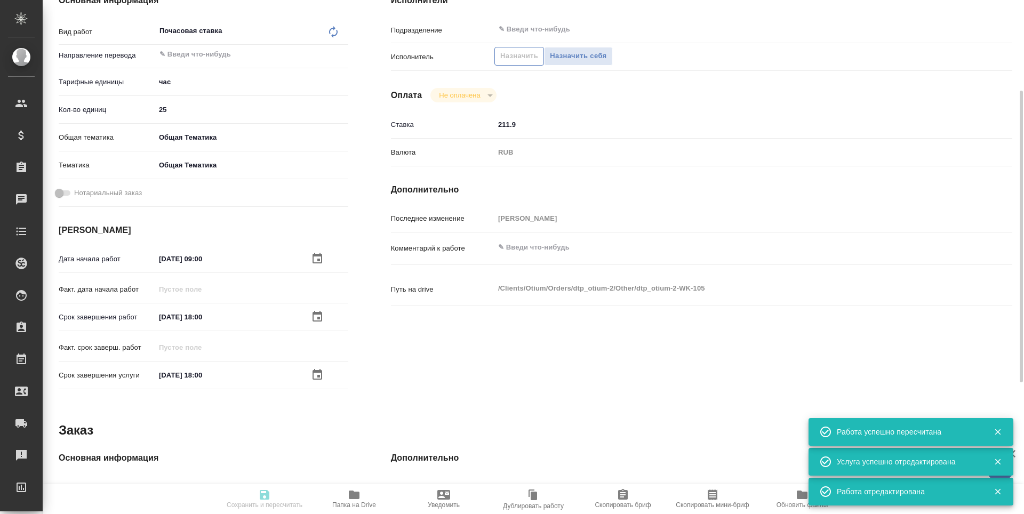
type input "created"
type textarea "Почасовая ставка"
type textarea "x"
type input "5a8b1489cc6b4906c91bfd93"
type input "25"
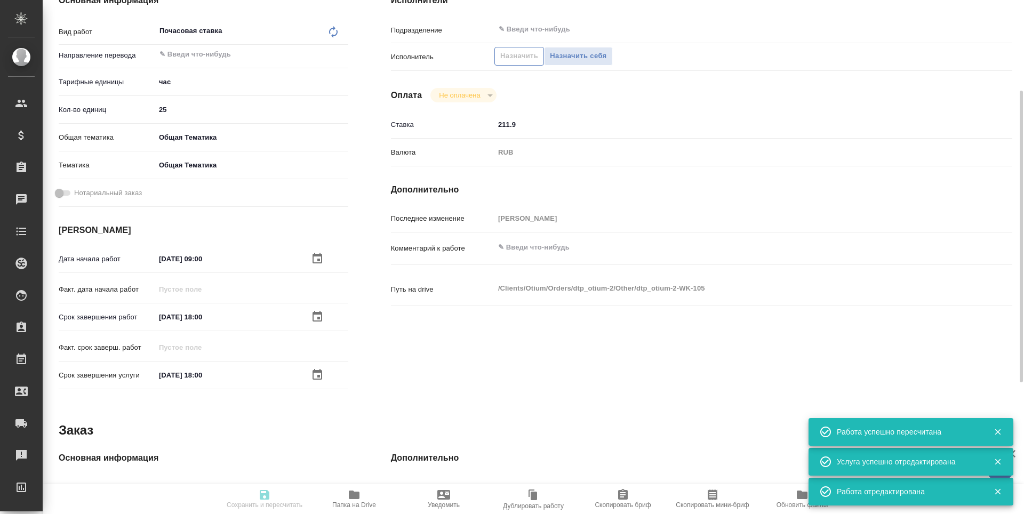
type input "obtem"
type input "6012b1ca196b0e5c9229a120"
type input "25.08.2025 09:00"
type input "31.08.2025 18:00"
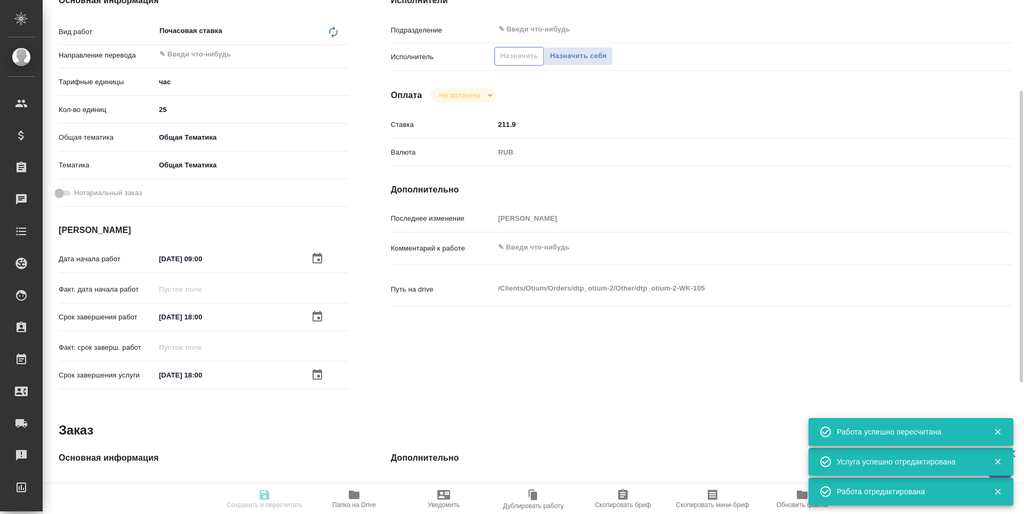
type input "notPayed"
type input "211.9"
type input "RUB"
type input "[PERSON_NAME]"
type textarea "x"
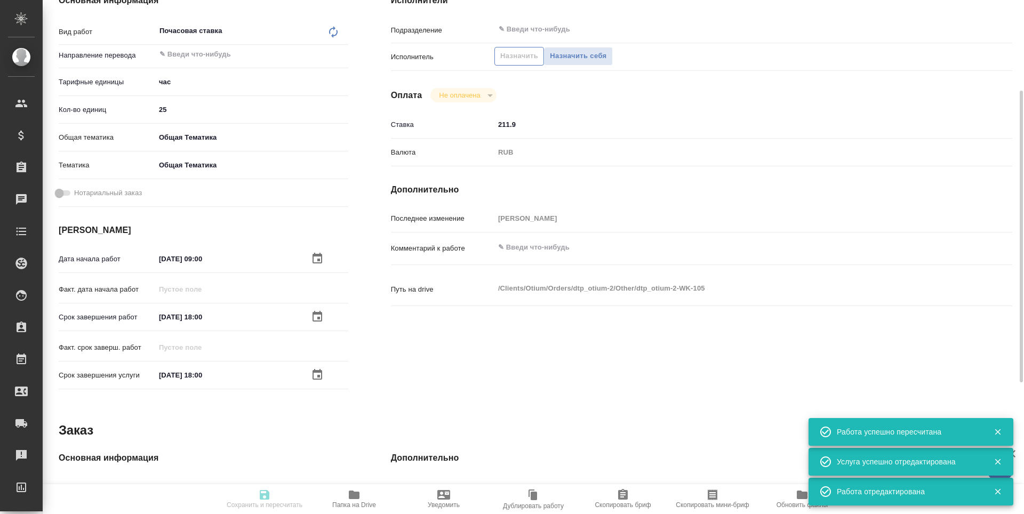
type textarea "/Clients/Оtium/Orders/dtp_otium-2/Other/dtp_otium-2-WK-105"
type textarea "x"
type input "dtp_otium-2"
type input "Почасовая ставка"
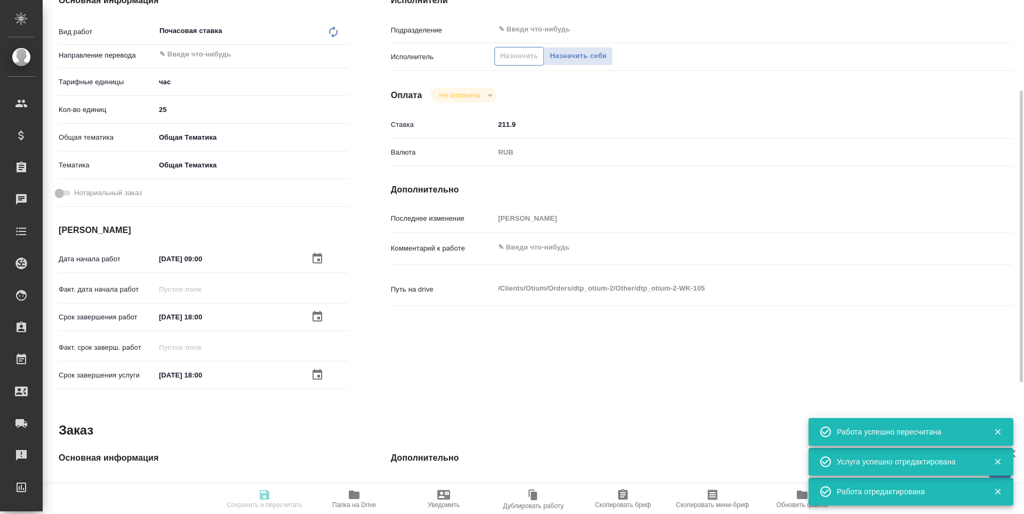
type input "Гостев Юрий"
type input "/Clients/Оtium/Orders/dtp_otium-2"
type textarea "x"
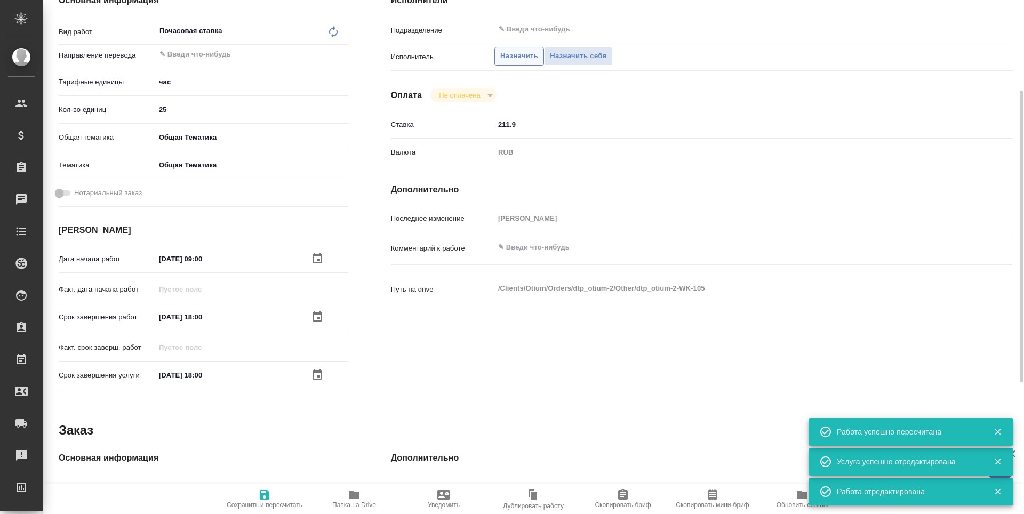
type textarea "x"
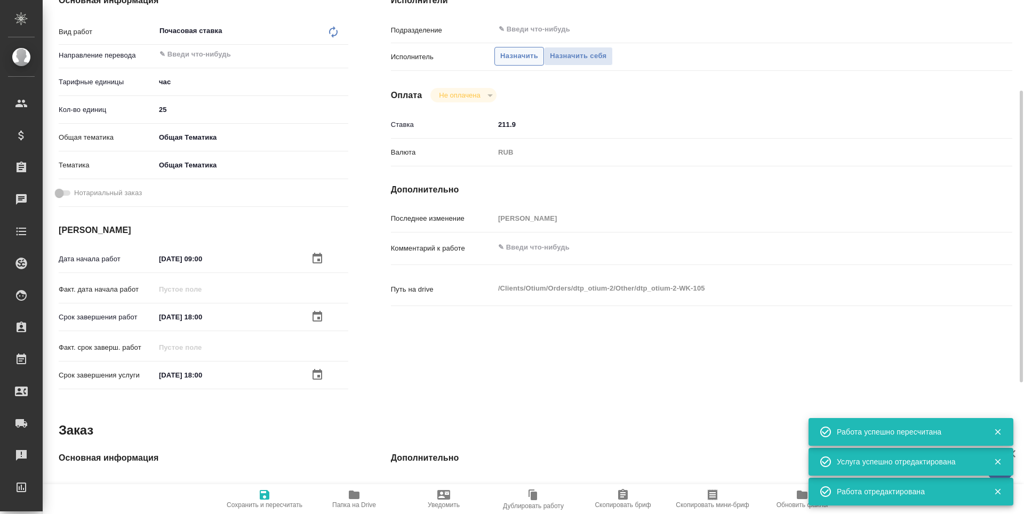
type textarea "x"
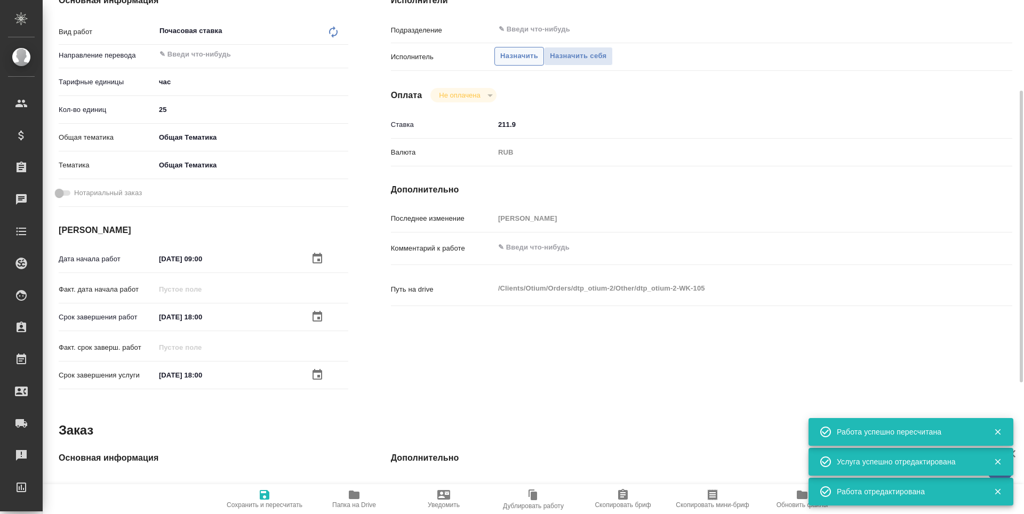
type textarea "x"
click at [522, 60] on span "Назначить" at bounding box center [519, 56] width 38 height 12
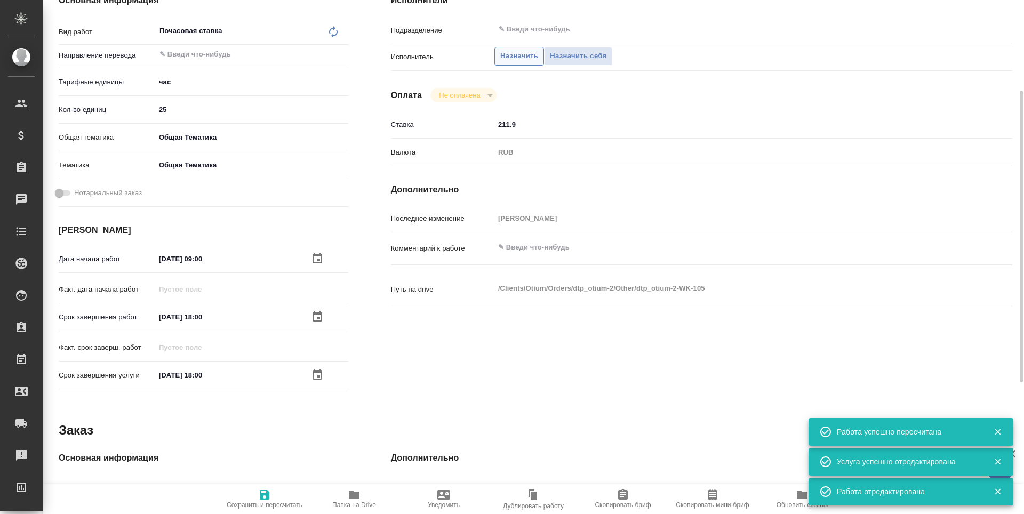
type textarea "x"
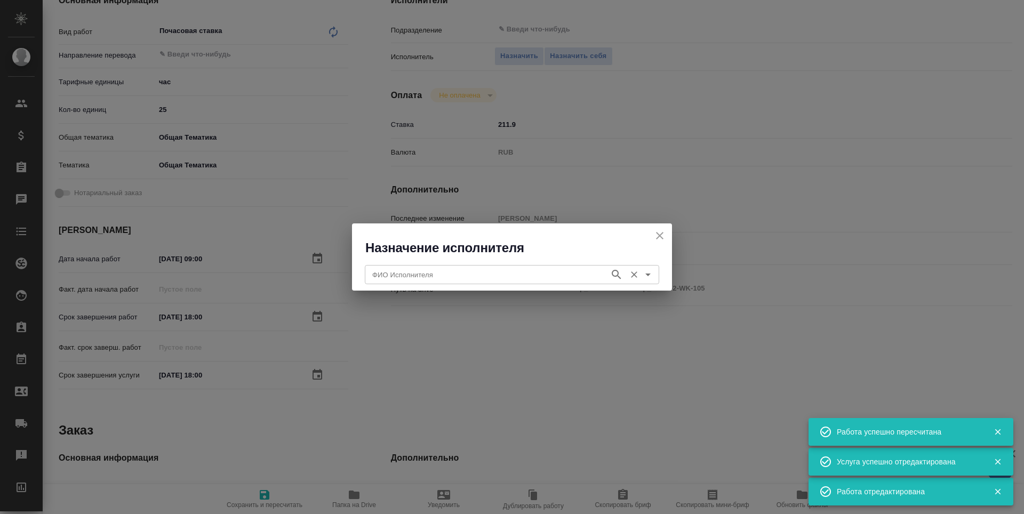
click at [391, 275] on input "ФИО Исполнителя" at bounding box center [486, 274] width 236 height 13
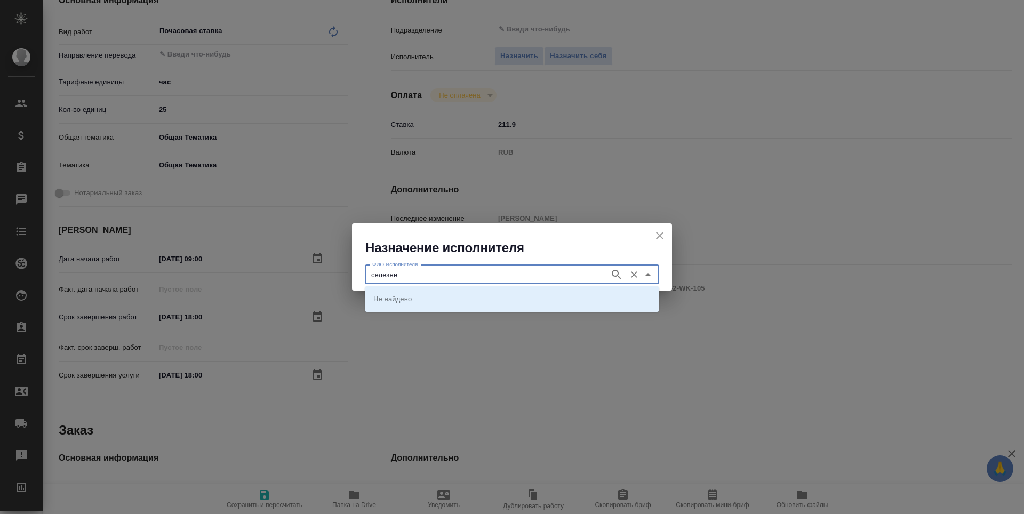
type input "селезнев"
click at [618, 274] on icon "button" at bounding box center [616, 274] width 9 height 9
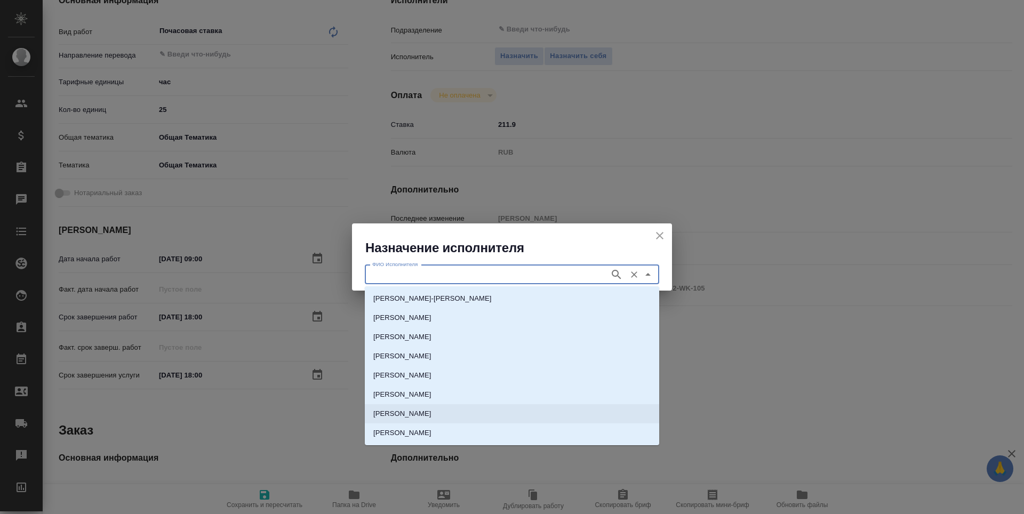
click at [589, 411] on li "[PERSON_NAME]" at bounding box center [512, 413] width 294 height 19
type input "[PERSON_NAME]"
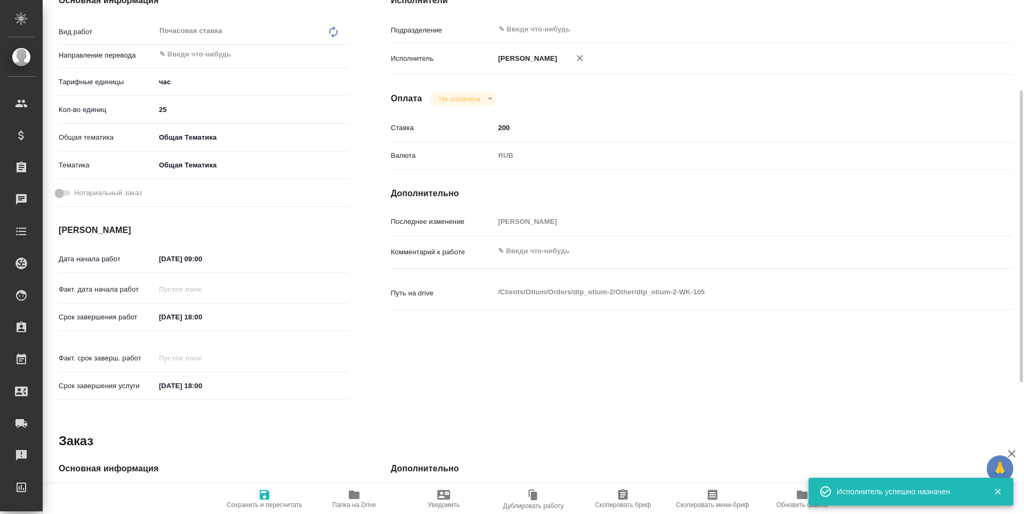
type textarea "x"
click at [264, 500] on icon "button" at bounding box center [264, 495] width 13 height 13
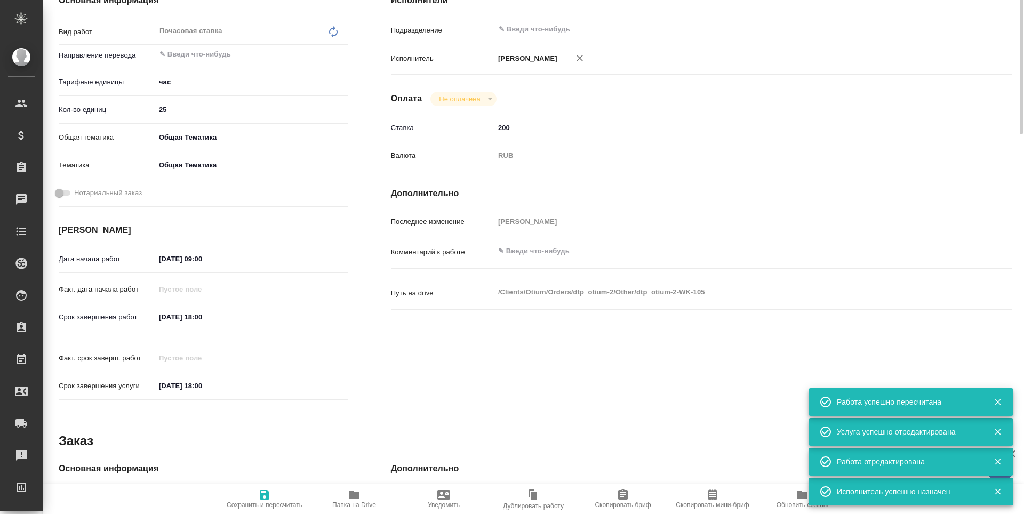
scroll to position [0, 0]
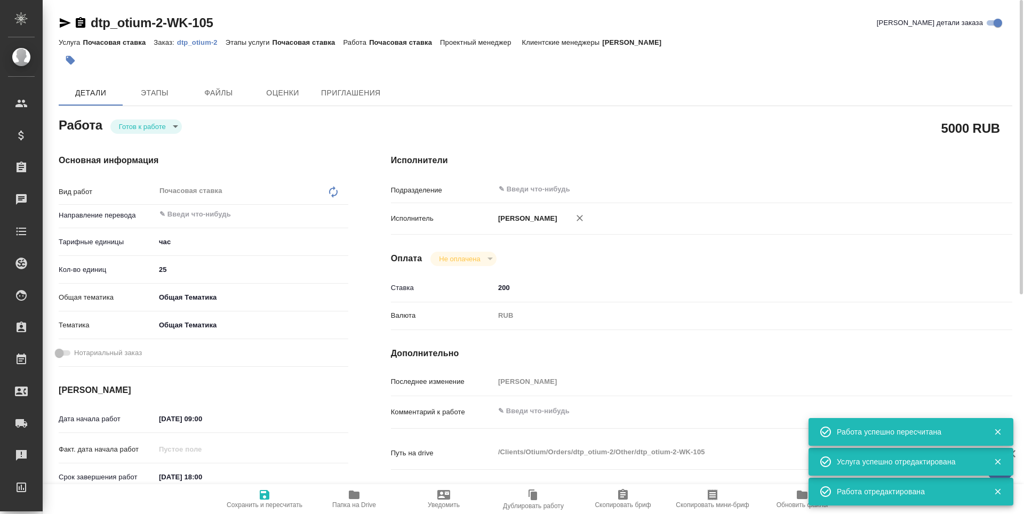
click at [123, 127] on body "🙏 .cls-1 fill:#fff; AWATERA Третьякова Наталия n.tretyakova Клиенты Спецификаци…" at bounding box center [512, 257] width 1024 height 514
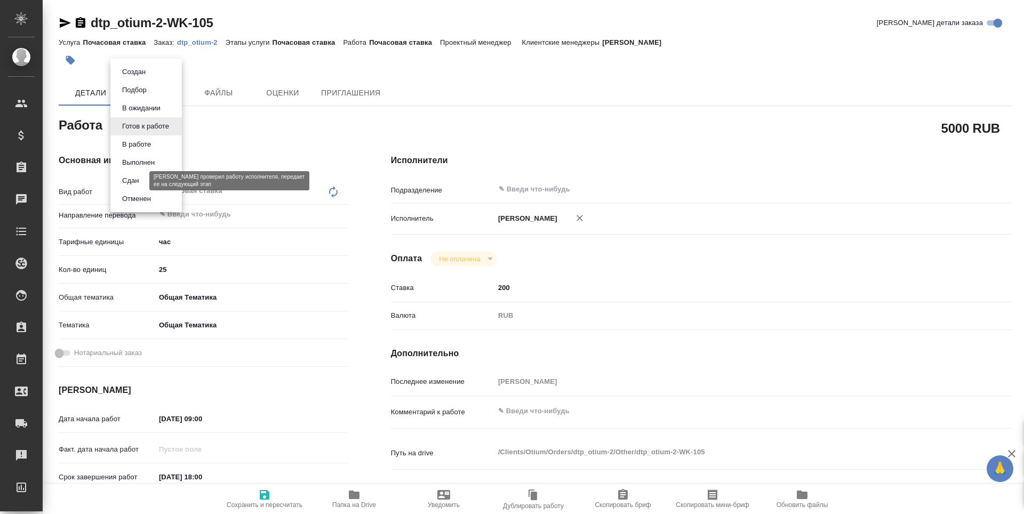
click at [127, 186] on button "Сдан" at bounding box center [130, 181] width 23 height 12
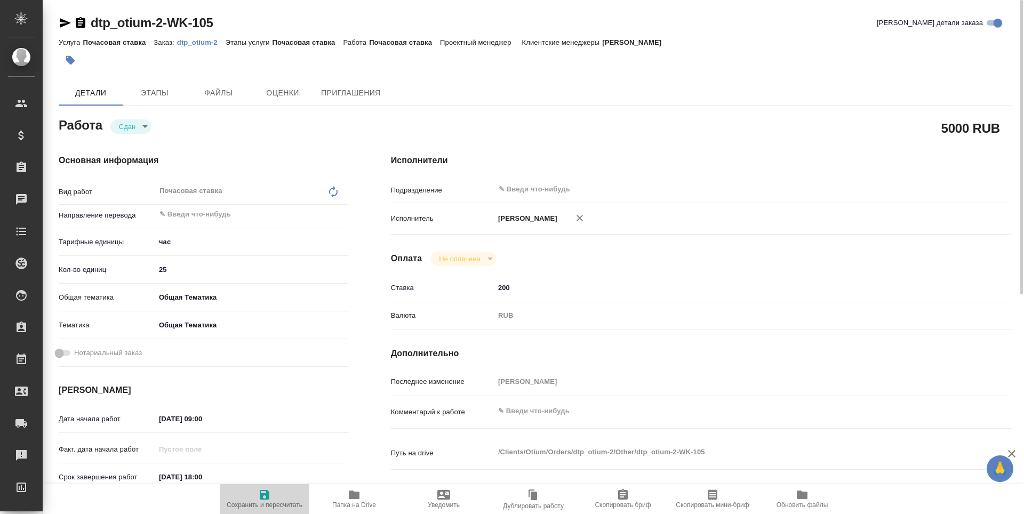
click at [264, 504] on span "Сохранить и пересчитать" at bounding box center [265, 504] width 76 height 7
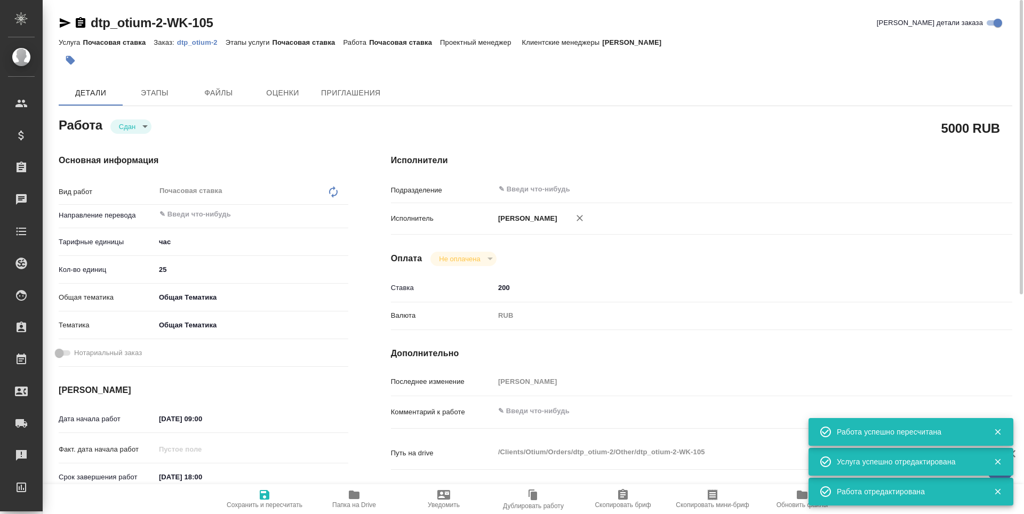
click at [63, 20] on icon "button" at bounding box center [65, 23] width 11 height 10
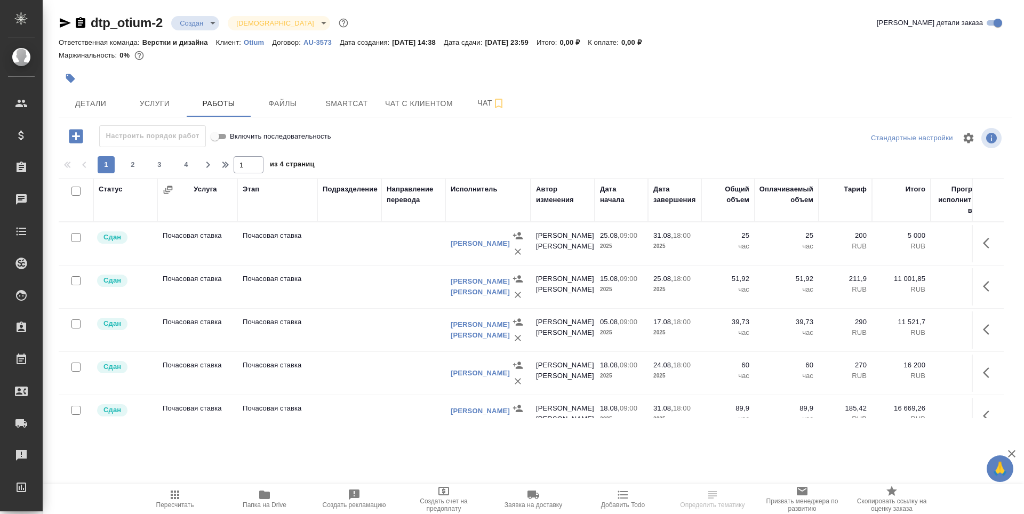
click at [205, 242] on td "Почасовая ставка" at bounding box center [197, 243] width 80 height 37
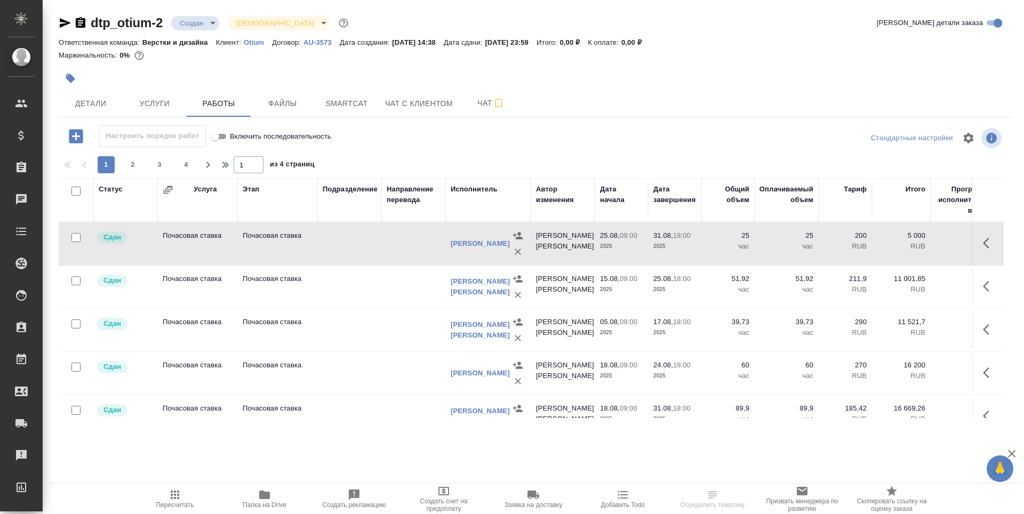
click at [72, 240] on input "checkbox" at bounding box center [75, 237] width 9 height 9
checkbox input "true"
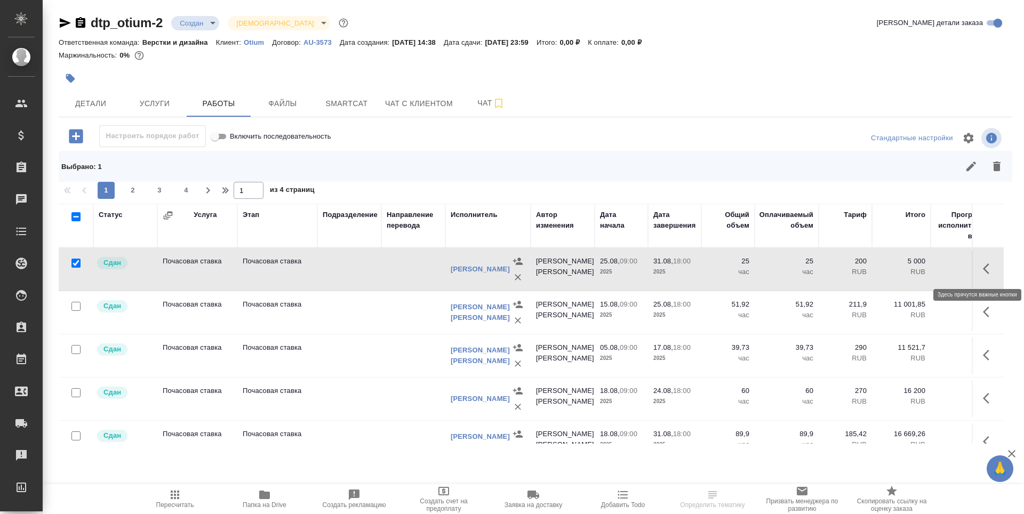
click at [983, 266] on icon "button" at bounding box center [986, 269] width 6 height 11
click at [928, 268] on icon "button" at bounding box center [930, 268] width 15 height 15
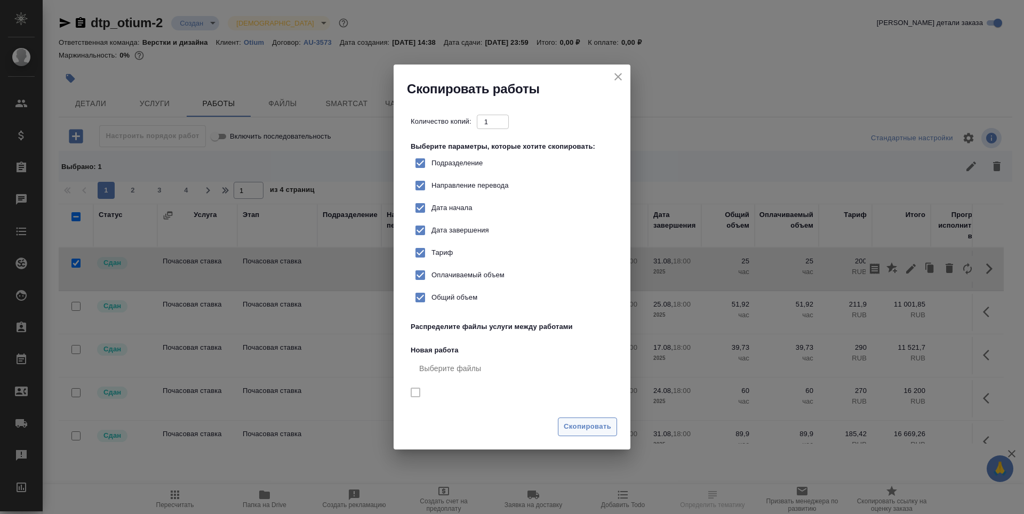
click at [602, 433] on span "Скопировать" at bounding box center [587, 427] width 47 height 12
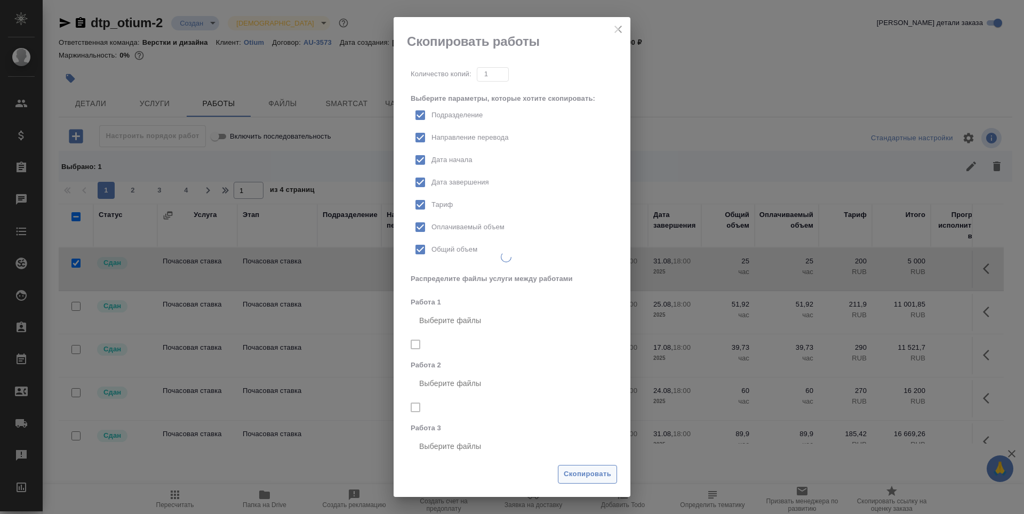
click at [585, 477] on div ".cls-1 fill:#fff; AWATERA [PERSON_NAME] Наталия [PERSON_NAME] Клиенты Специфика…" at bounding box center [512, 257] width 1024 height 514
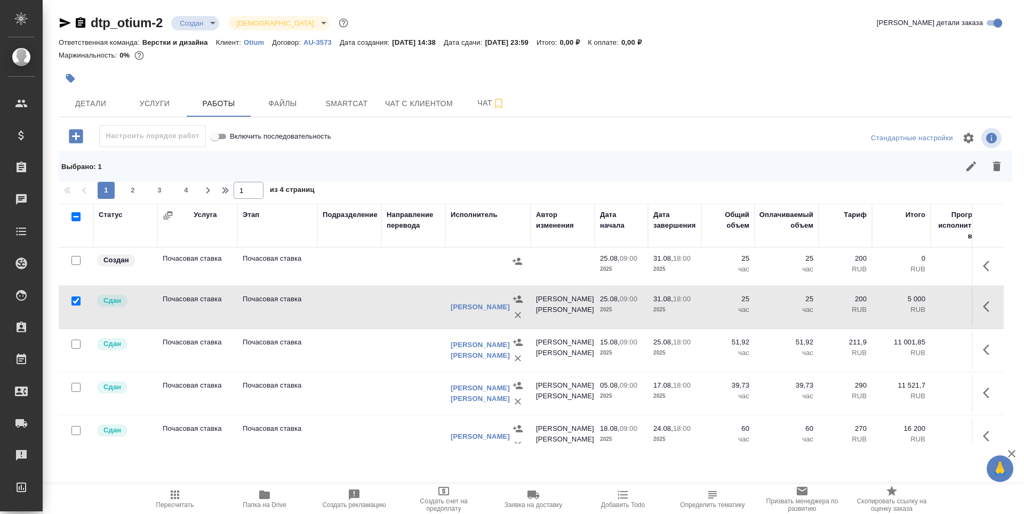
click at [200, 270] on td "Почасовая ставка" at bounding box center [197, 266] width 80 height 37
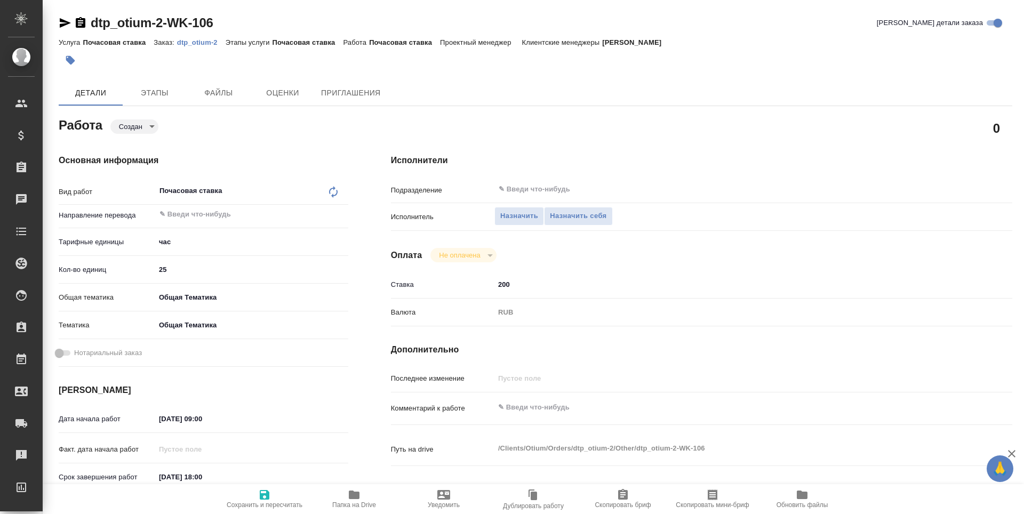
type textarea "x"
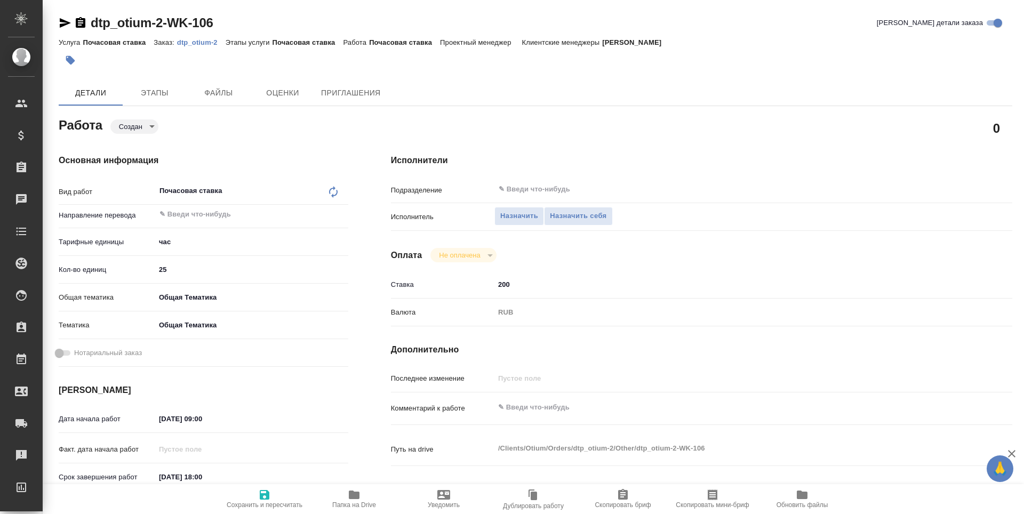
type textarea "x"
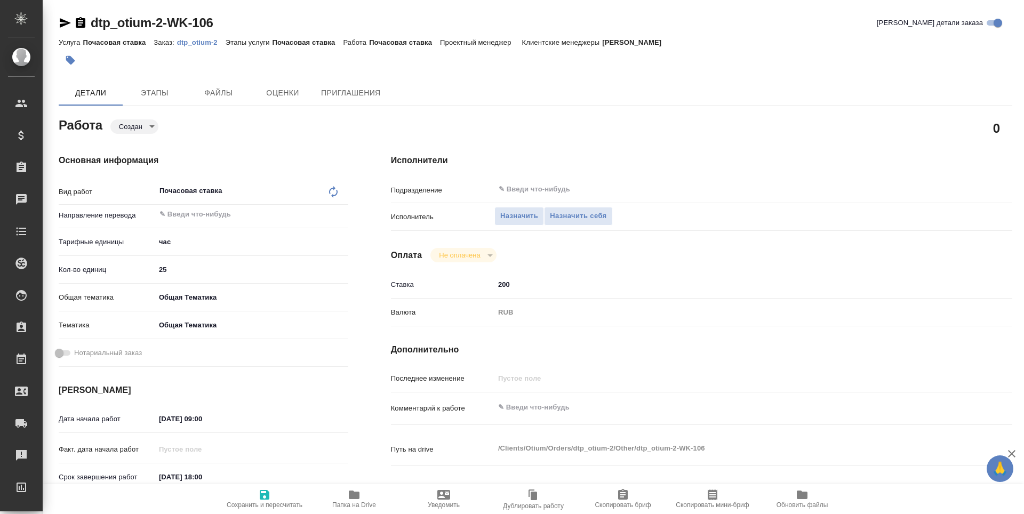
type textarea "x"
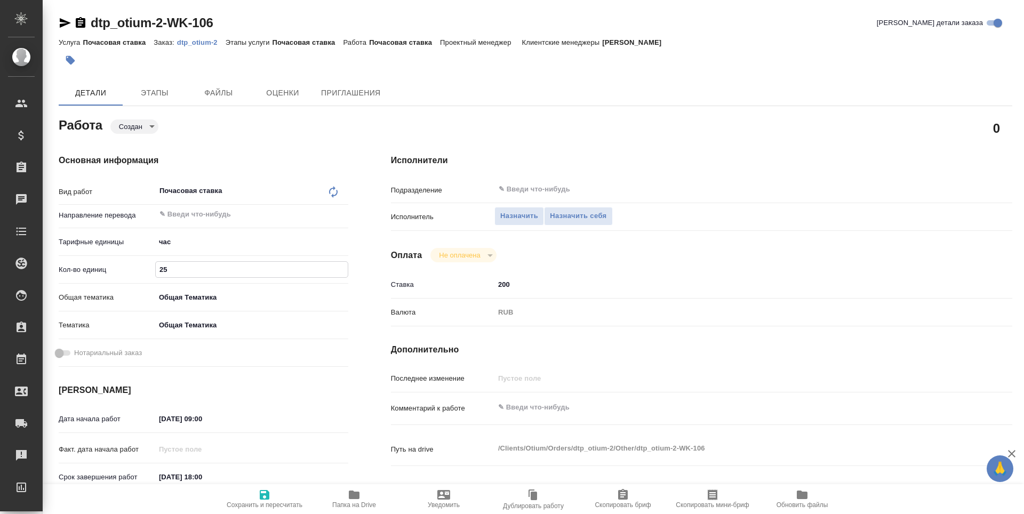
click at [171, 266] on input "25" at bounding box center [252, 269] width 192 height 15
type textarea "x"
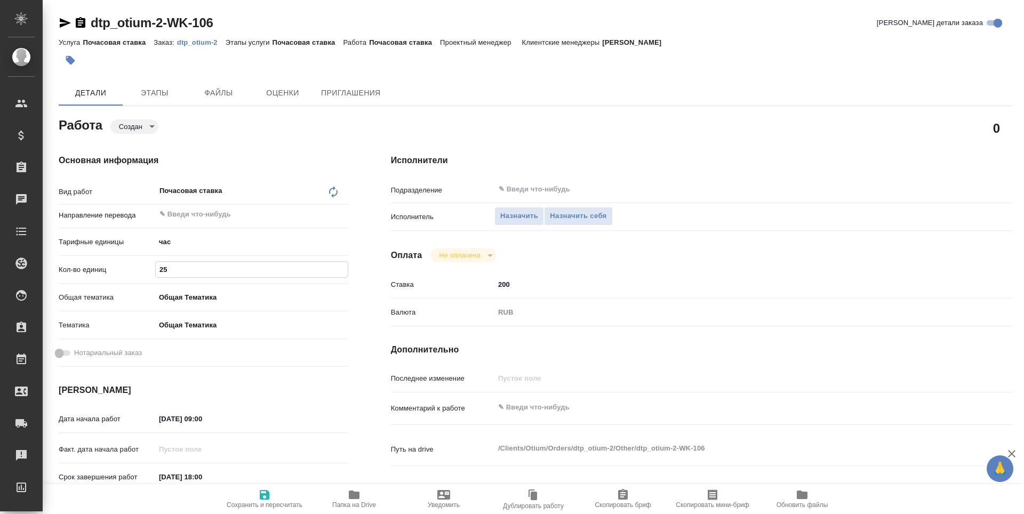
type textarea "x"
type input "2"
type textarea "x"
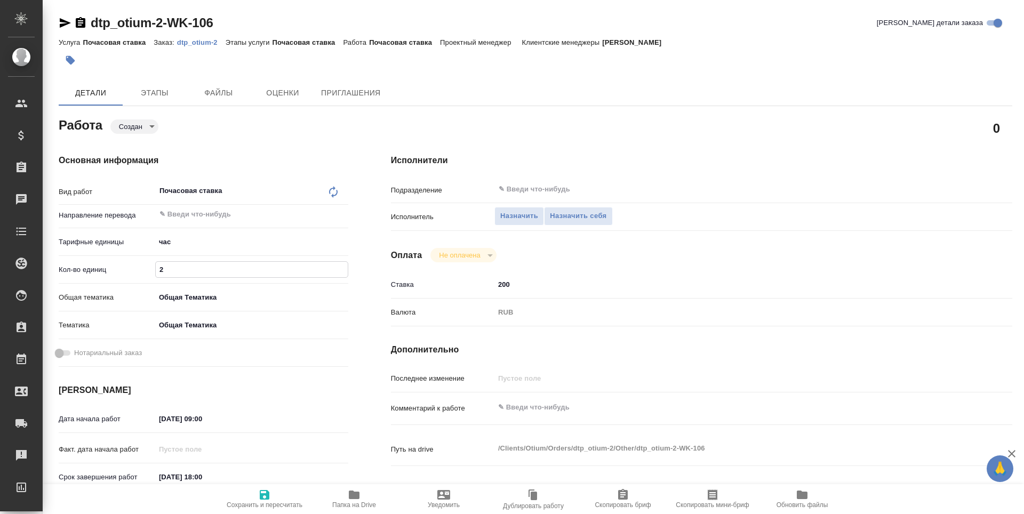
type textarea "x"
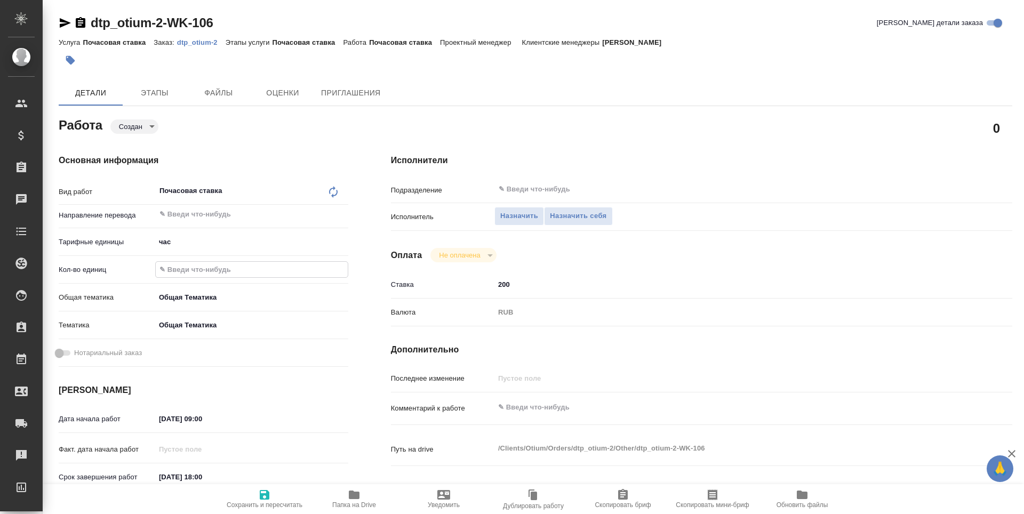
type textarea "x"
type input "2"
type textarea "x"
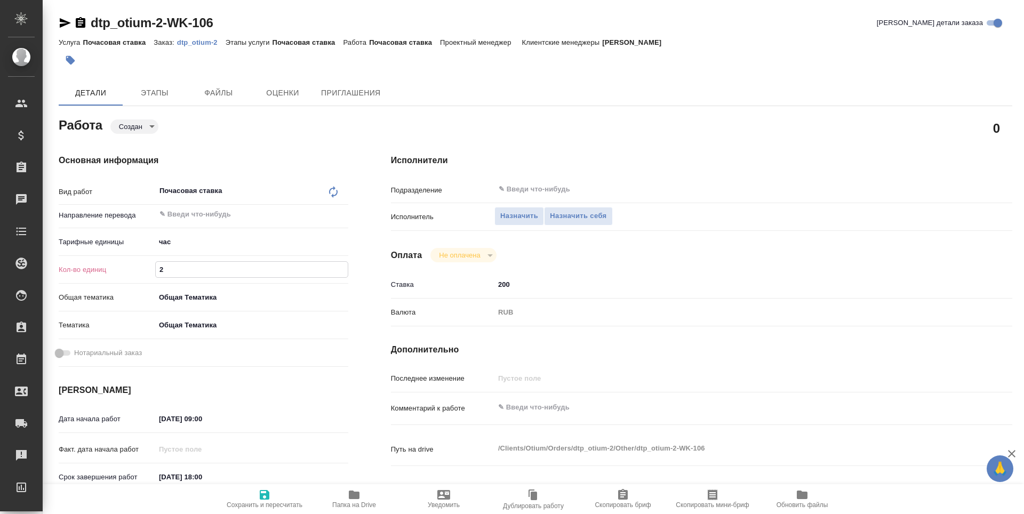
type textarea "x"
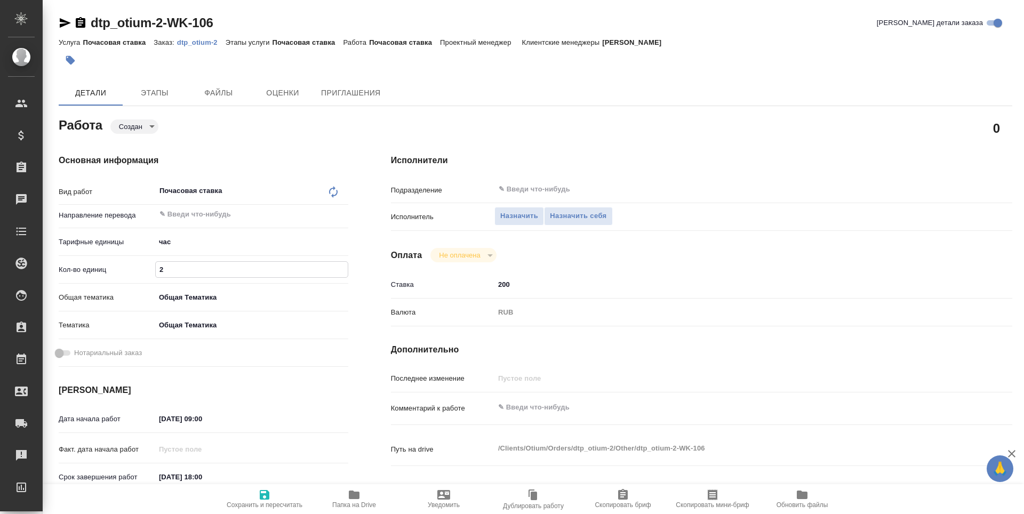
type textarea "x"
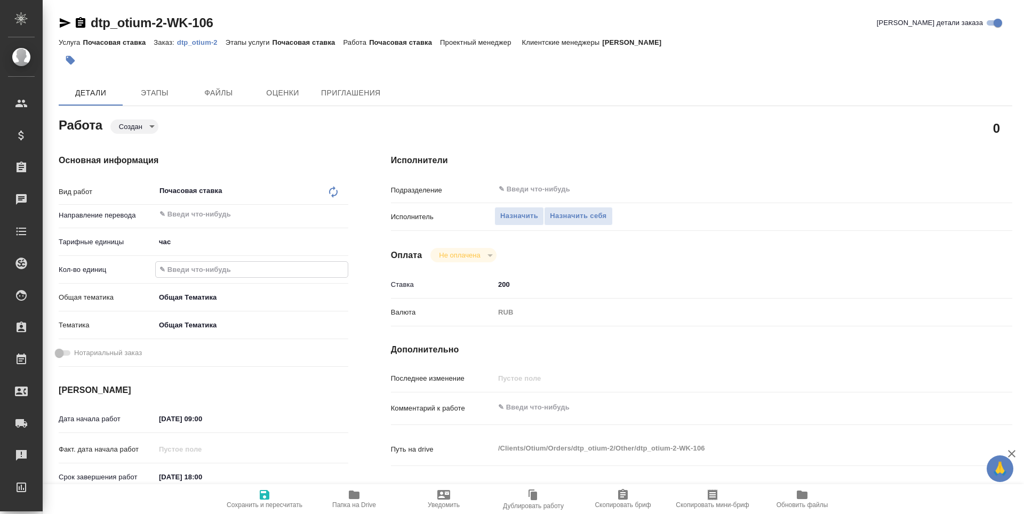
type textarea "x"
type input "4"
type textarea "x"
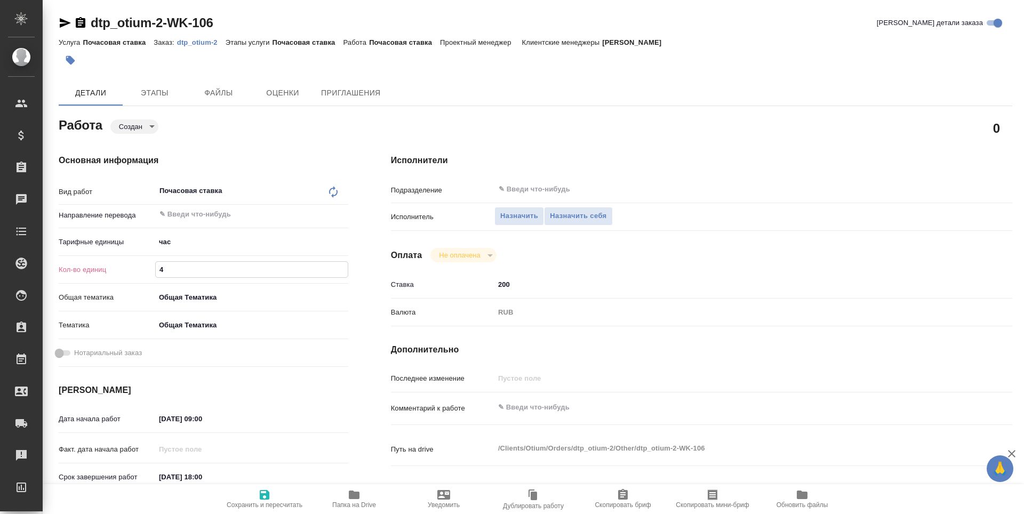
type textarea "x"
type input "46"
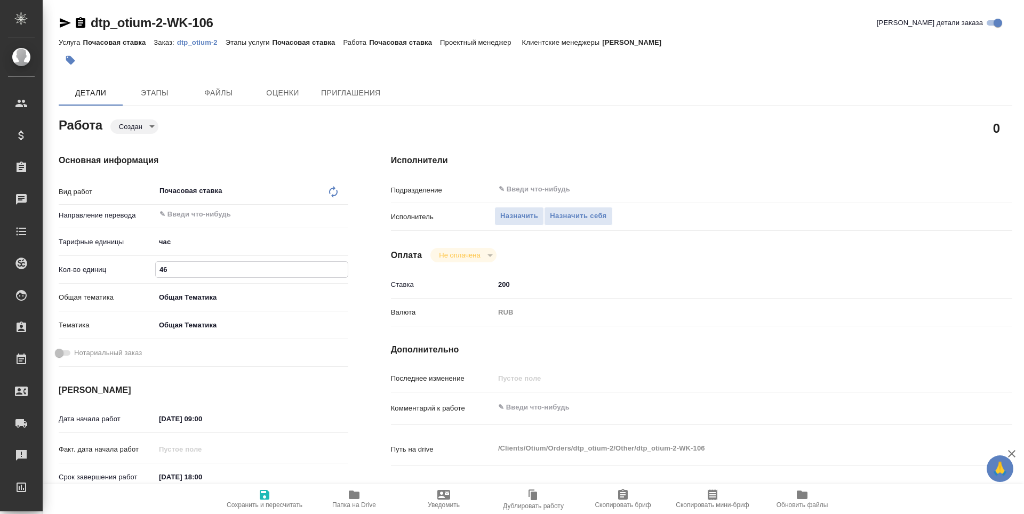
type textarea "x"
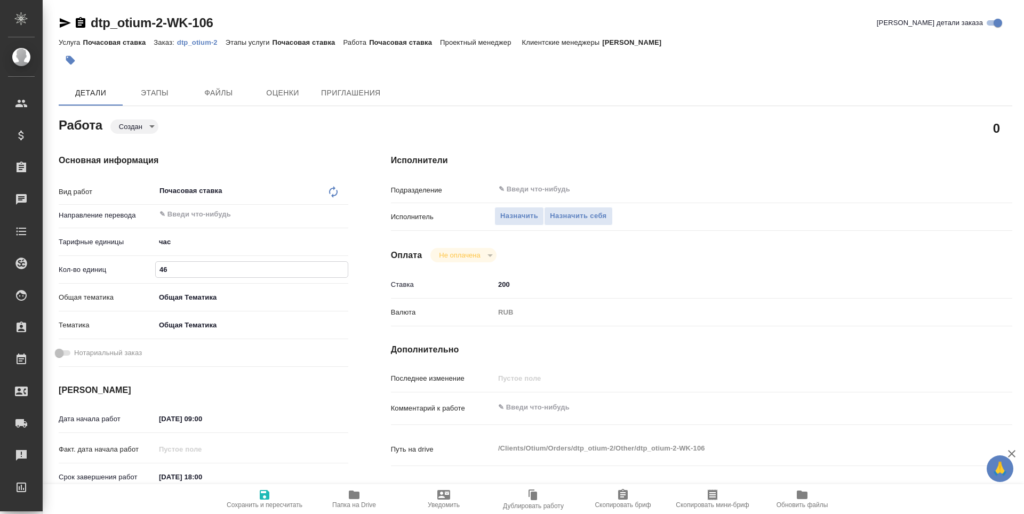
type input "46.3"
type textarea "x"
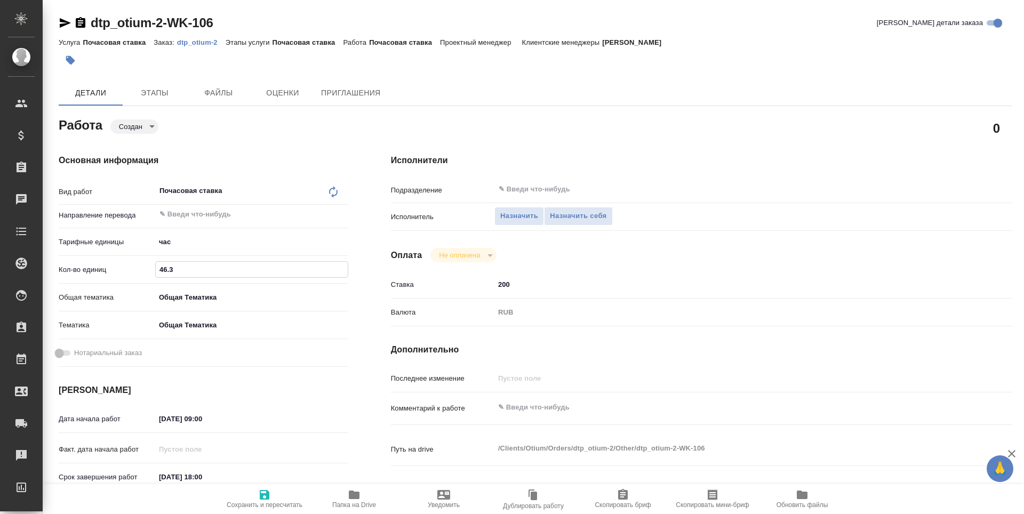
type textarea "x"
type input "46.36"
type textarea "x"
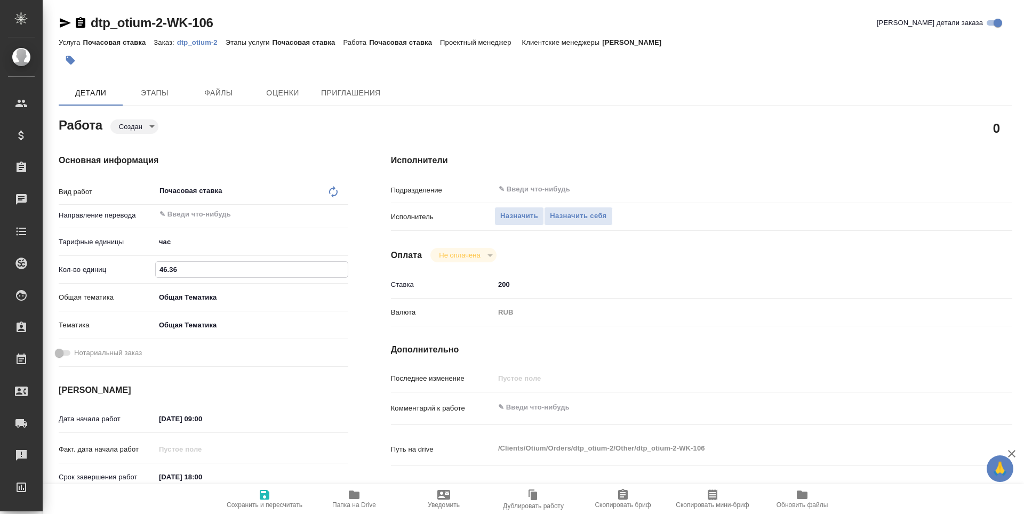
type textarea "x"
type input "46.36"
click at [266, 500] on icon "button" at bounding box center [265, 495] width 10 height 10
type textarea "x"
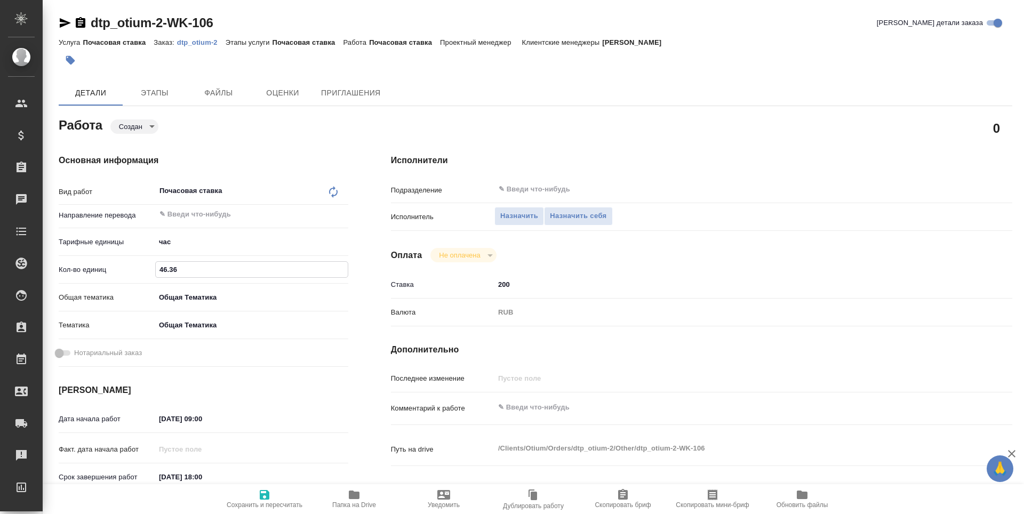
type textarea "x"
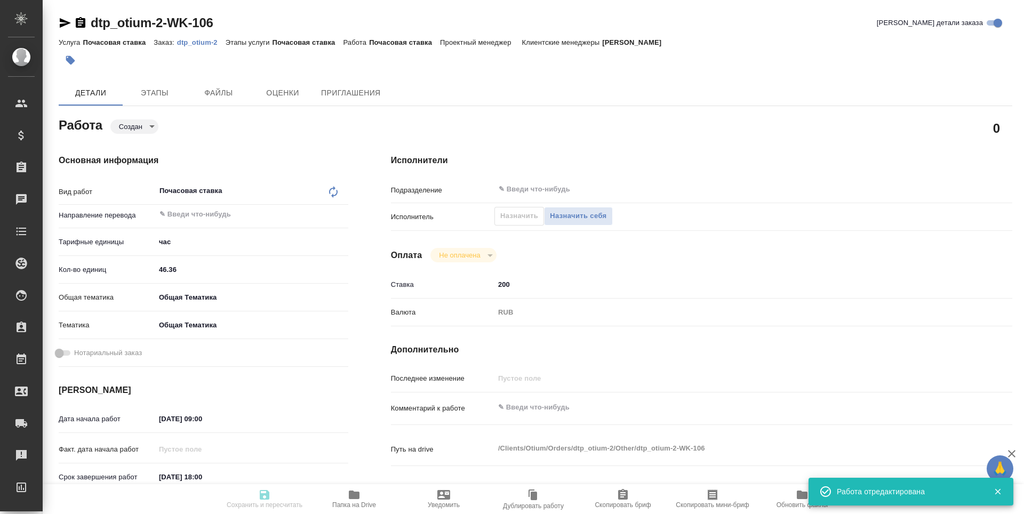
type textarea "x"
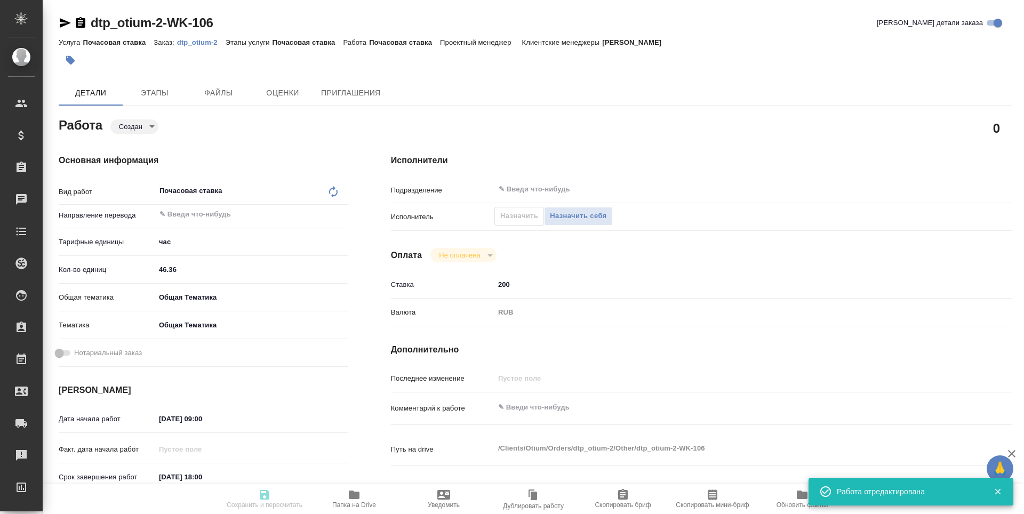
type textarea "x"
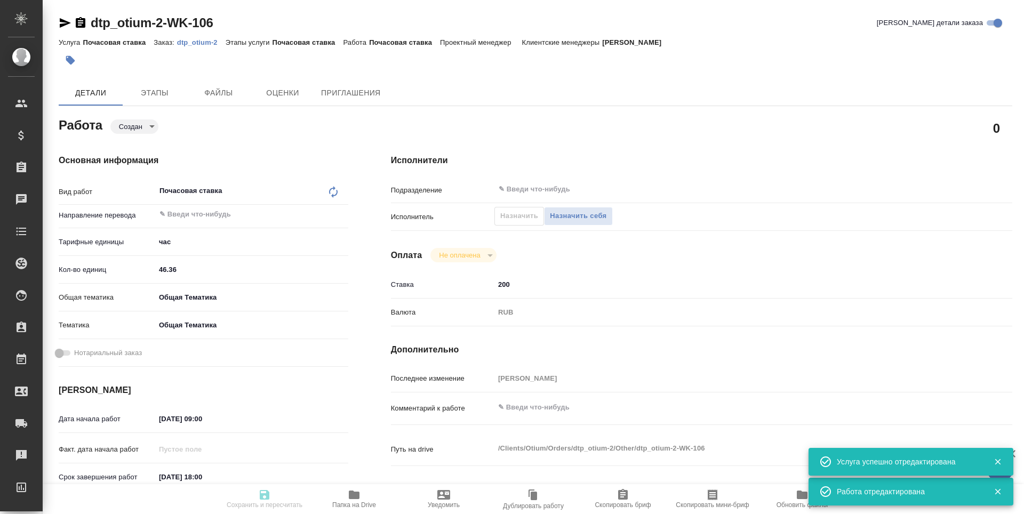
type input "created"
type textarea "Почасовая ставка"
type textarea "x"
type input "5a8b1489cc6b4906c91bfd93"
type input "46.36"
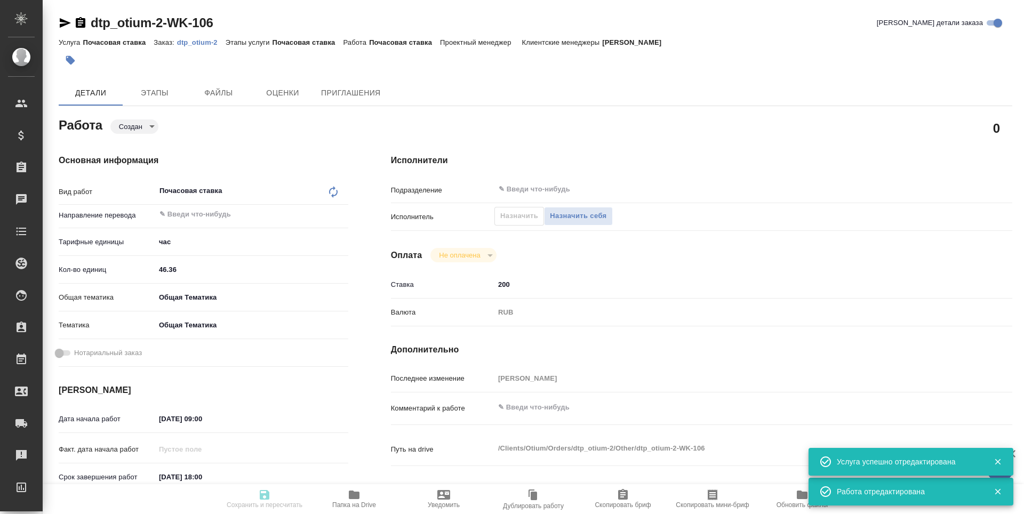
type input "obtem"
type input "6012b1ca196b0e5c9229a120"
type input "25.08.2025 09:00"
type input "31.08.2025 18:00"
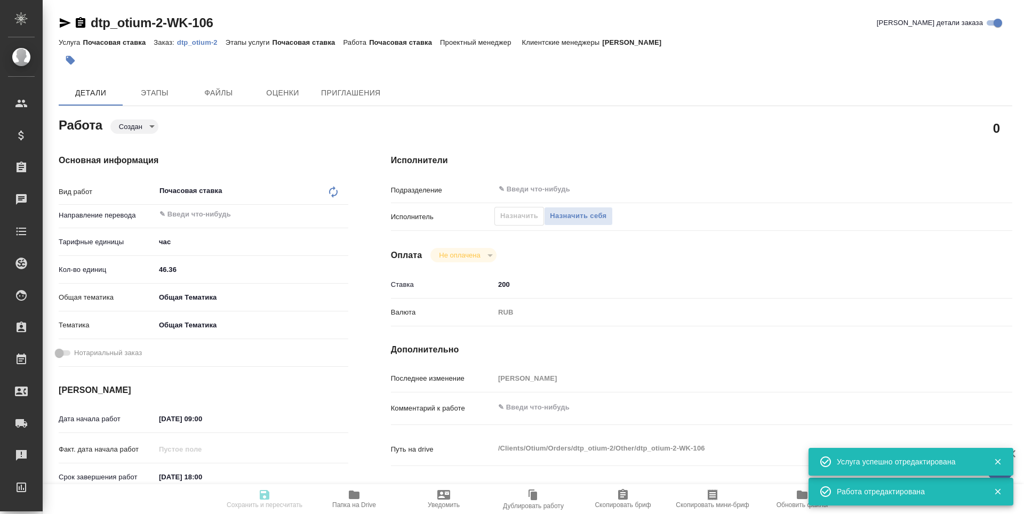
type input "notPayed"
type input "200"
type input "RUB"
type input "[PERSON_NAME]"
type textarea "x"
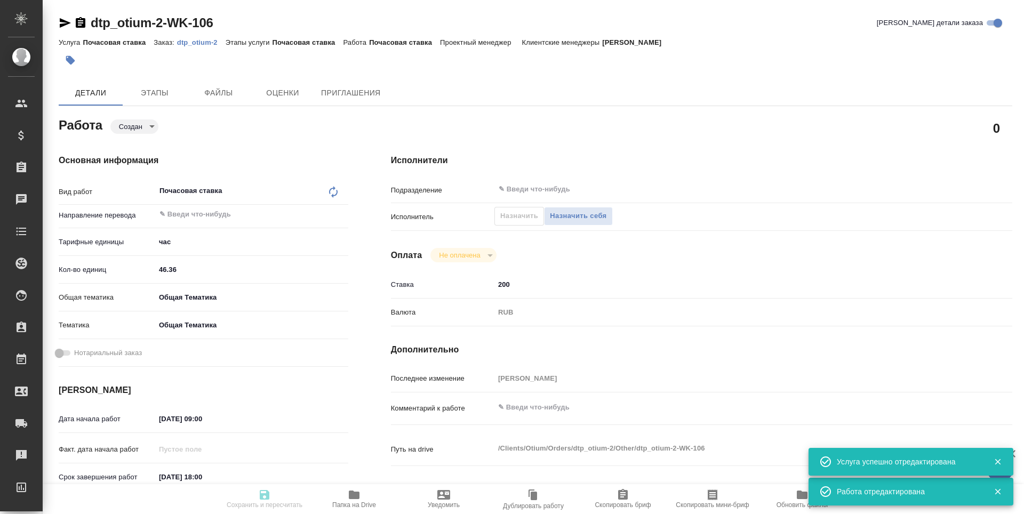
type textarea "/Clients/Оtium/Orders/dtp_otium-2/Other/dtp_otium-2-WK-106"
type textarea "x"
type input "dtp_otium-2"
type input "Почасовая ставка"
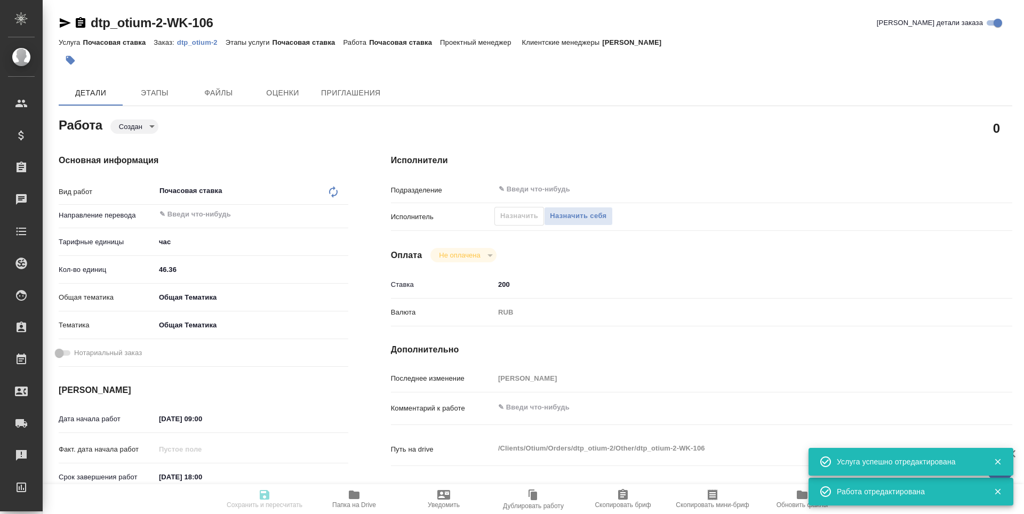
type input "Гостев Юрий"
type input "/Clients/Оtium/Orders/dtp_otium-2"
type textarea "x"
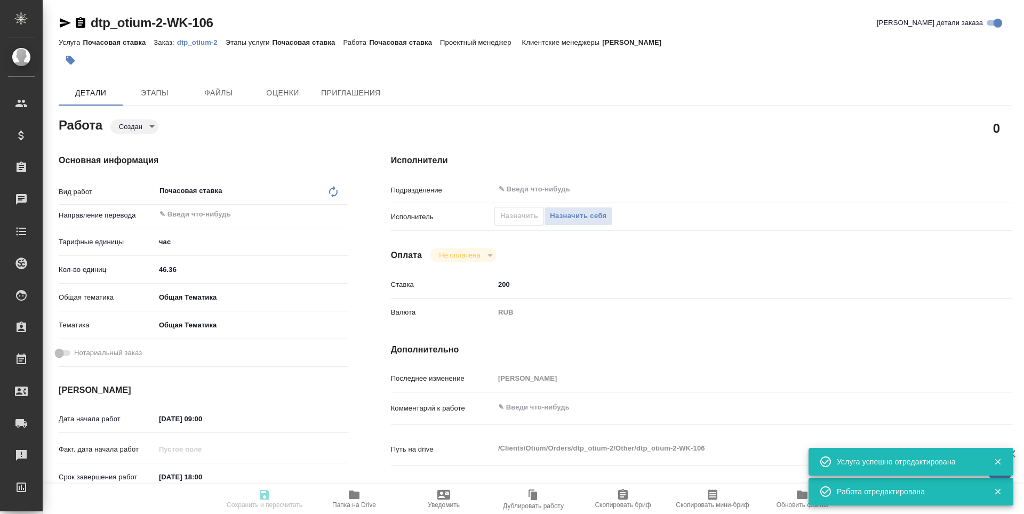
type textarea "x"
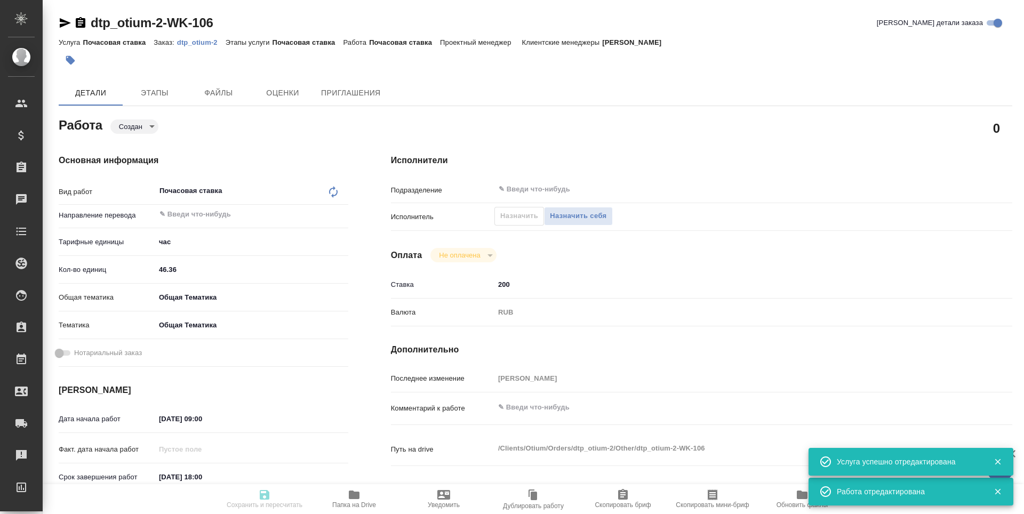
type textarea "x"
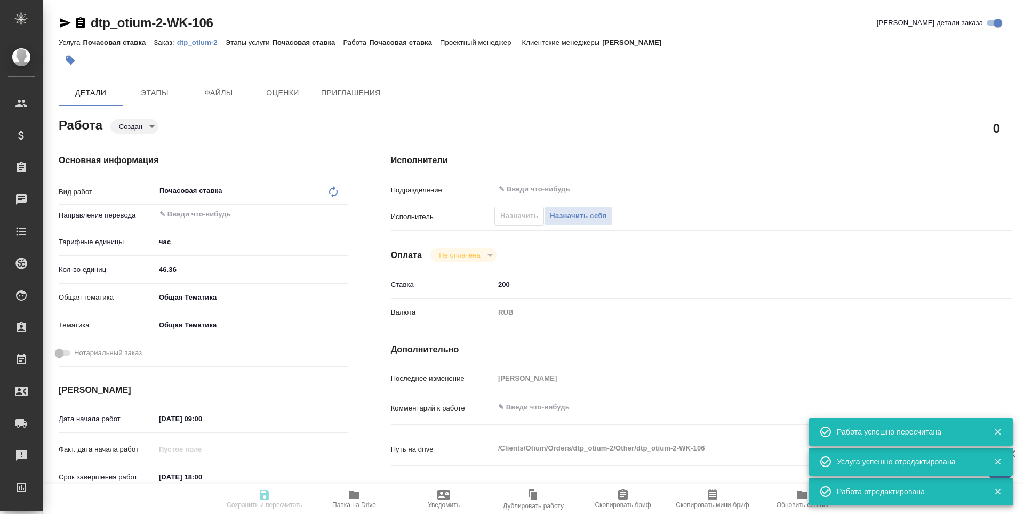
type textarea "x"
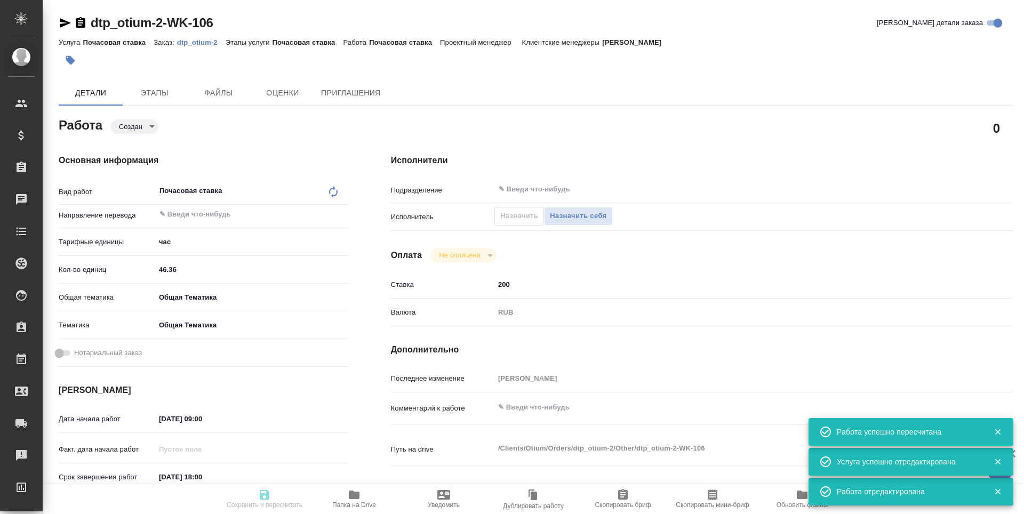
type input "created"
type textarea "Почасовая ставка"
type textarea "x"
type input "5a8b1489cc6b4906c91bfd93"
type input "46.36"
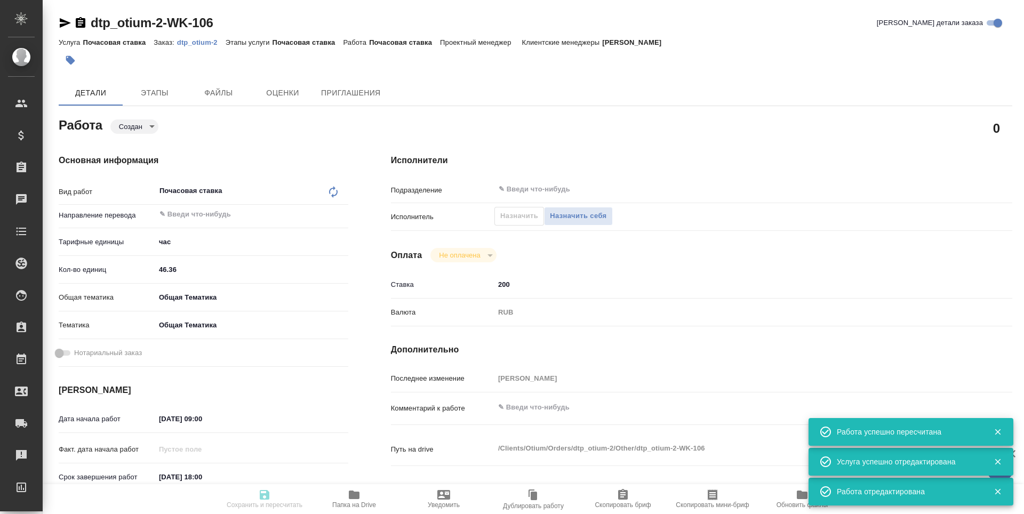
type input "obtem"
type input "6012b1ca196b0e5c9229a120"
type input "25.08.2025 09:00"
type input "31.08.2025 18:00"
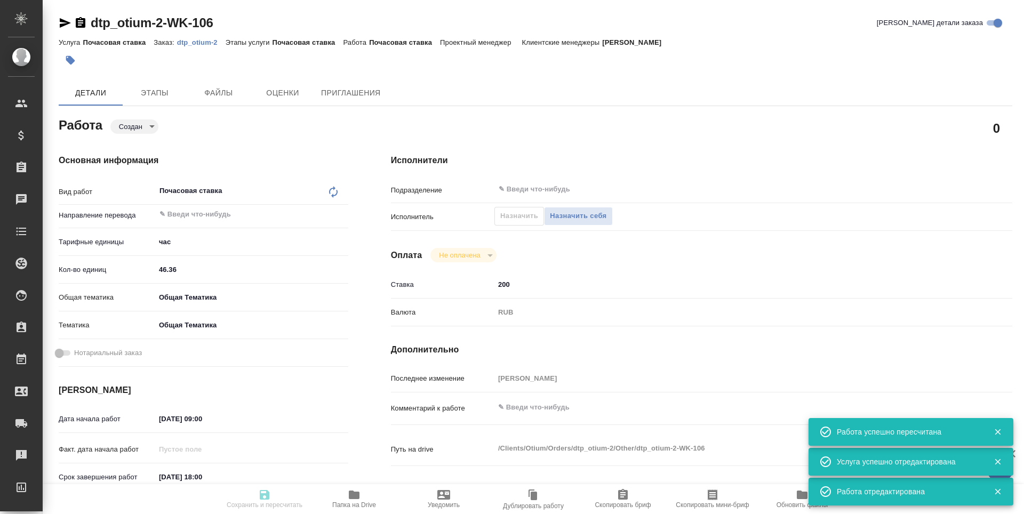
type input "notPayed"
type input "200"
type input "RUB"
type input "[PERSON_NAME]"
type textarea "x"
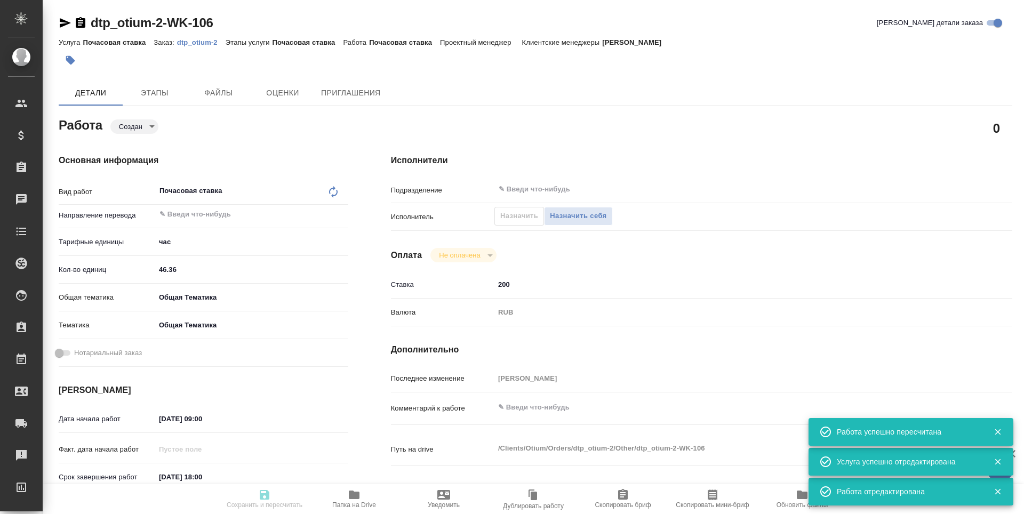
type textarea "/Clients/Оtium/Orders/dtp_otium-2/Other/dtp_otium-2-WK-106"
type textarea "x"
type input "dtp_otium-2"
type input "Почасовая ставка"
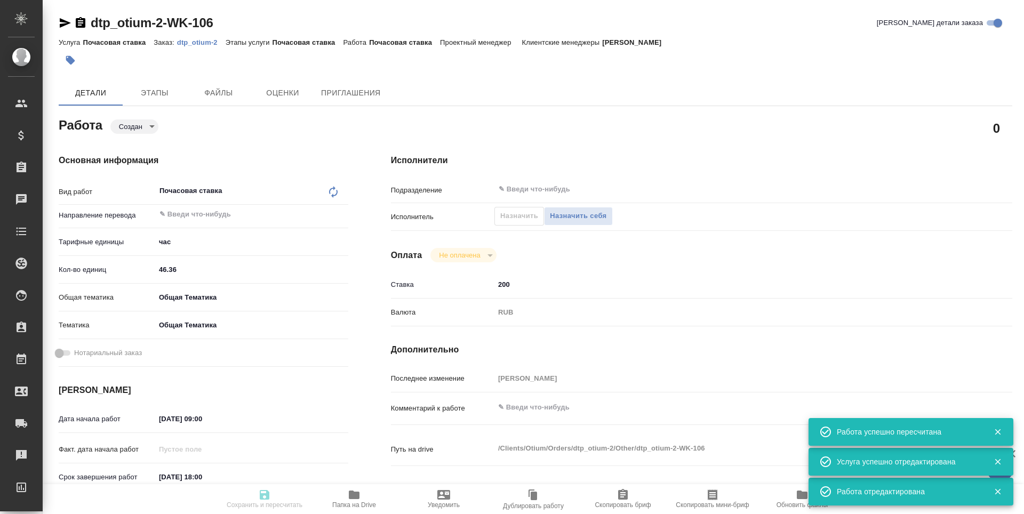
type input "Гостев Юрий"
type input "/Clients/Оtium/Orders/dtp_otium-2"
type textarea "x"
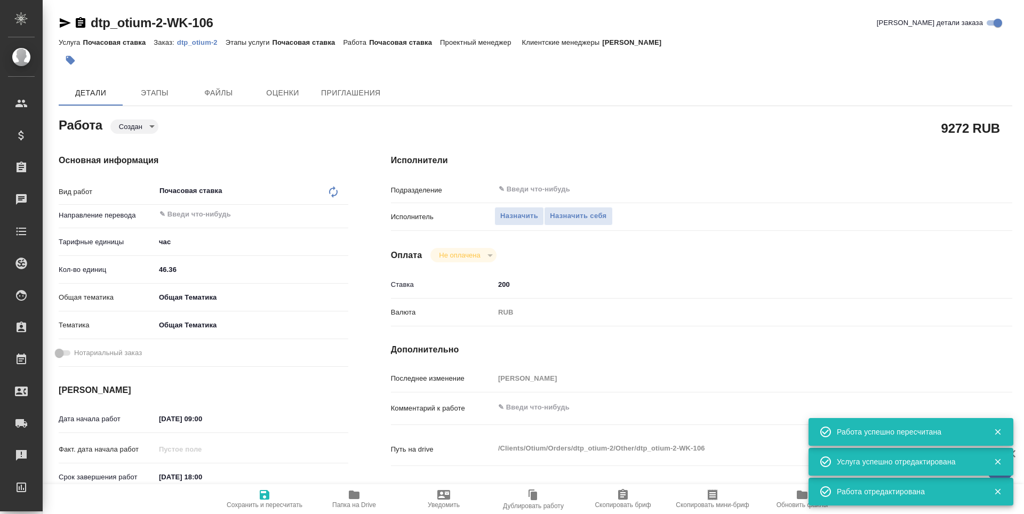
type textarea "x"
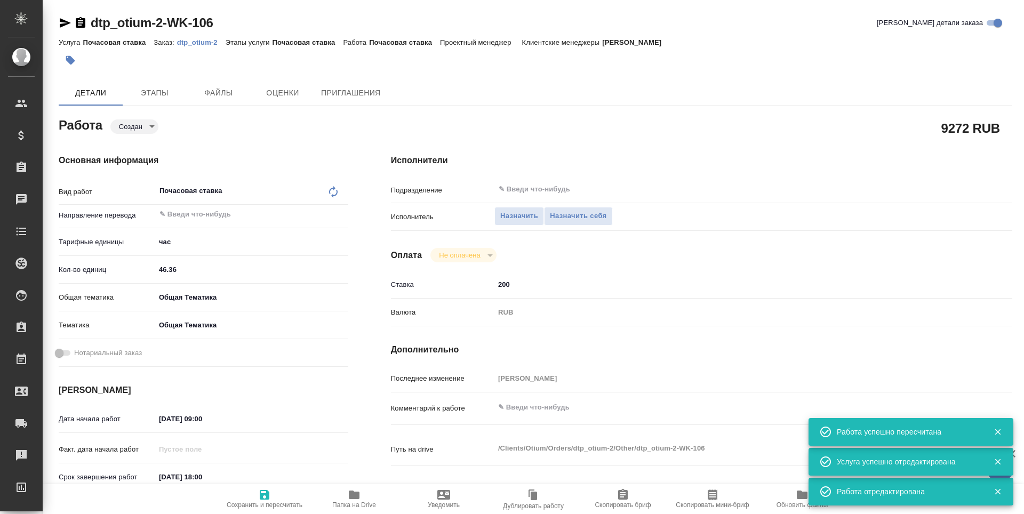
type textarea "x"
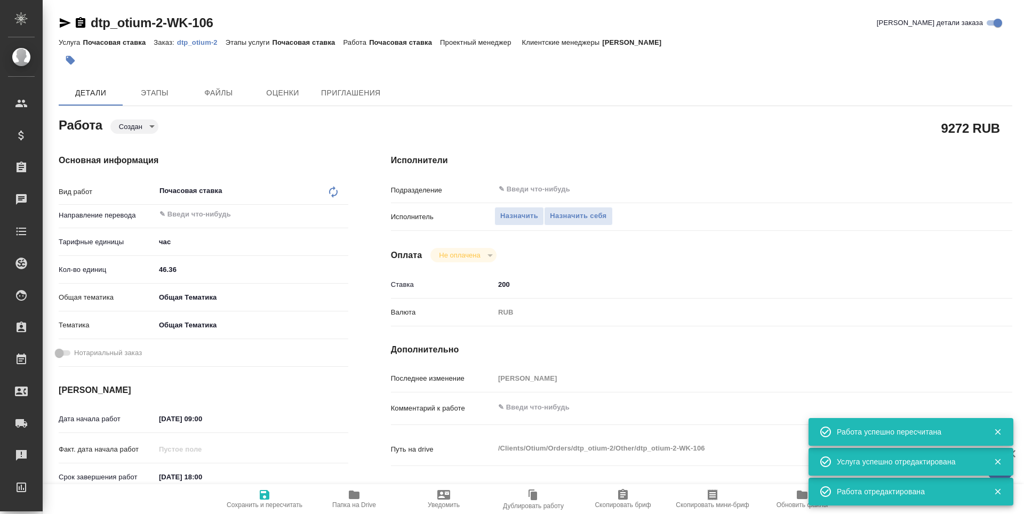
type textarea "x"
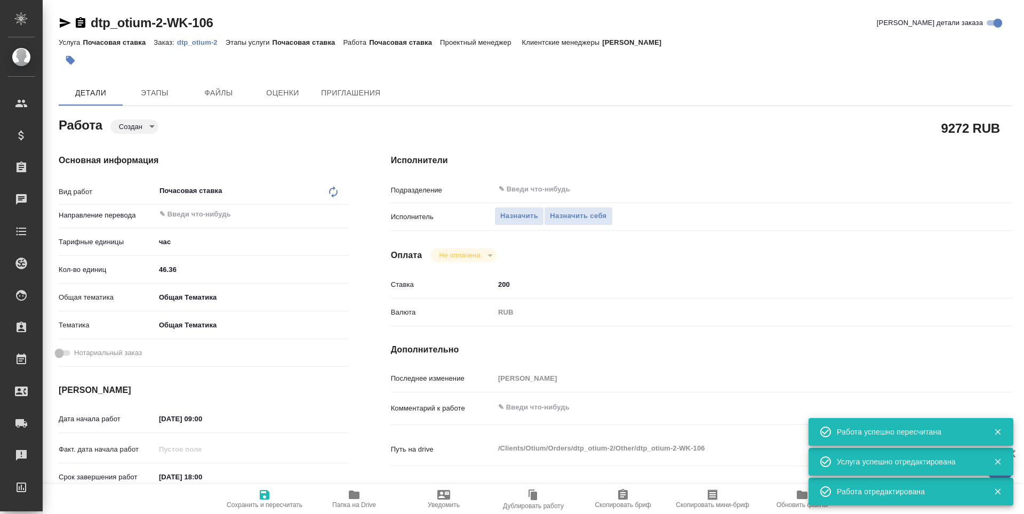
type textarea "x"
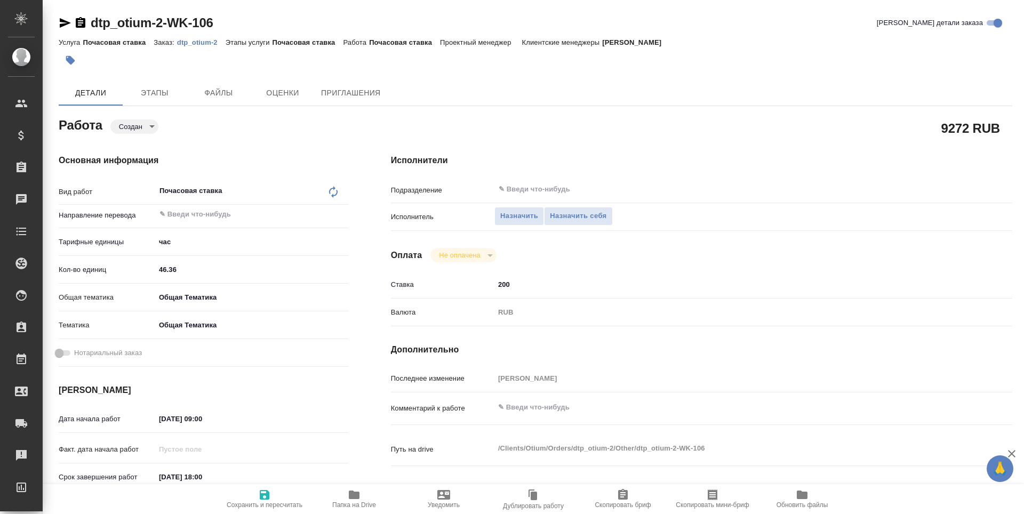
click at [193, 414] on input "25.08.2025 09:00" at bounding box center [201, 418] width 93 height 15
click at [318, 416] on icon "button" at bounding box center [318, 417] width 10 height 11
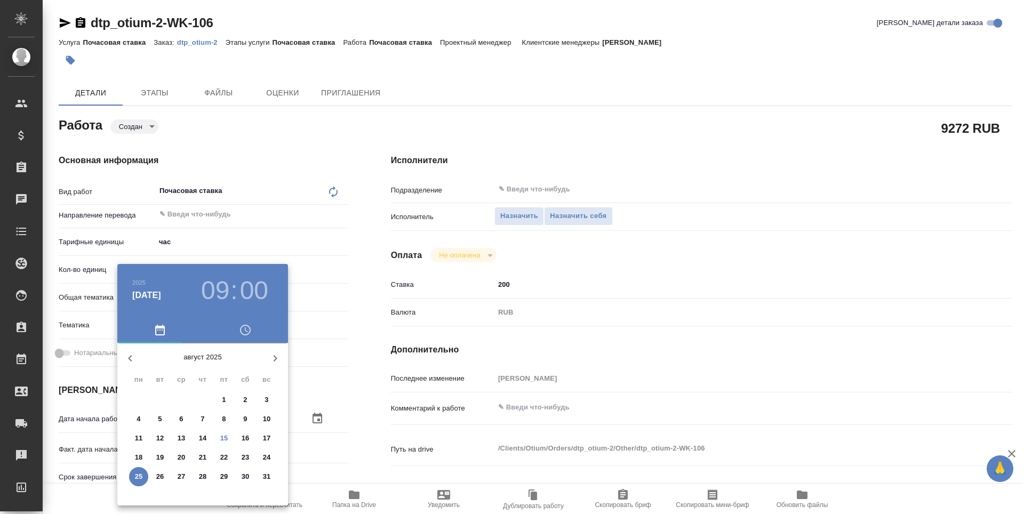
click at [184, 475] on p "27" at bounding box center [182, 477] width 8 height 11
type textarea "x"
type input "27.08.2025 09:00"
type textarea "x"
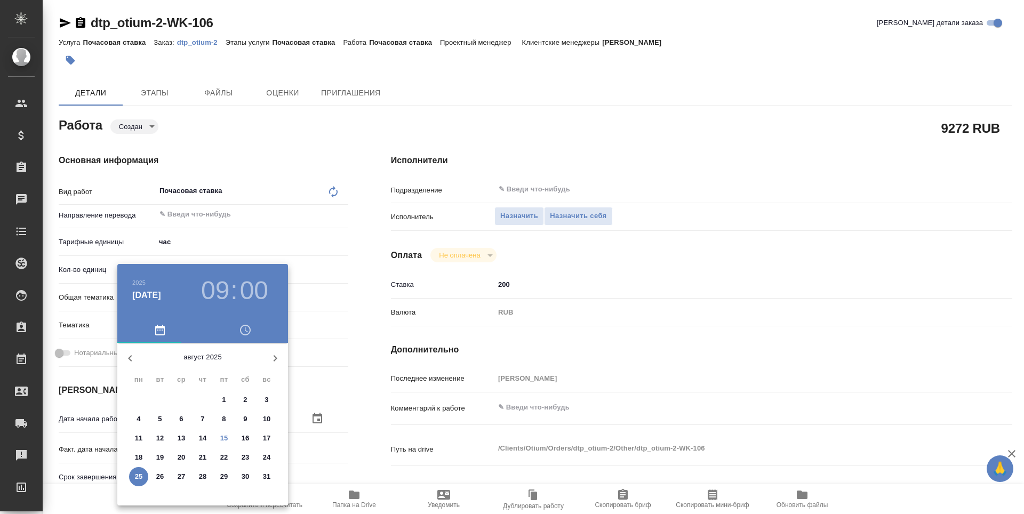
type textarea "x"
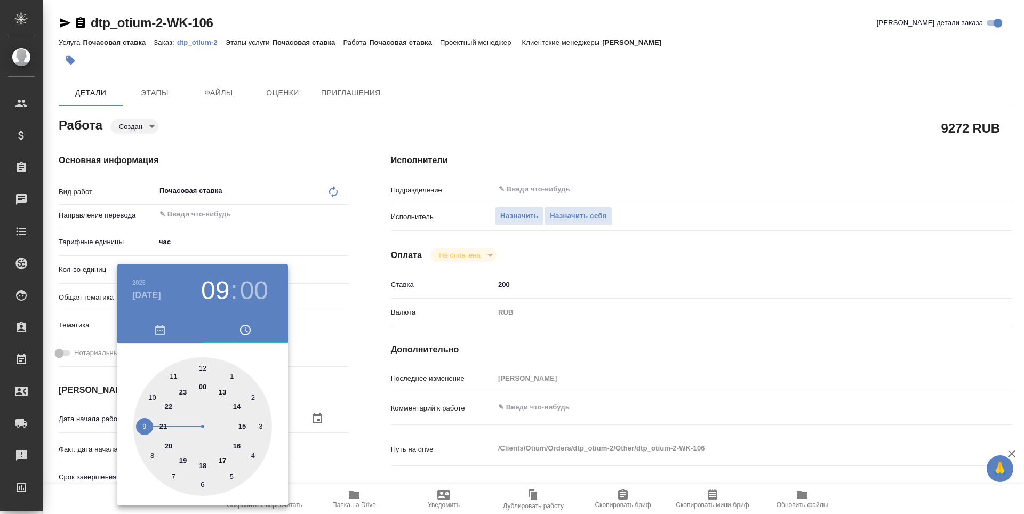
click at [352, 448] on div at bounding box center [512, 257] width 1024 height 514
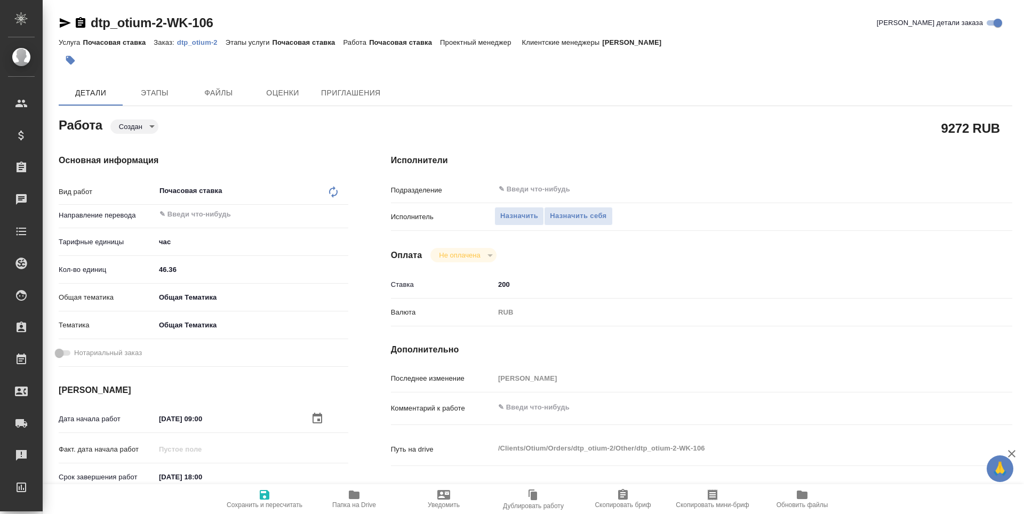
click at [210, 475] on input "31.08.2025 18:00" at bounding box center [201, 476] width 93 height 15
click at [314, 472] on icon "button" at bounding box center [318, 476] width 10 height 11
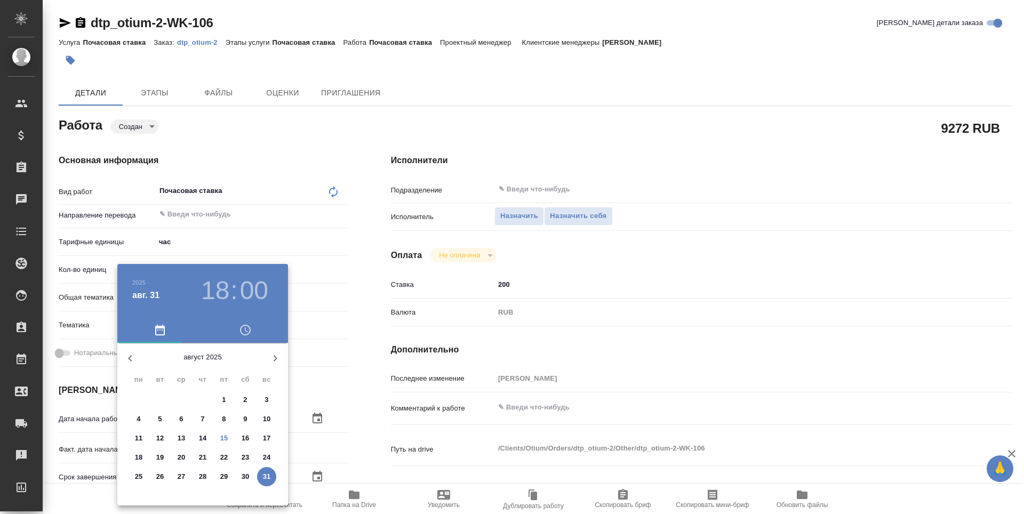
click at [269, 362] on icon "button" at bounding box center [275, 358] width 13 height 13
click at [267, 419] on p "14" at bounding box center [267, 419] width 8 height 11
type textarea "x"
type input "14.09.2025 18:00"
type textarea "x"
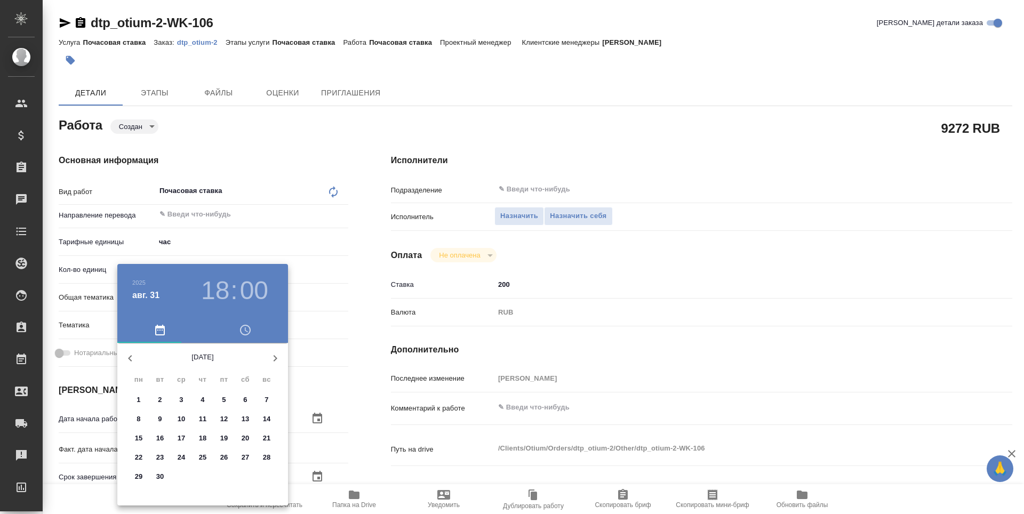
type textarea "x"
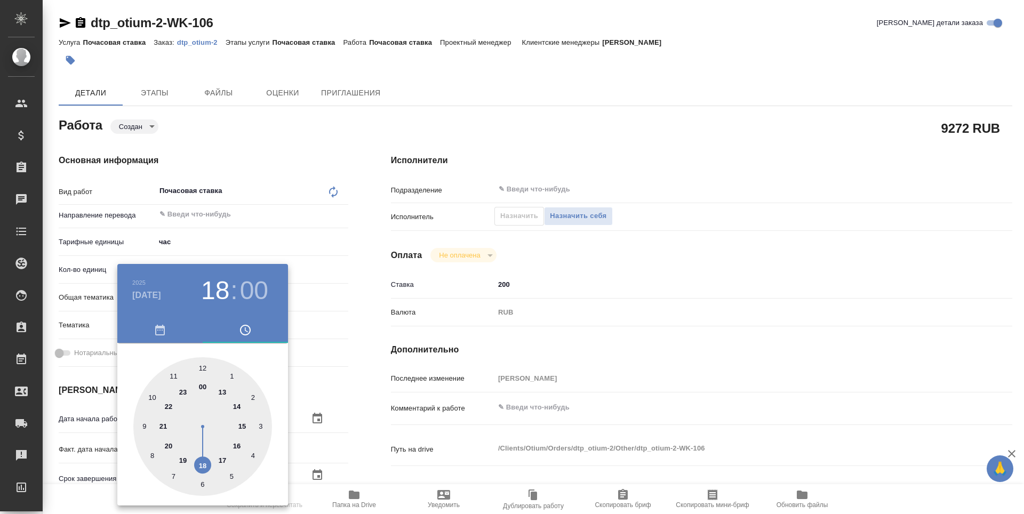
click at [353, 421] on div at bounding box center [512, 257] width 1024 height 514
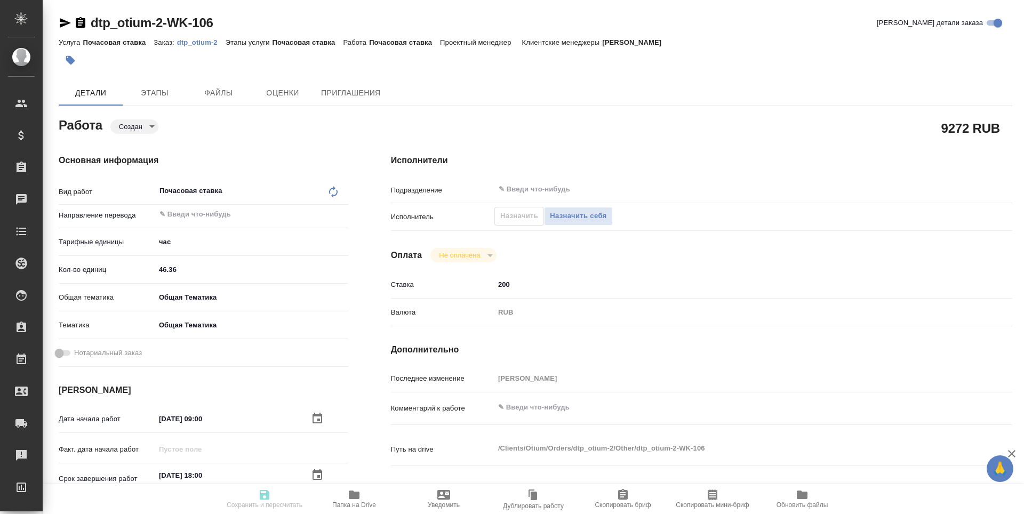
scroll to position [107, 0]
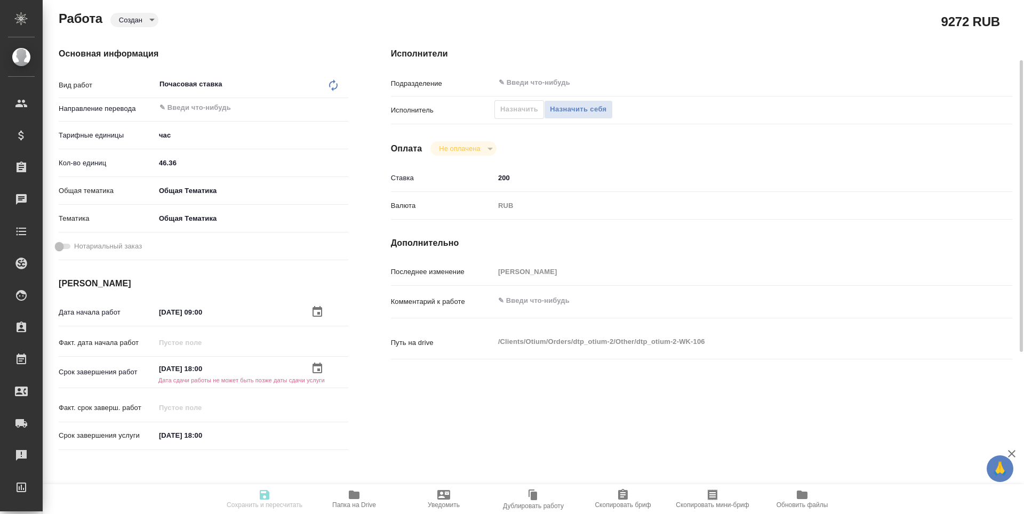
click at [216, 438] on input "31.08.2025 18:00" at bounding box center [201, 435] width 93 height 15
click at [321, 435] on icon "button" at bounding box center [317, 435] width 13 height 13
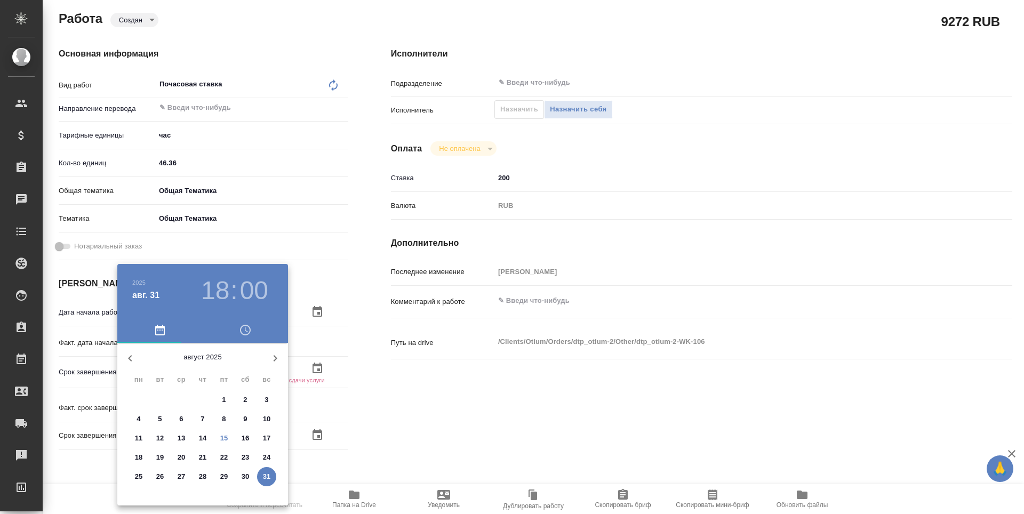
click at [275, 355] on icon "button" at bounding box center [275, 358] width 13 height 13
click at [266, 421] on p "14" at bounding box center [267, 419] width 8 height 11
type textarea "x"
type input "14.09.2025 18:00"
type textarea "x"
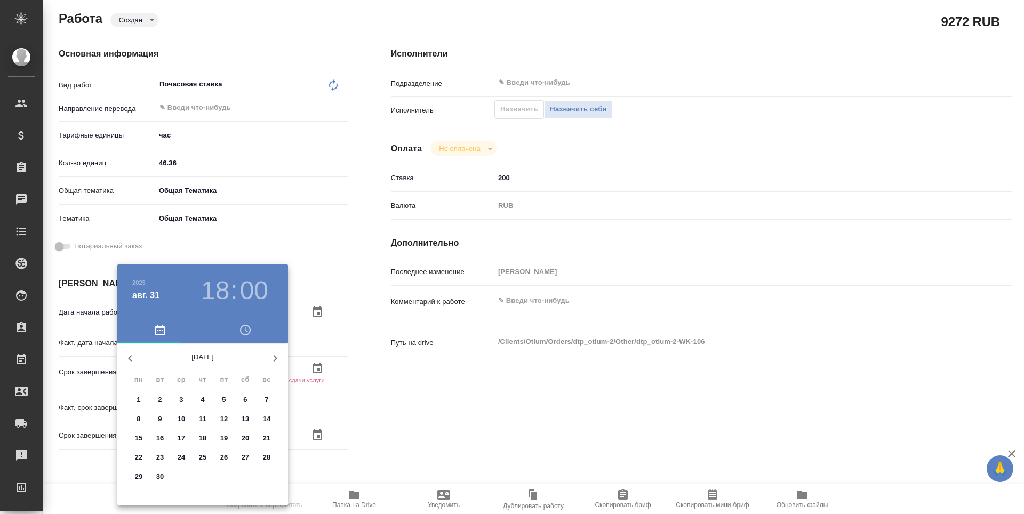
type textarea "x"
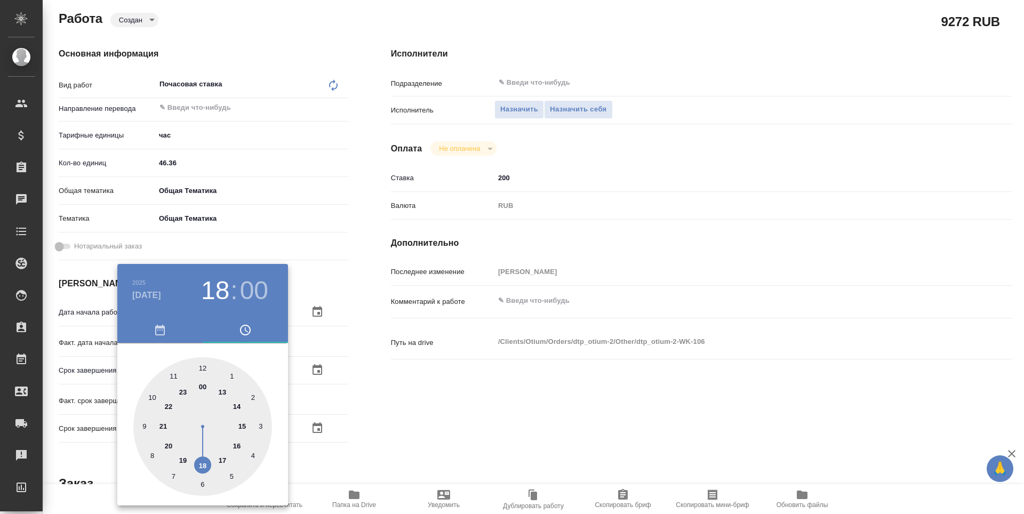
click at [371, 417] on div at bounding box center [512, 257] width 1024 height 514
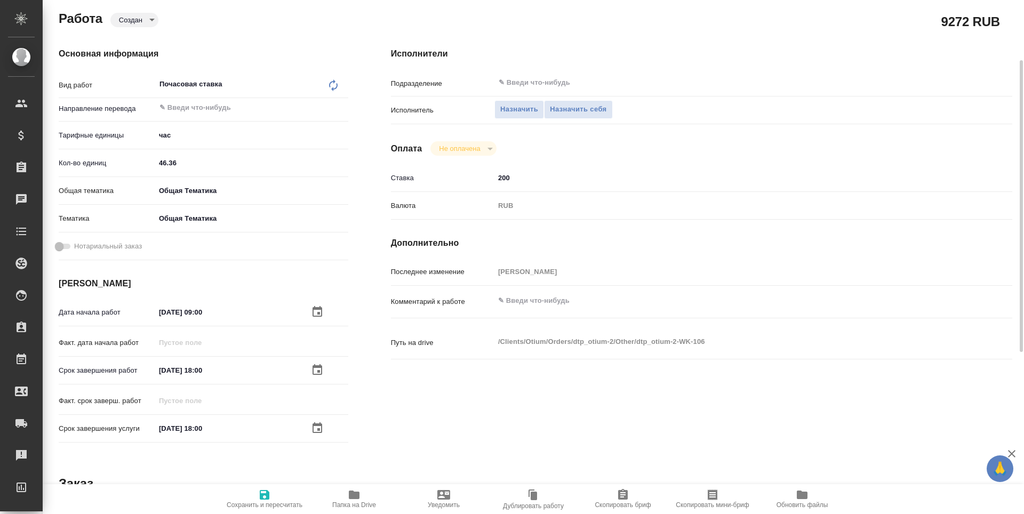
click at [265, 503] on span "Сохранить и пересчитать" at bounding box center [265, 504] width 76 height 7
type textarea "x"
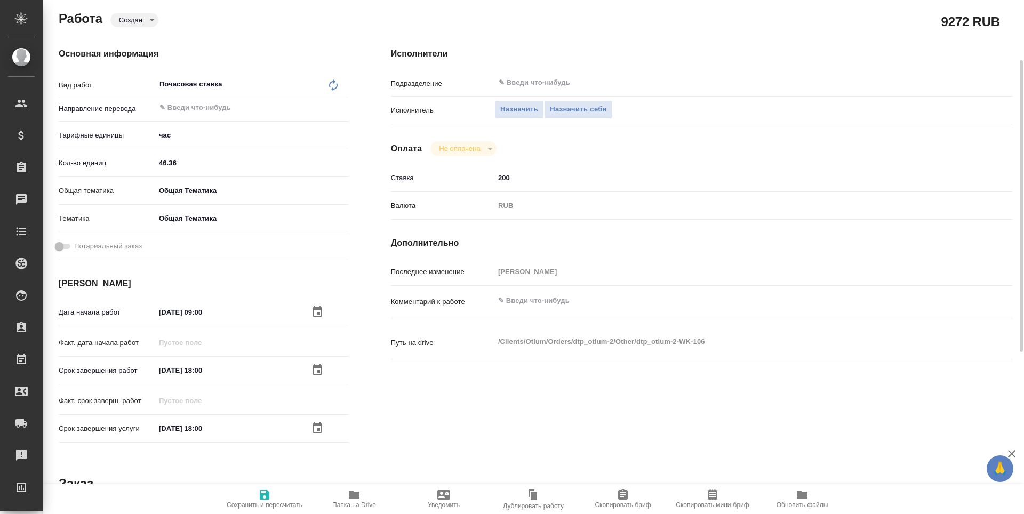
type textarea "x"
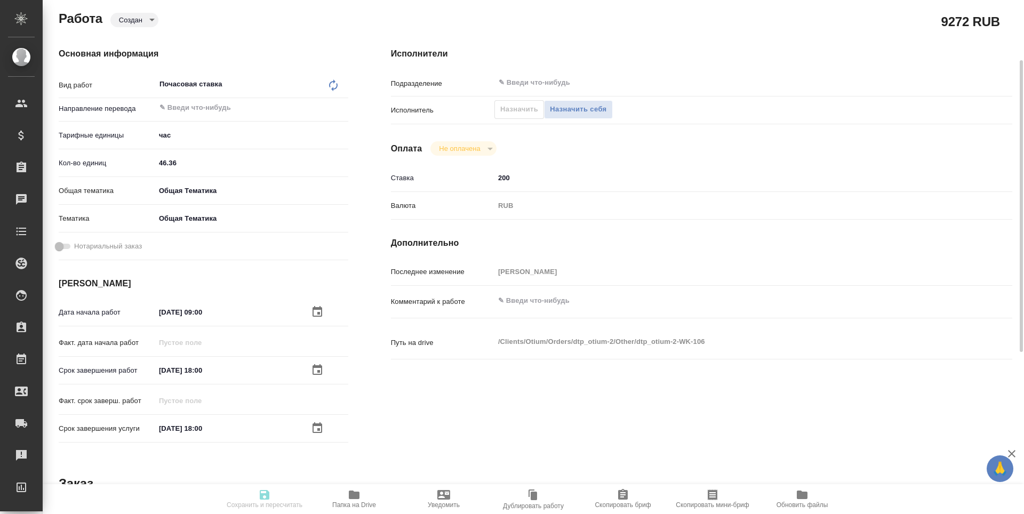
type textarea "x"
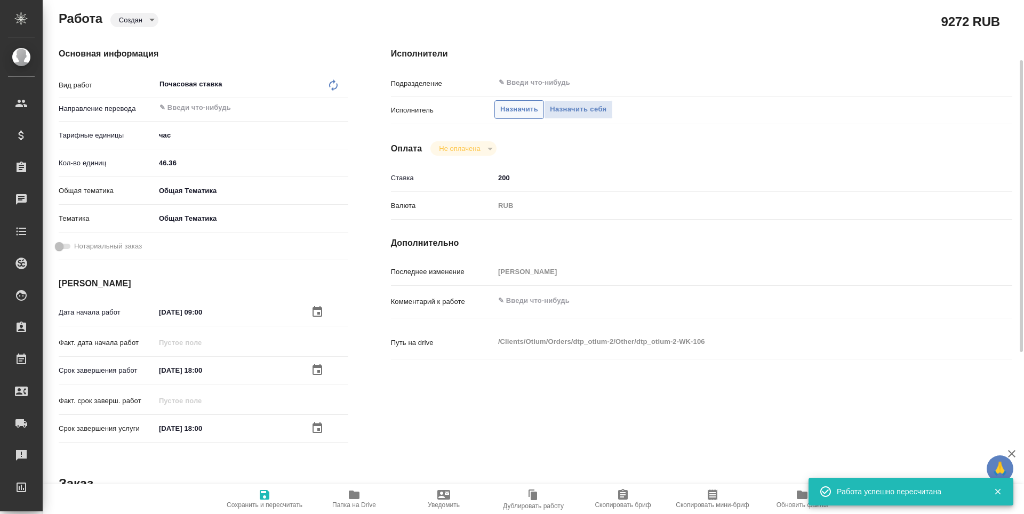
click at [507, 109] on span "Назначить" at bounding box center [519, 109] width 38 height 12
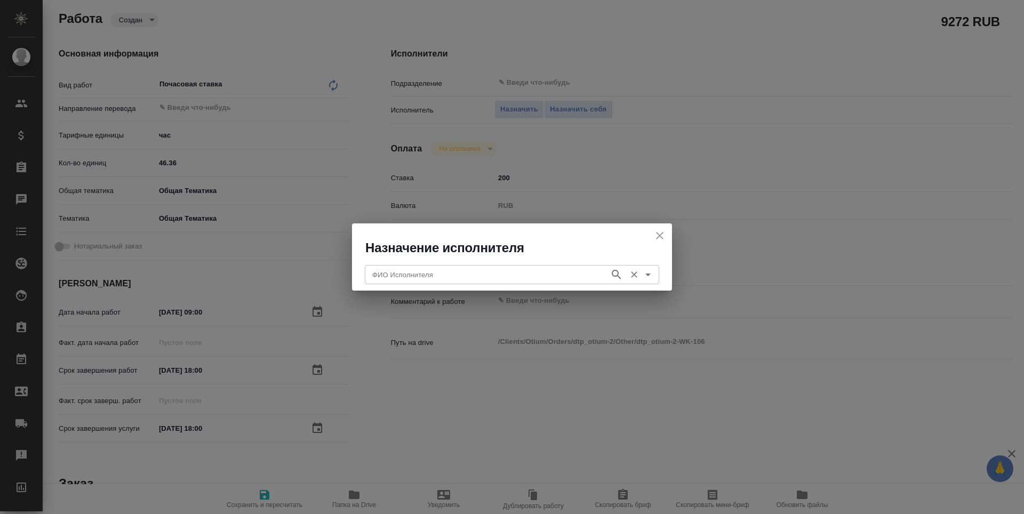
click at [457, 278] on input "ФИО Исполнителя" at bounding box center [486, 274] width 236 height 13
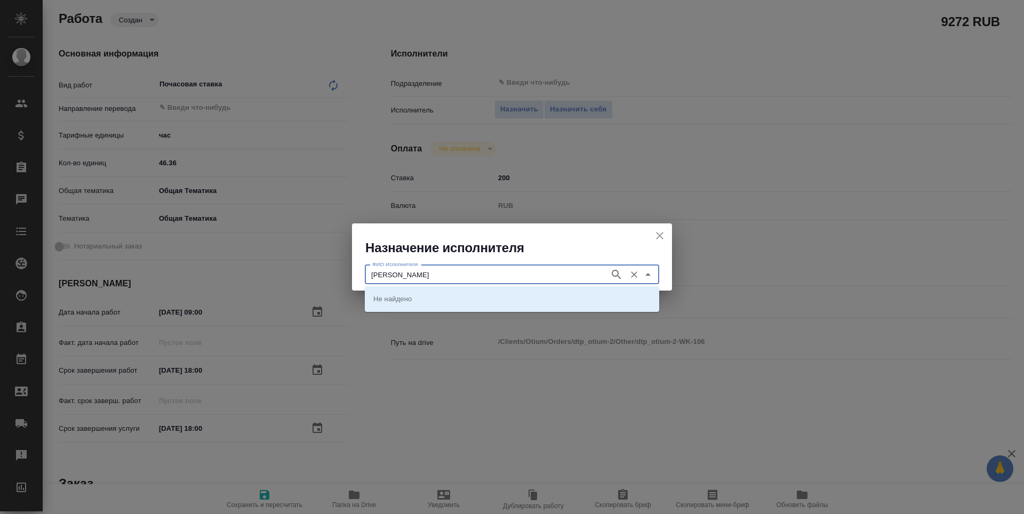
click at [614, 274] on icon "button" at bounding box center [616, 274] width 13 height 13
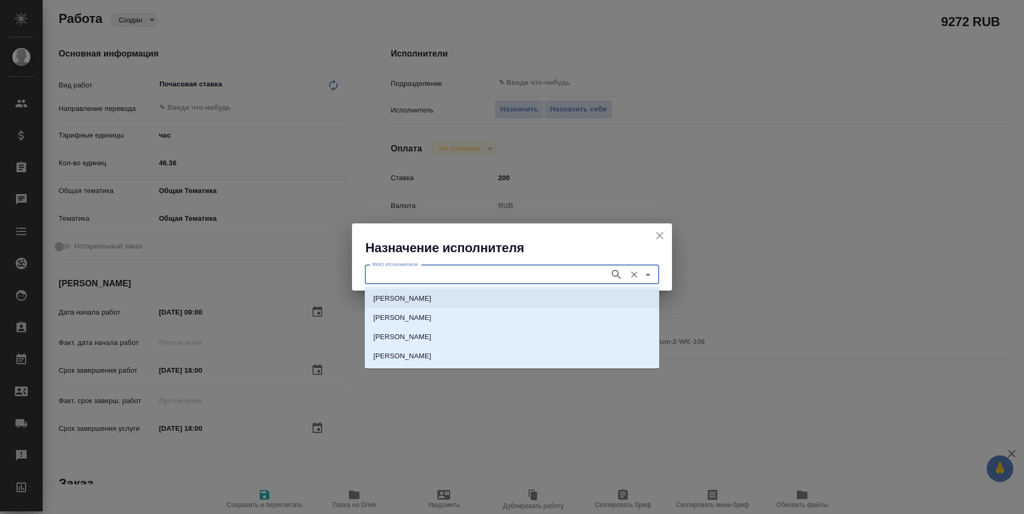
click at [612, 294] on li "[PERSON_NAME]" at bounding box center [512, 298] width 294 height 19
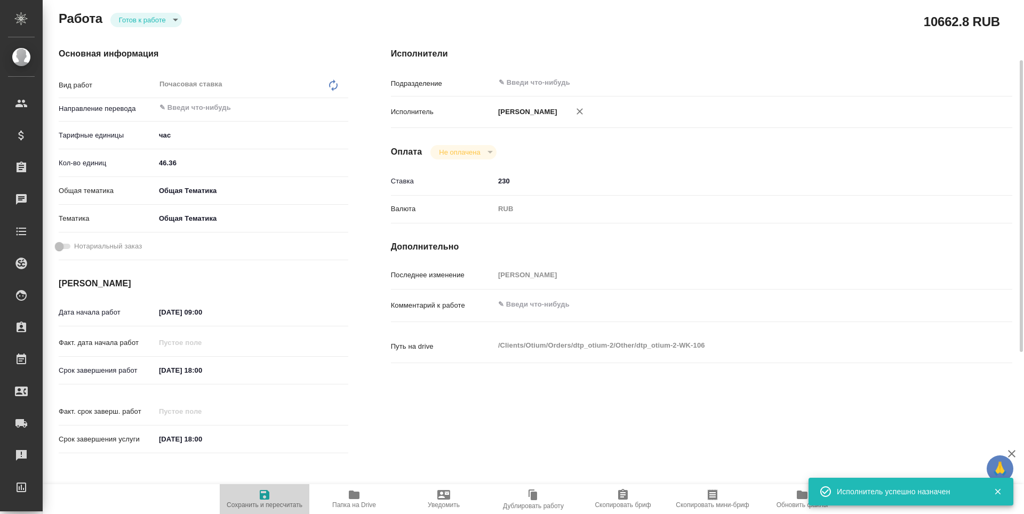
click at [279, 503] on span "Сохранить и пересчитать" at bounding box center [265, 504] width 76 height 7
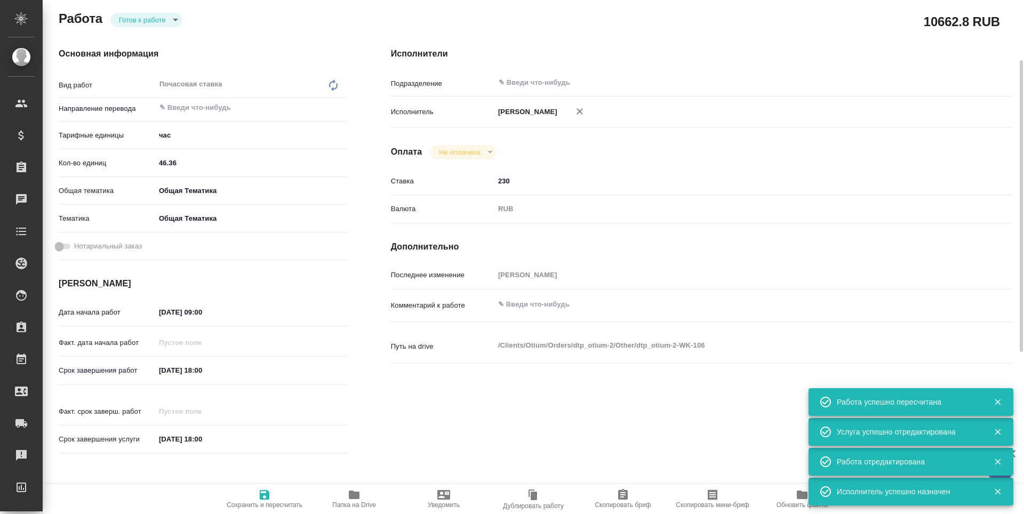
click at [149, 21] on body "🙏 .cls-1 fill:#fff; AWATERA Третьякова Наталия n.tretyakova Клиенты Спецификаци…" at bounding box center [512, 257] width 1024 height 514
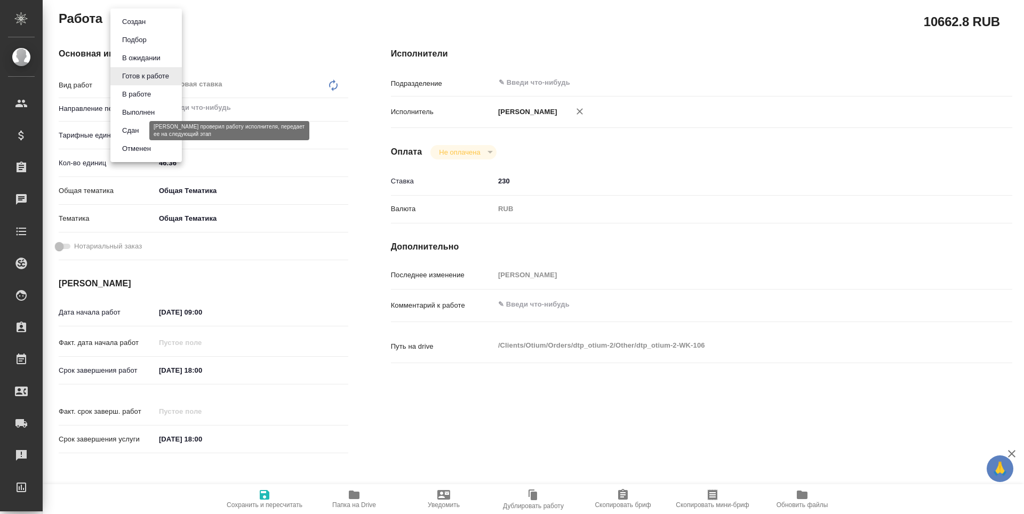
click at [133, 131] on button "Сдан" at bounding box center [130, 131] width 23 height 12
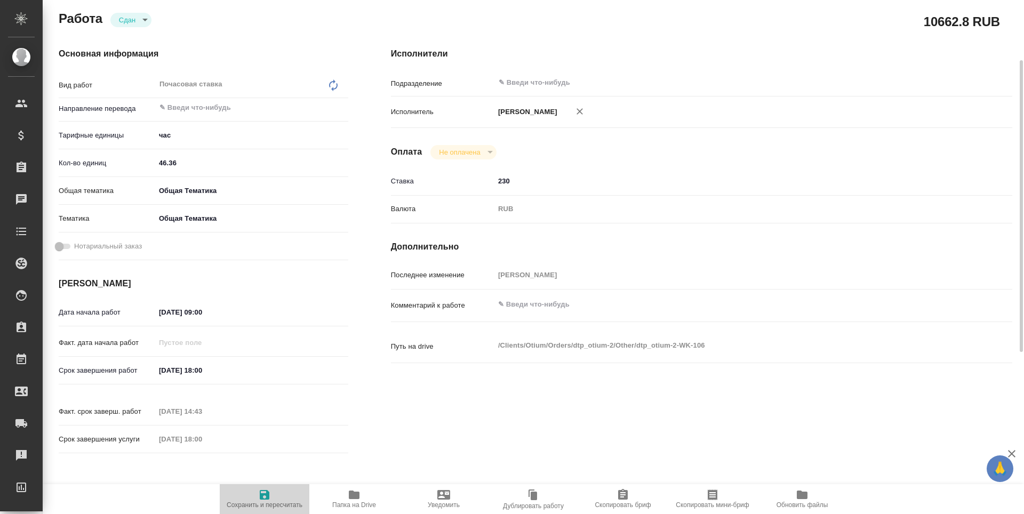
click at [265, 504] on span "Сохранить и пересчитать" at bounding box center [265, 504] width 76 height 7
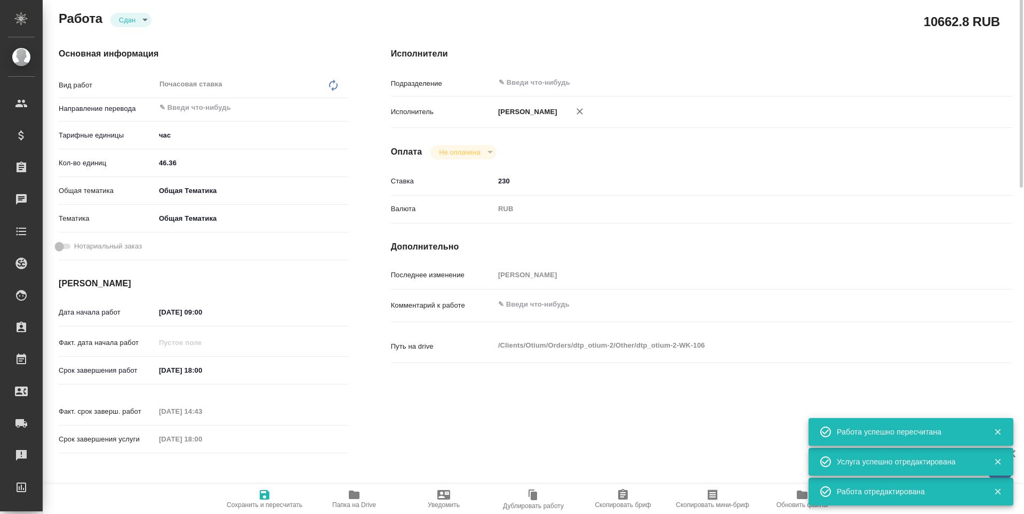
scroll to position [0, 0]
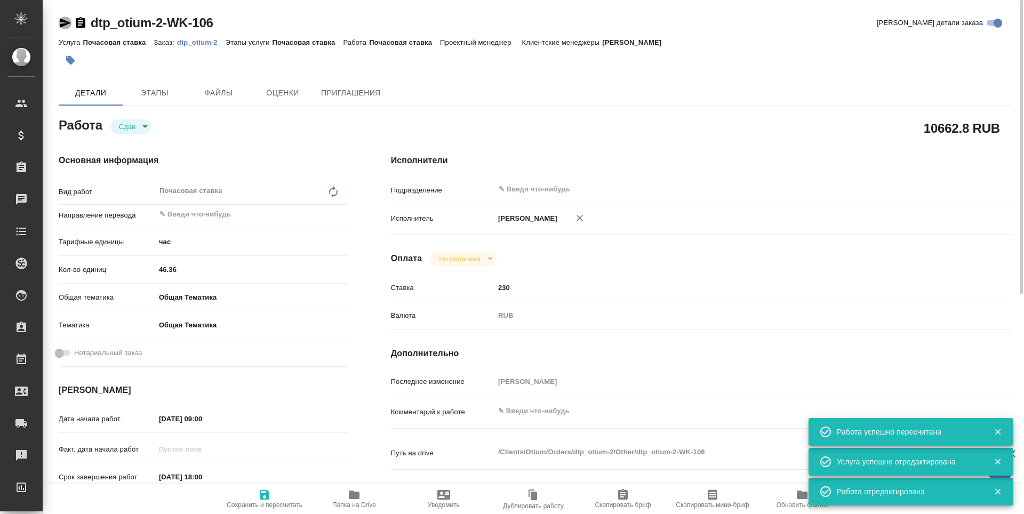
click at [68, 19] on icon "button" at bounding box center [65, 23] width 13 height 13
